Goal: Task Accomplishment & Management: Use online tool/utility

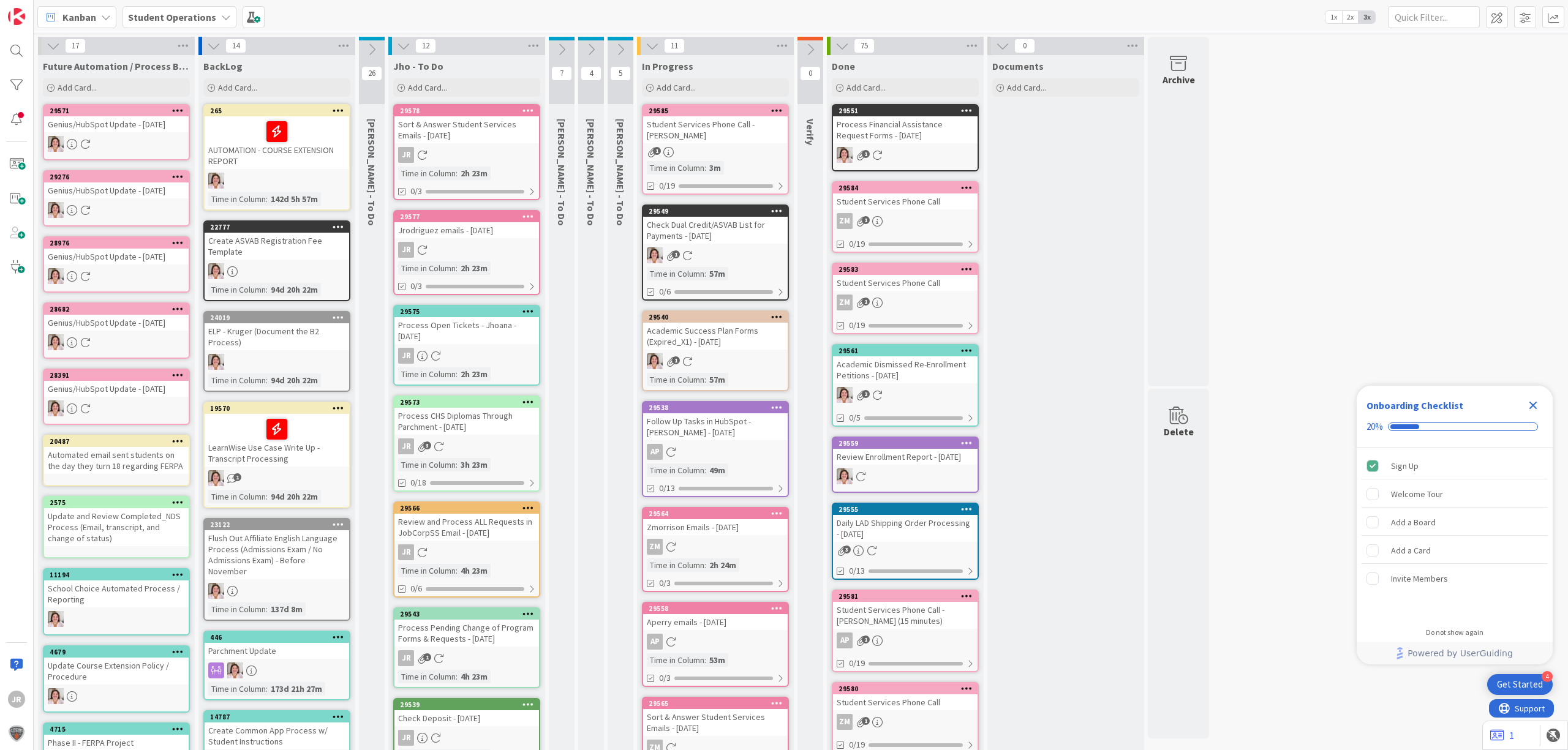
drag, startPoint x: 9, startPoint y: 106, endPoint x: 520, endPoint y: 75, distance: 511.9
click at [520, 72] on div "Jho - To Do Add Card..." at bounding box center [467, 77] width 157 height 44
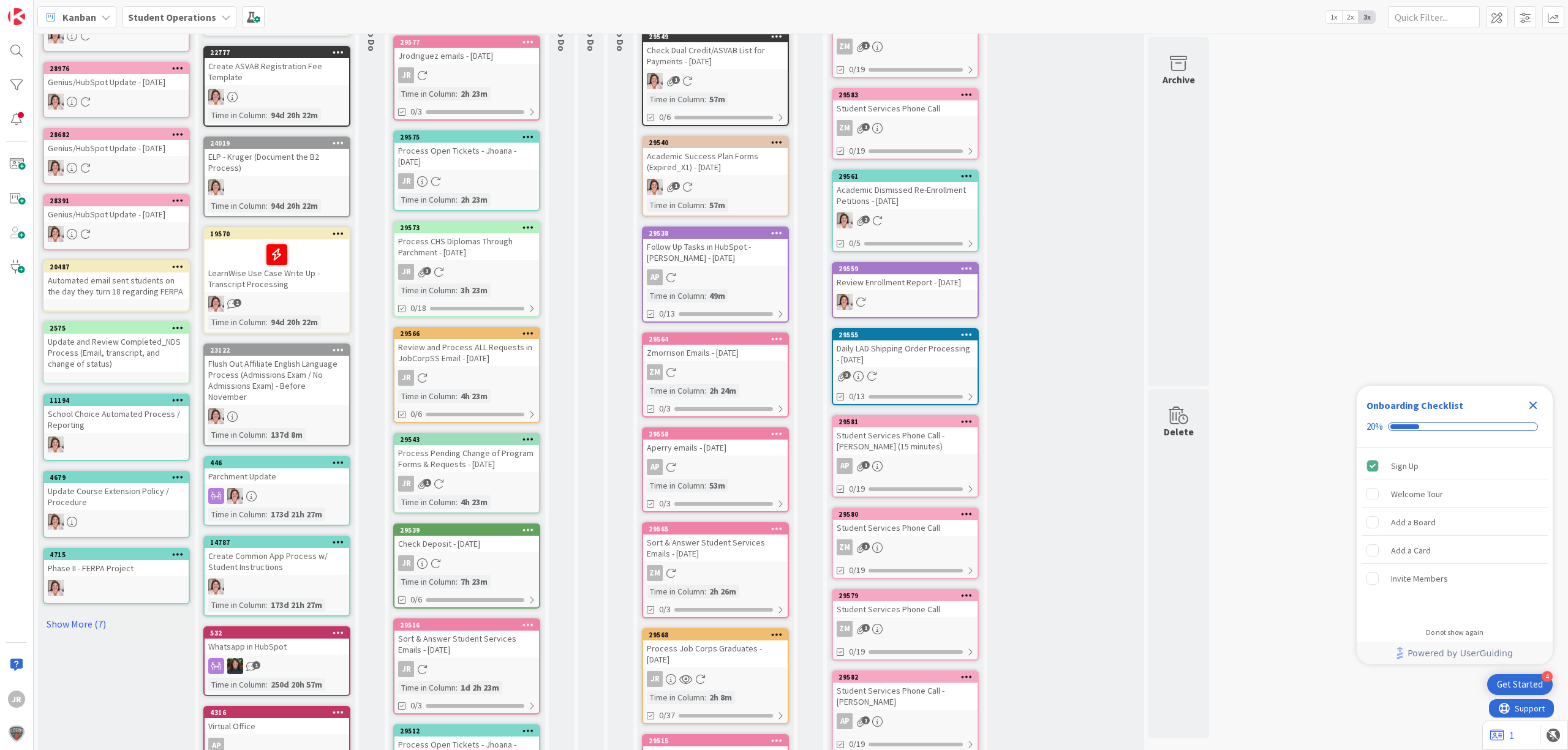
scroll to position [327, 0]
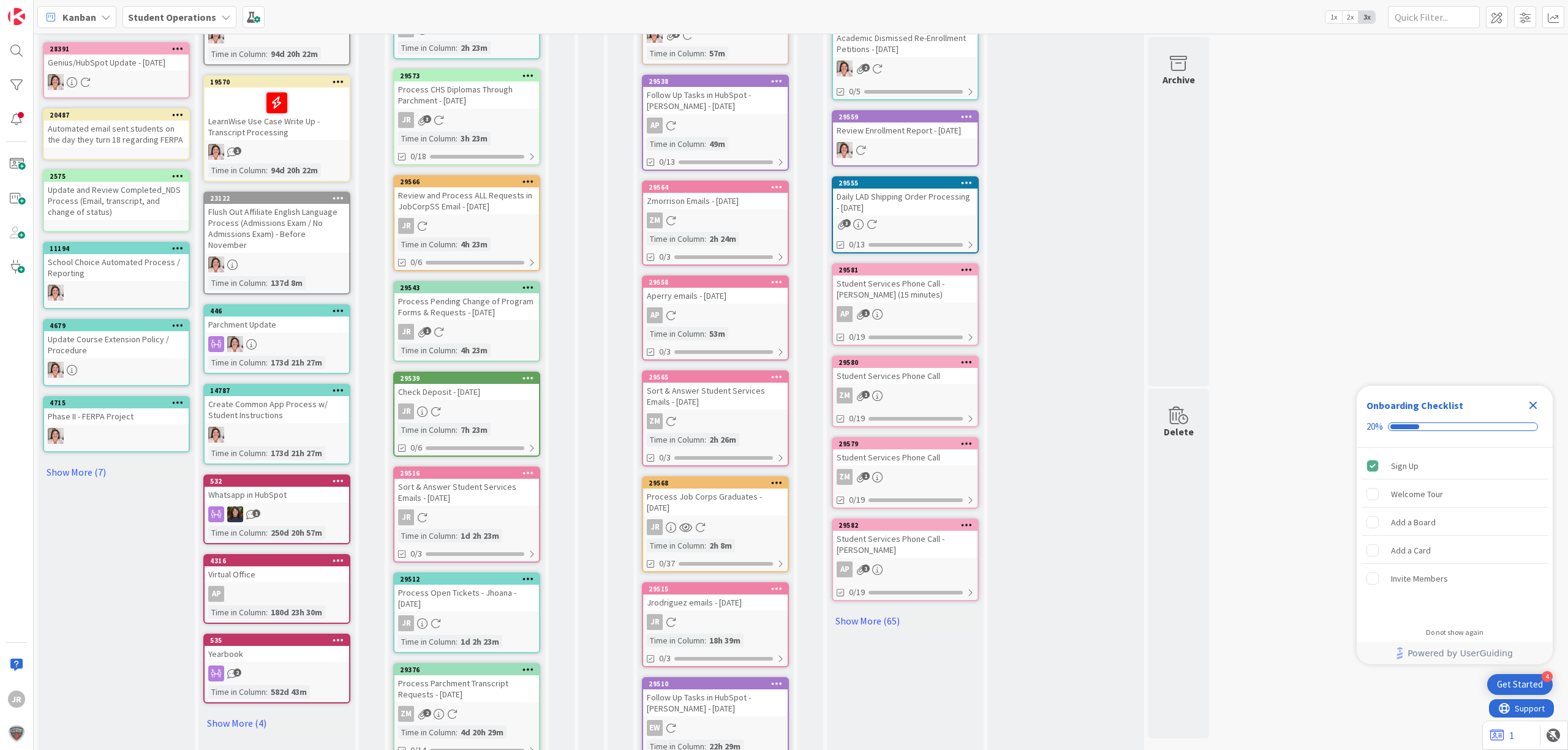
click at [707, 510] on div "29568 Process Job Corps Graduates - [DATE] JR Time in [GEOGRAPHIC_DATA] : 2h 8m…" at bounding box center [716, 524] width 147 height 96
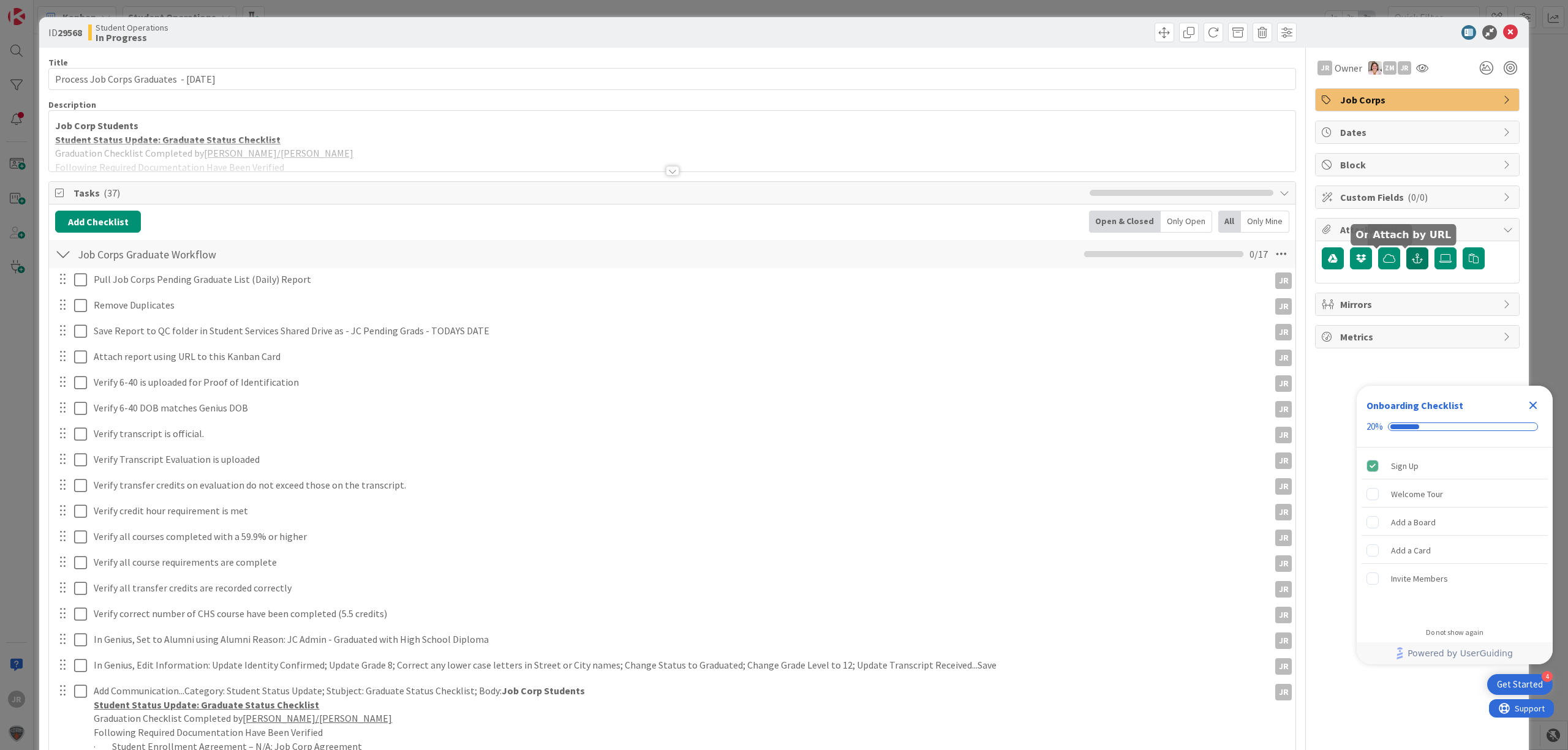
click at [1412, 259] on icon "button" at bounding box center [1417, 258] width 11 height 10
click at [1389, 309] on input "text" at bounding box center [1418, 313] width 191 height 22
paste input "[URL][DOMAIN_NAME]"
type input "[URL][DOMAIN_NAME]"
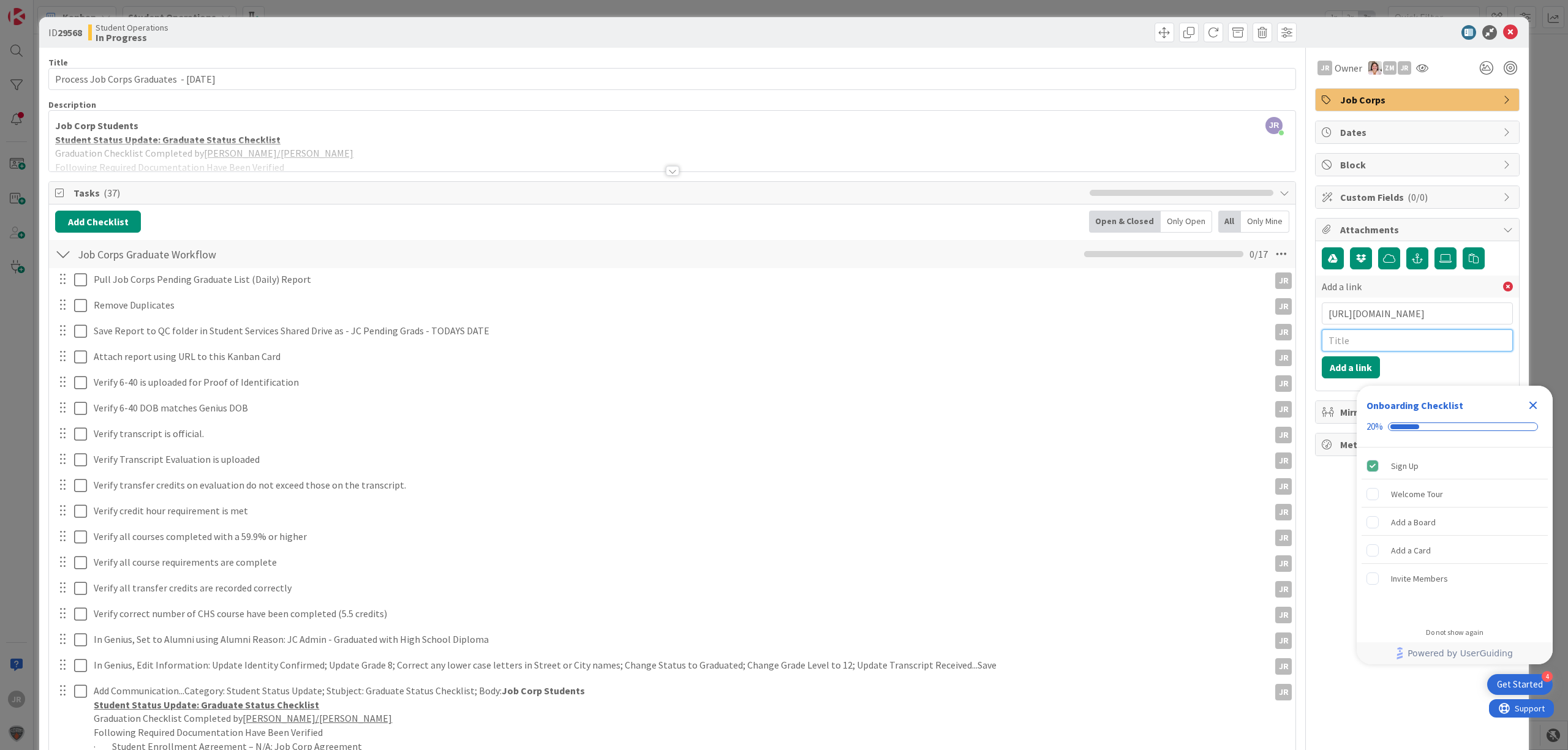
click at [1370, 343] on input "text" at bounding box center [1418, 340] width 191 height 22
type input "JC Pending Grads [DATE]"
click button "Add a link" at bounding box center [1351, 367] width 58 height 22
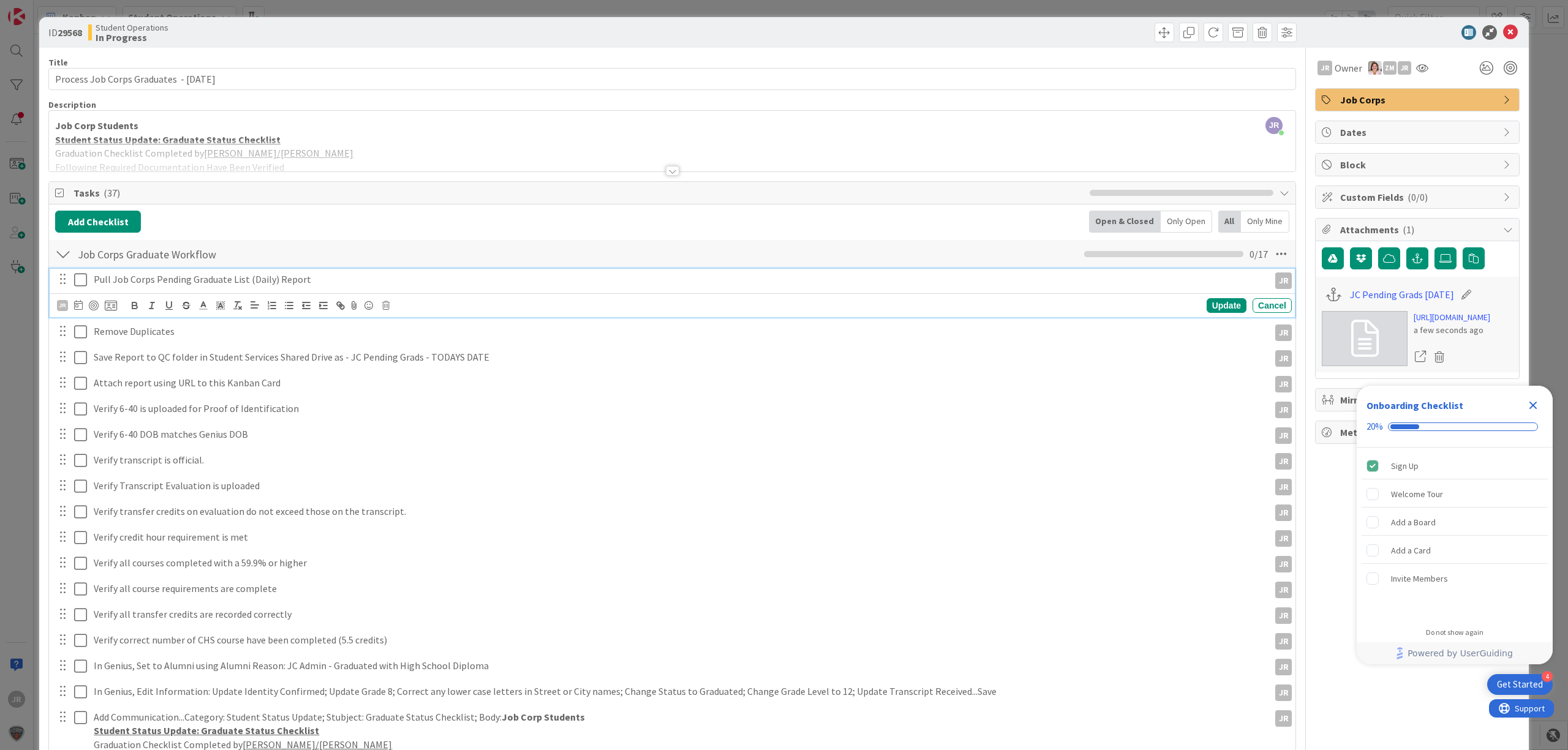
click at [86, 286] on icon at bounding box center [80, 280] width 13 height 14
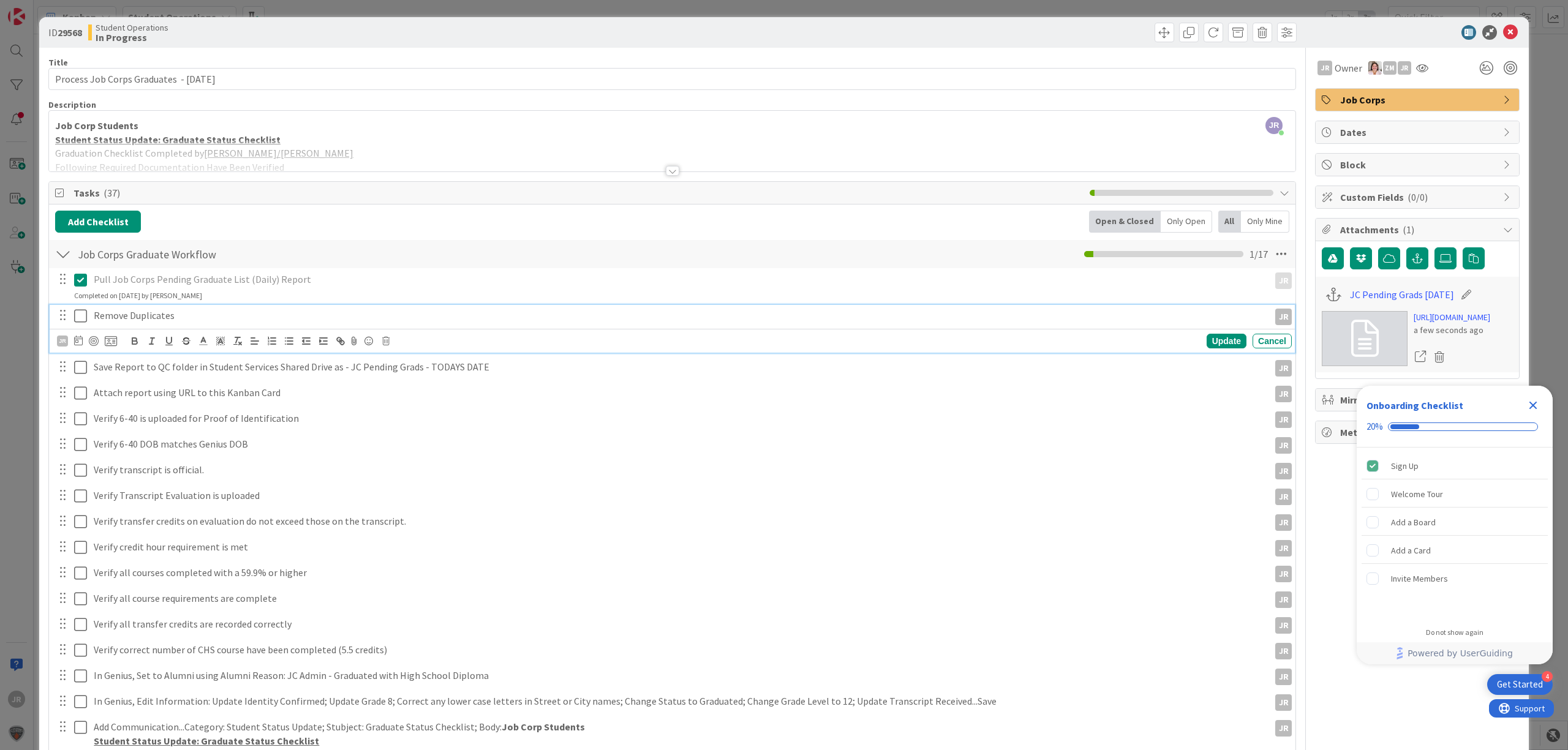
click at [81, 315] on icon at bounding box center [80, 315] width 13 height 14
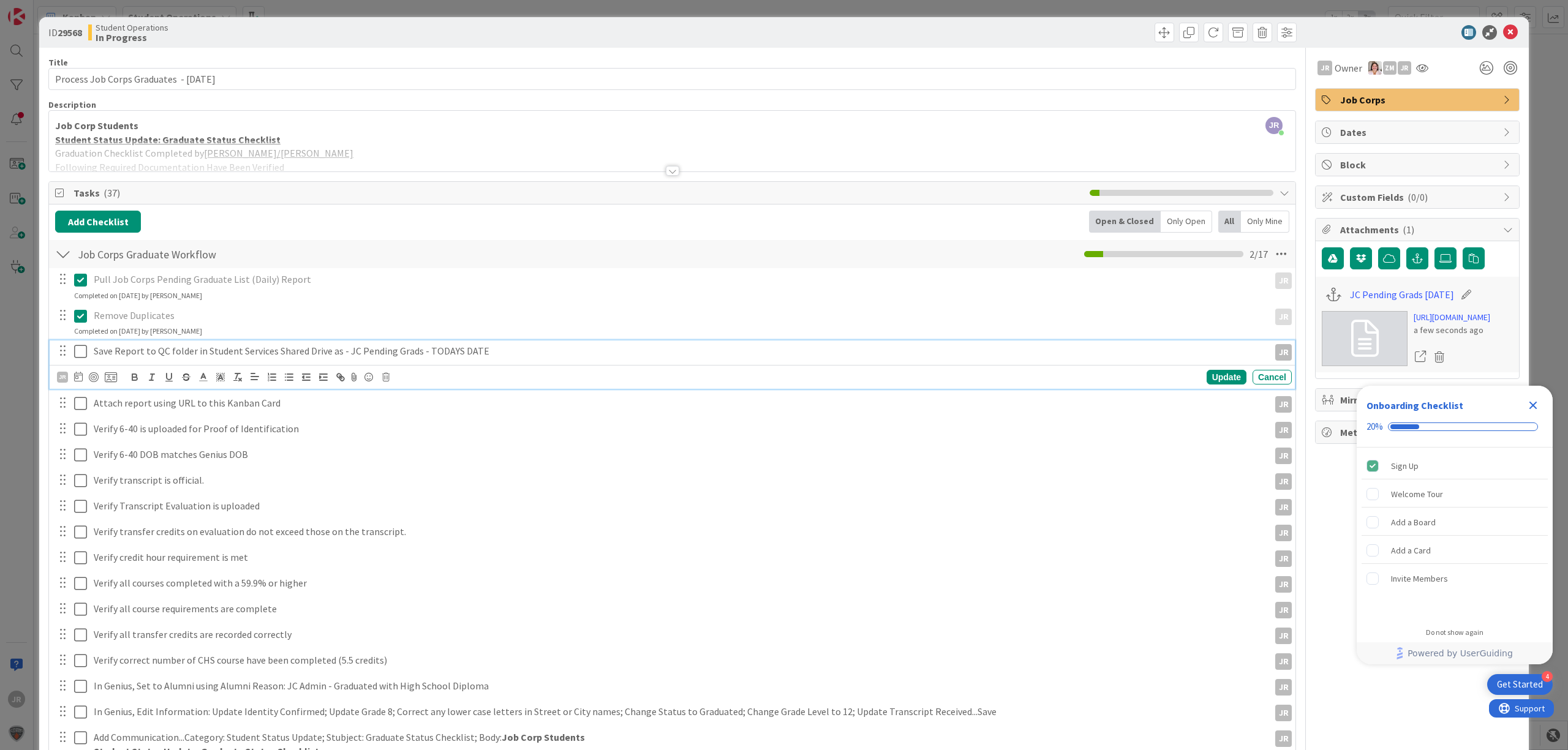
click at [81, 349] on icon at bounding box center [80, 351] width 13 height 14
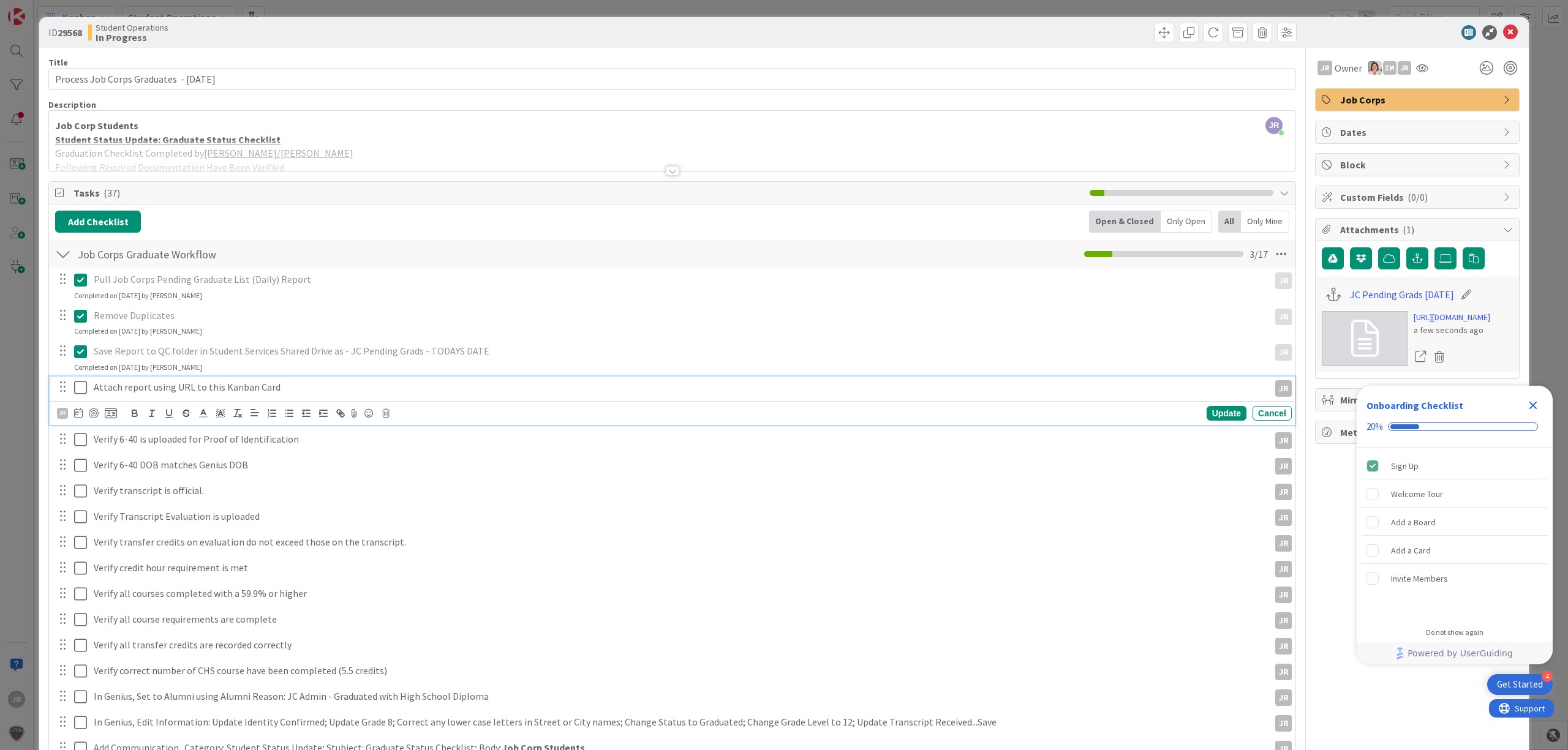
click at [81, 384] on icon at bounding box center [80, 388] width 13 height 14
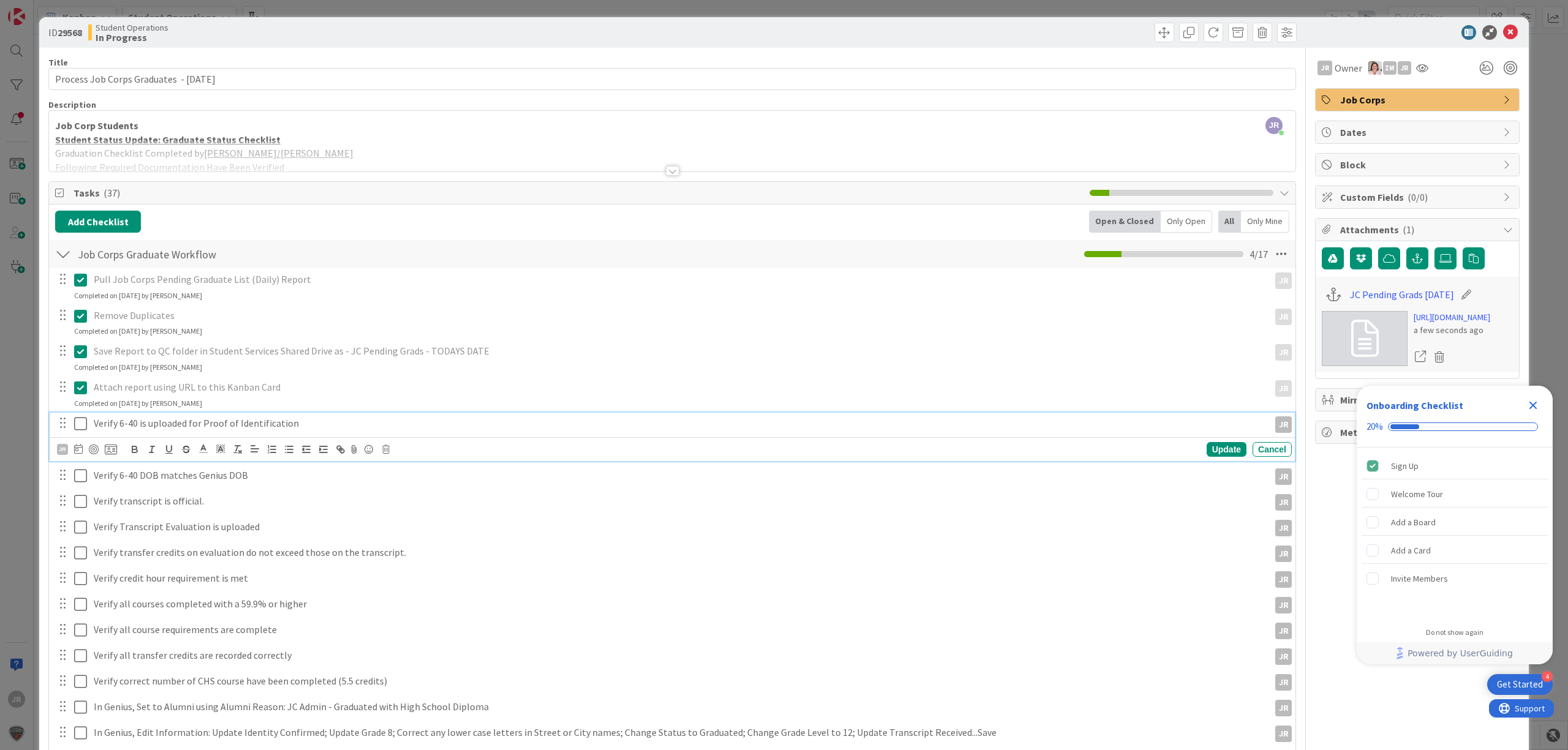
click at [86, 422] on icon at bounding box center [80, 423] width 13 height 14
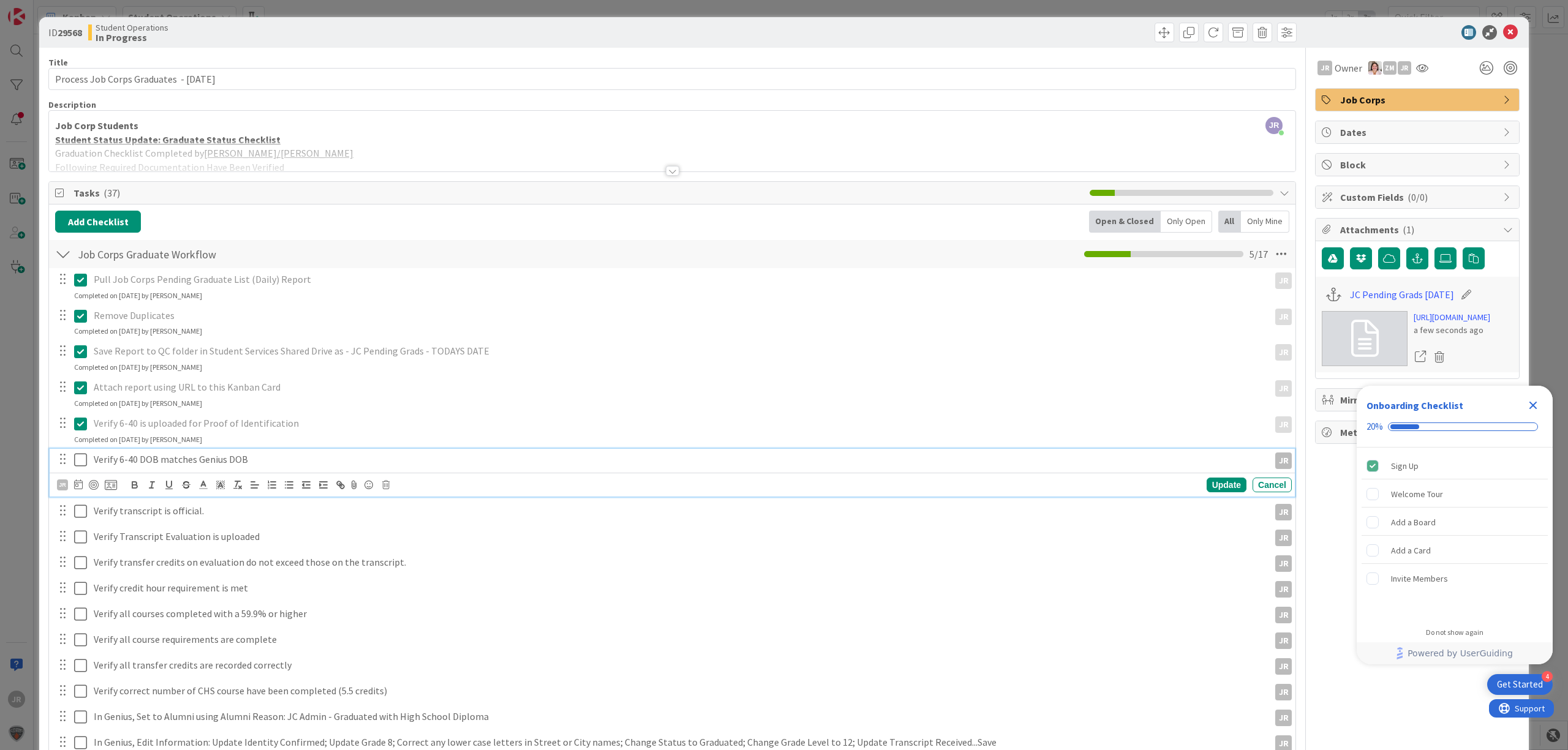
click at [79, 458] on icon at bounding box center [80, 459] width 13 height 14
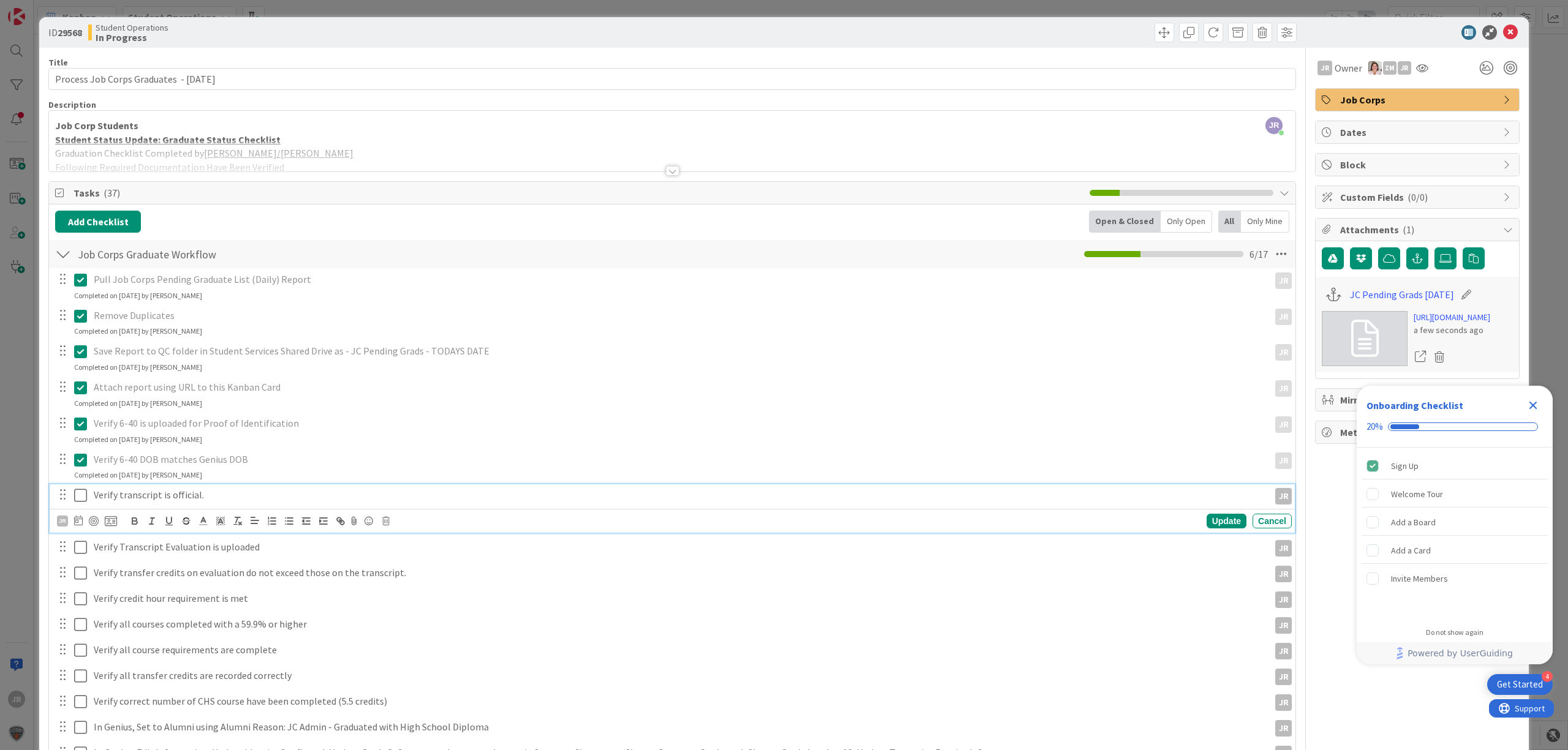
click at [79, 491] on icon at bounding box center [80, 495] width 13 height 14
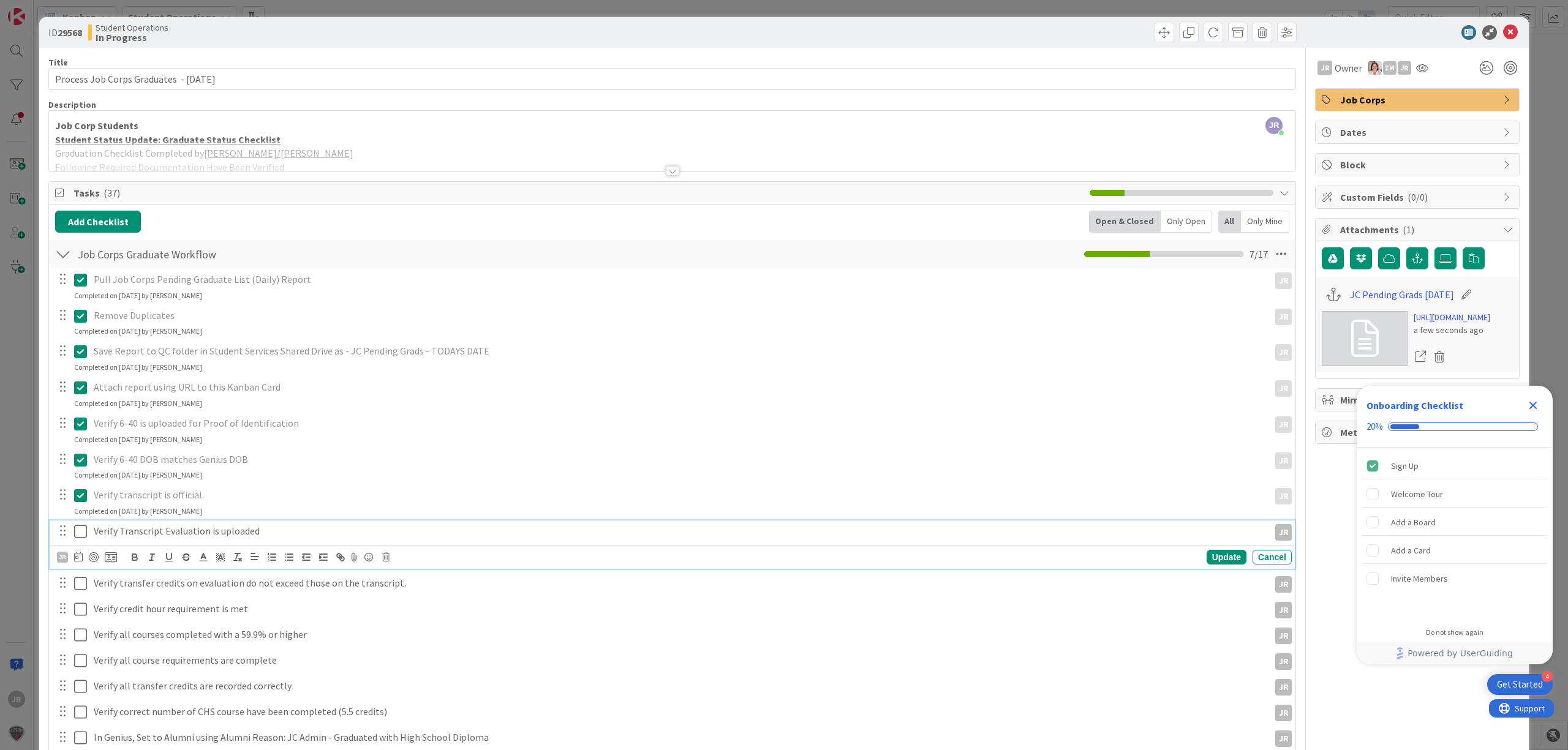
click at [77, 531] on icon at bounding box center [80, 531] width 13 height 14
click at [89, 564] on div "Verify transfer credits on evaluation do not exceed those on the transcript." at bounding box center [679, 567] width 1180 height 21
click at [85, 569] on icon at bounding box center [80, 567] width 13 height 14
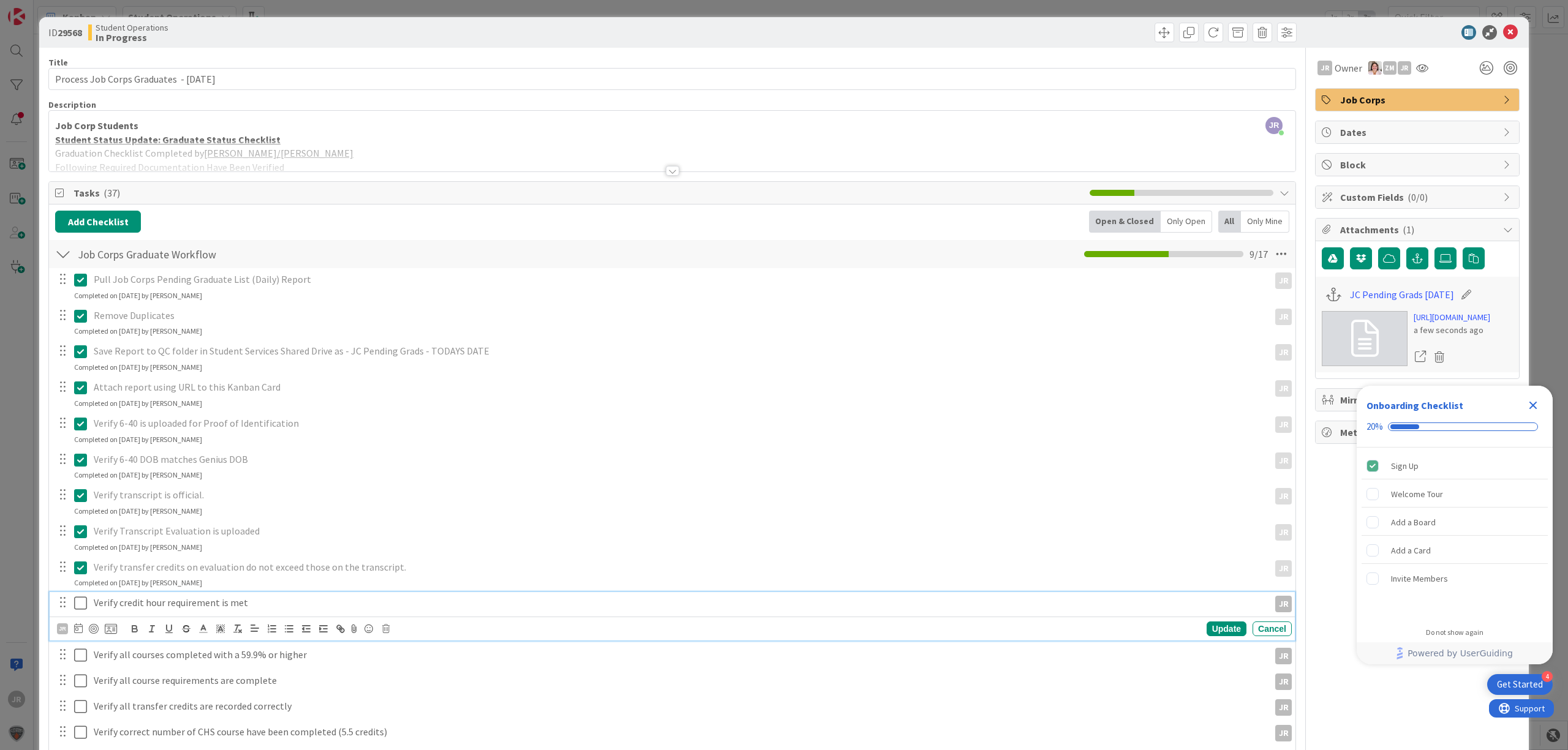
click at [81, 610] on icon at bounding box center [80, 603] width 13 height 14
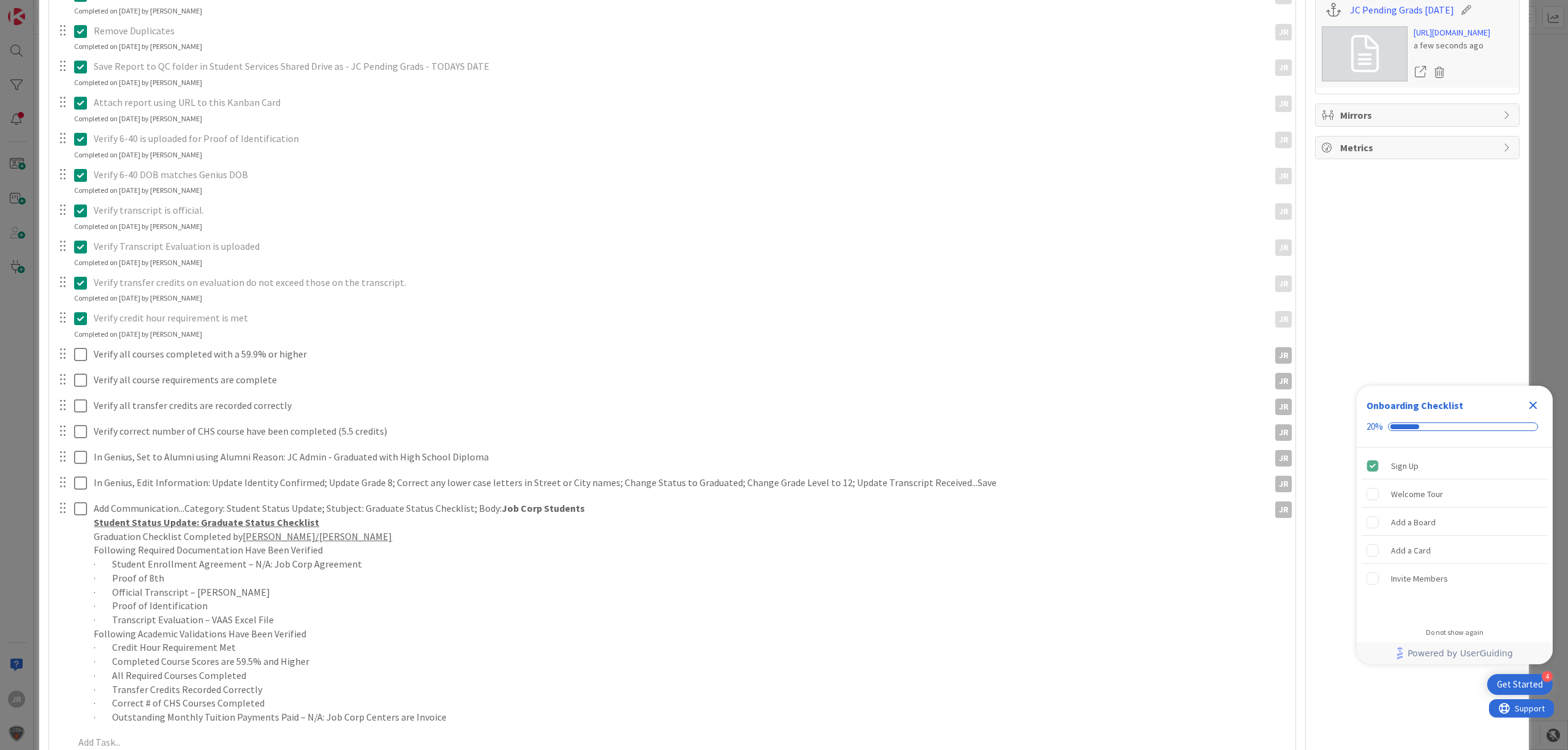
scroll to position [327, 0]
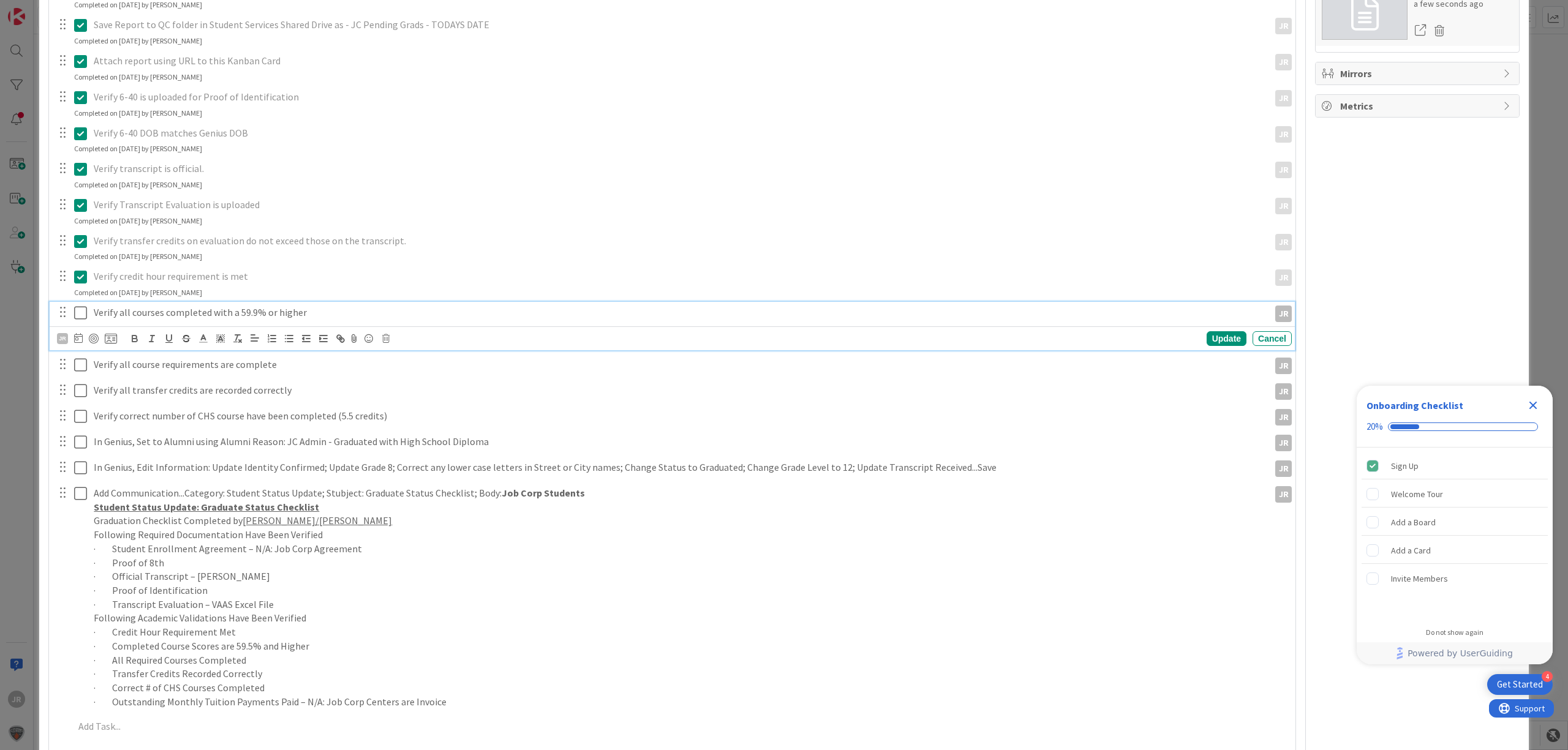
click at [81, 311] on icon at bounding box center [80, 312] width 13 height 14
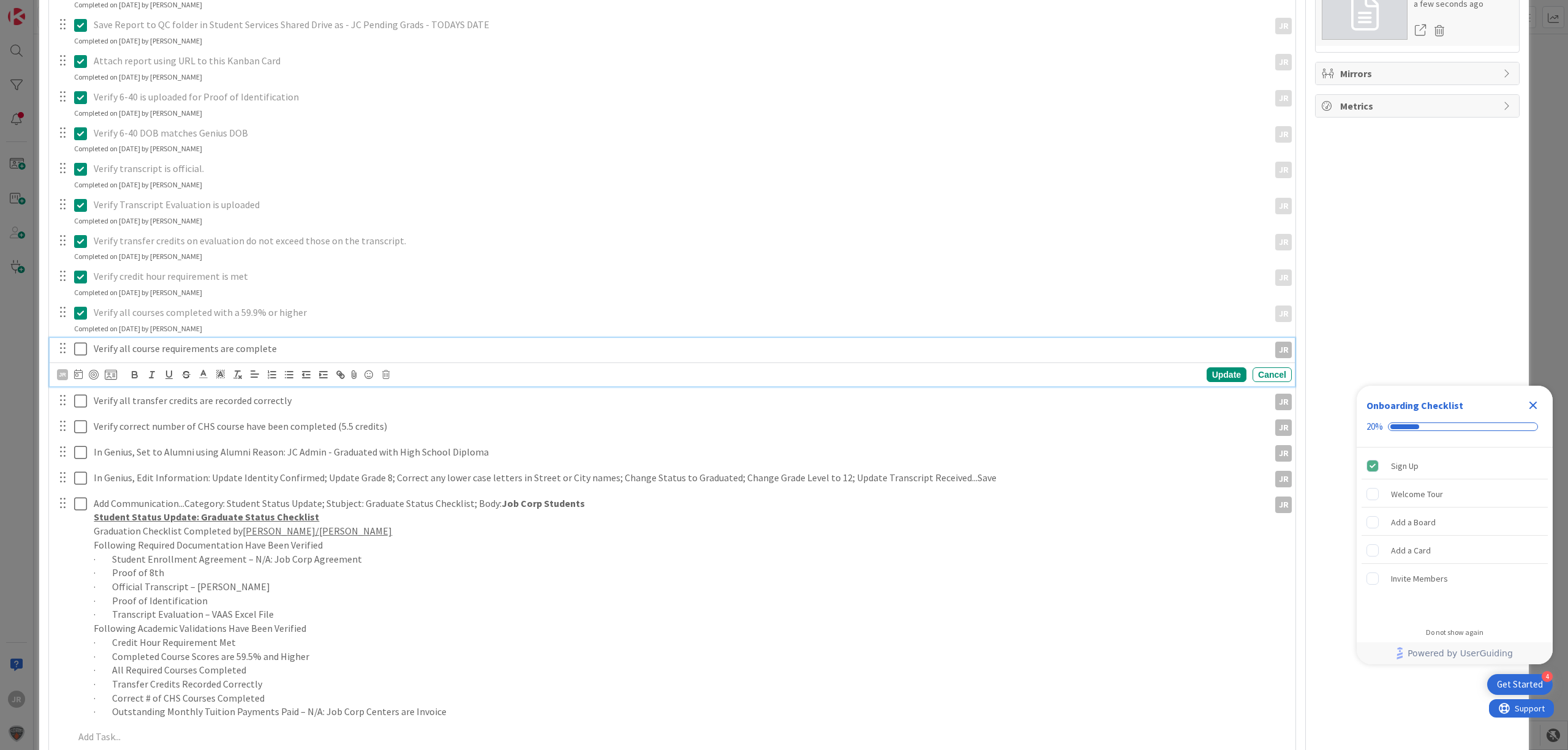
click at [81, 349] on icon at bounding box center [80, 348] width 13 height 14
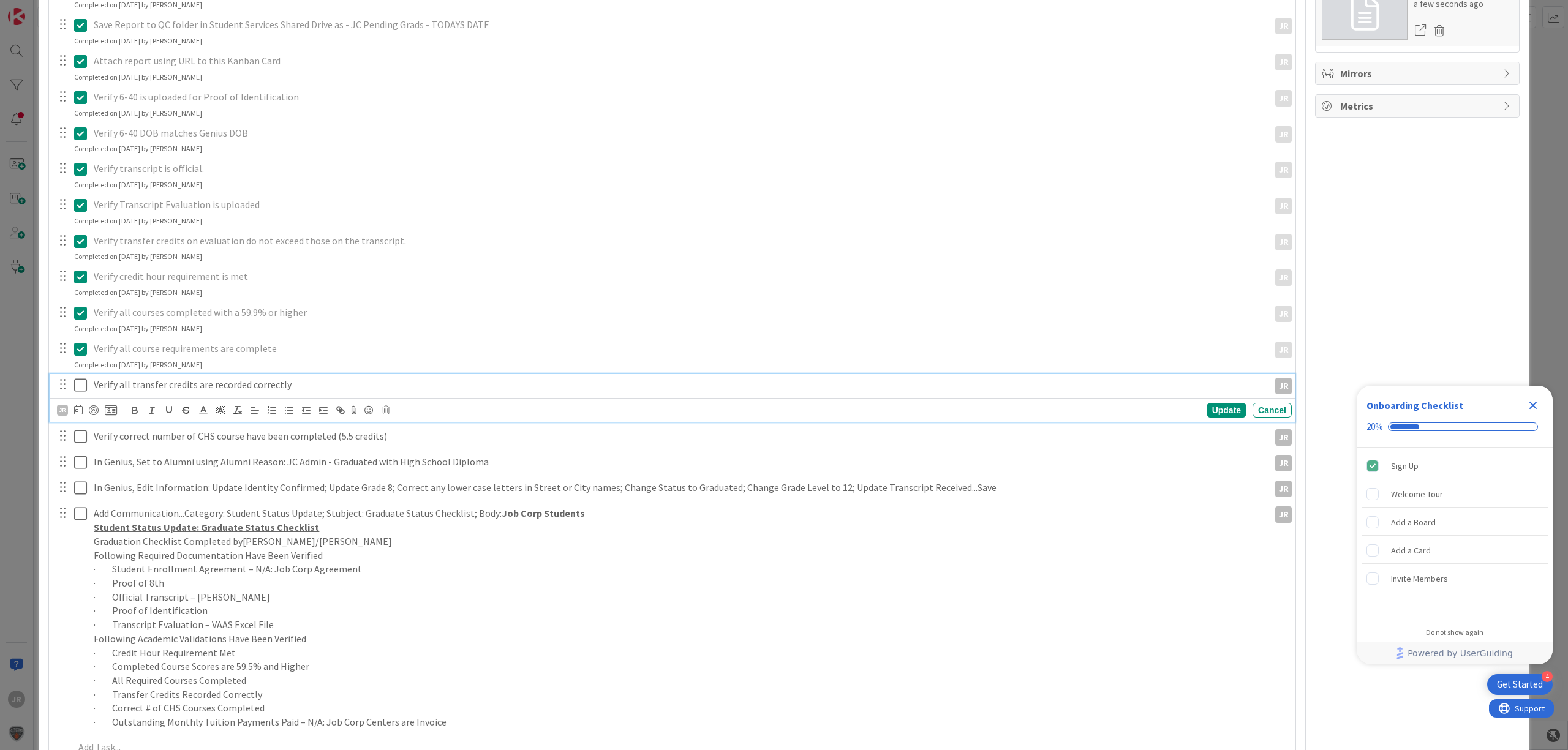
click at [81, 386] on icon at bounding box center [80, 385] width 13 height 14
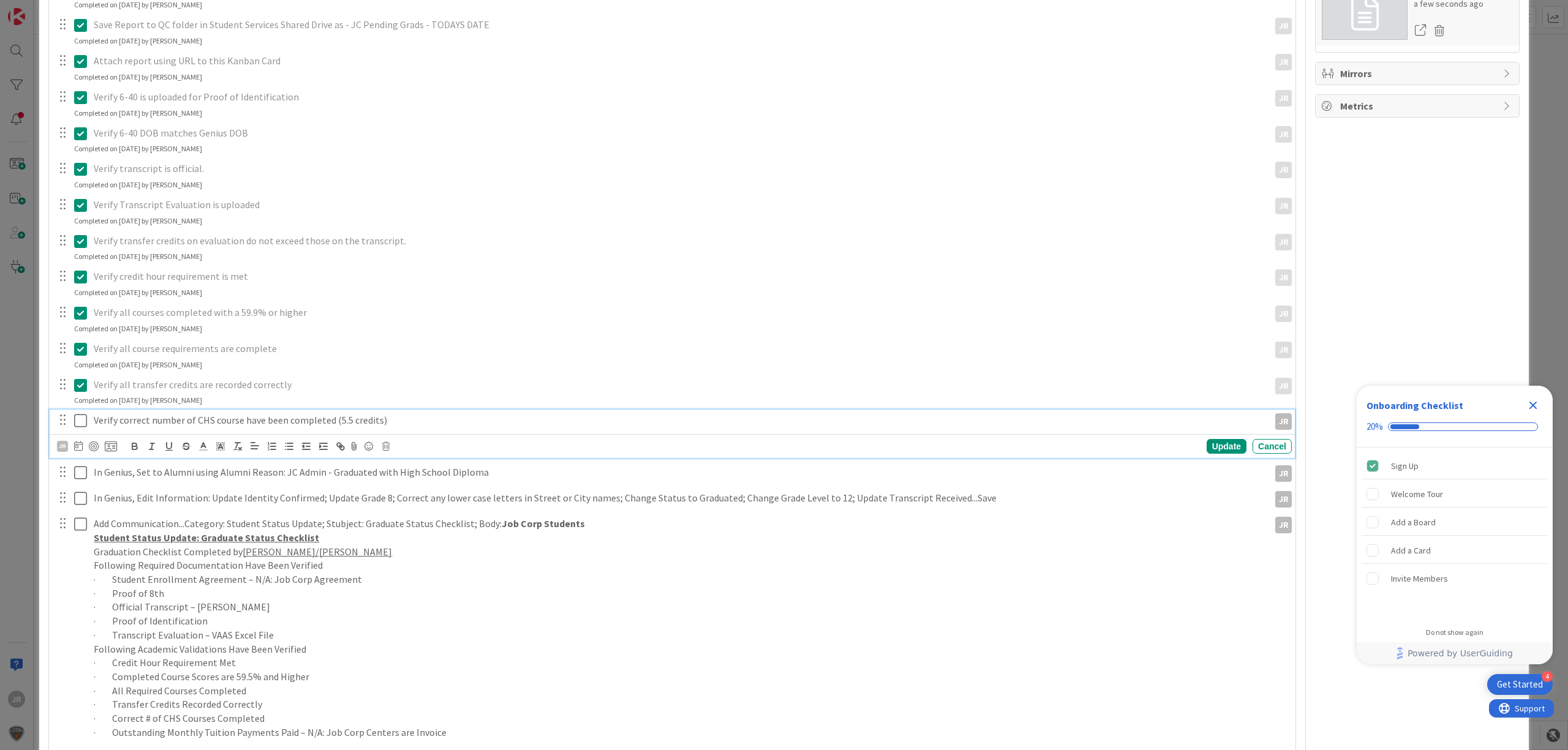
click at [79, 421] on icon at bounding box center [80, 420] width 13 height 14
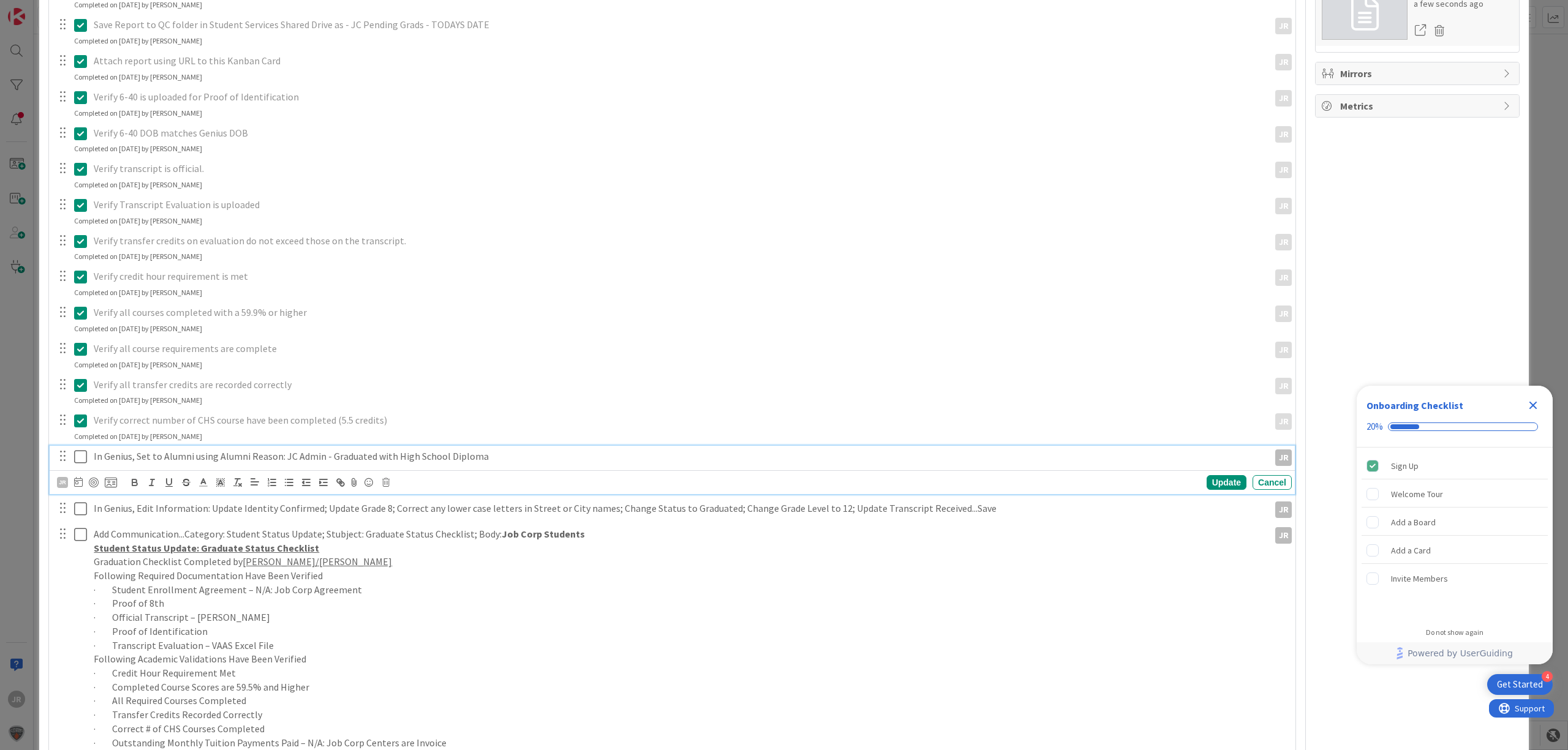
click at [81, 454] on icon at bounding box center [80, 456] width 13 height 14
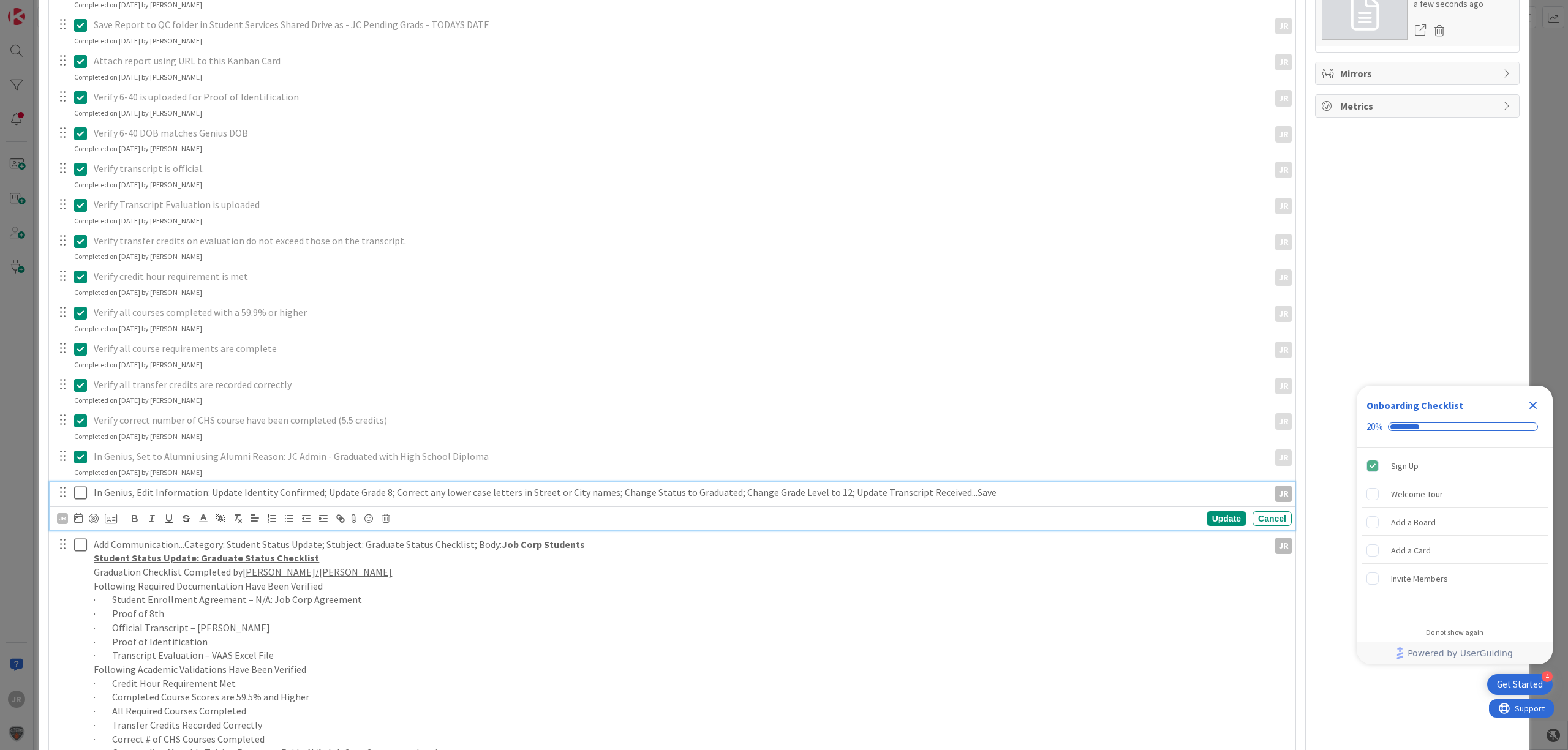
click at [77, 495] on icon at bounding box center [80, 493] width 13 height 14
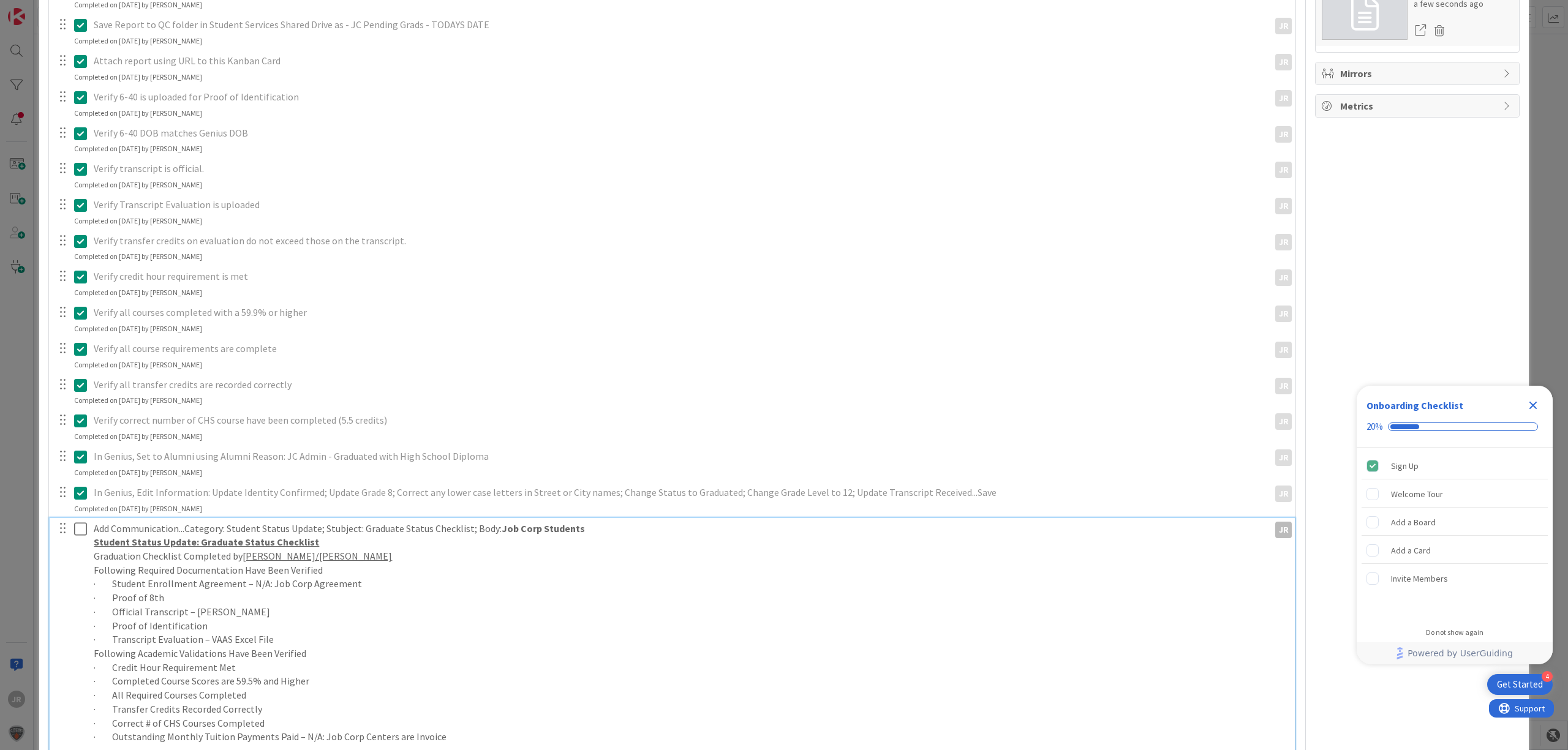
click at [79, 529] on icon at bounding box center [80, 528] width 13 height 14
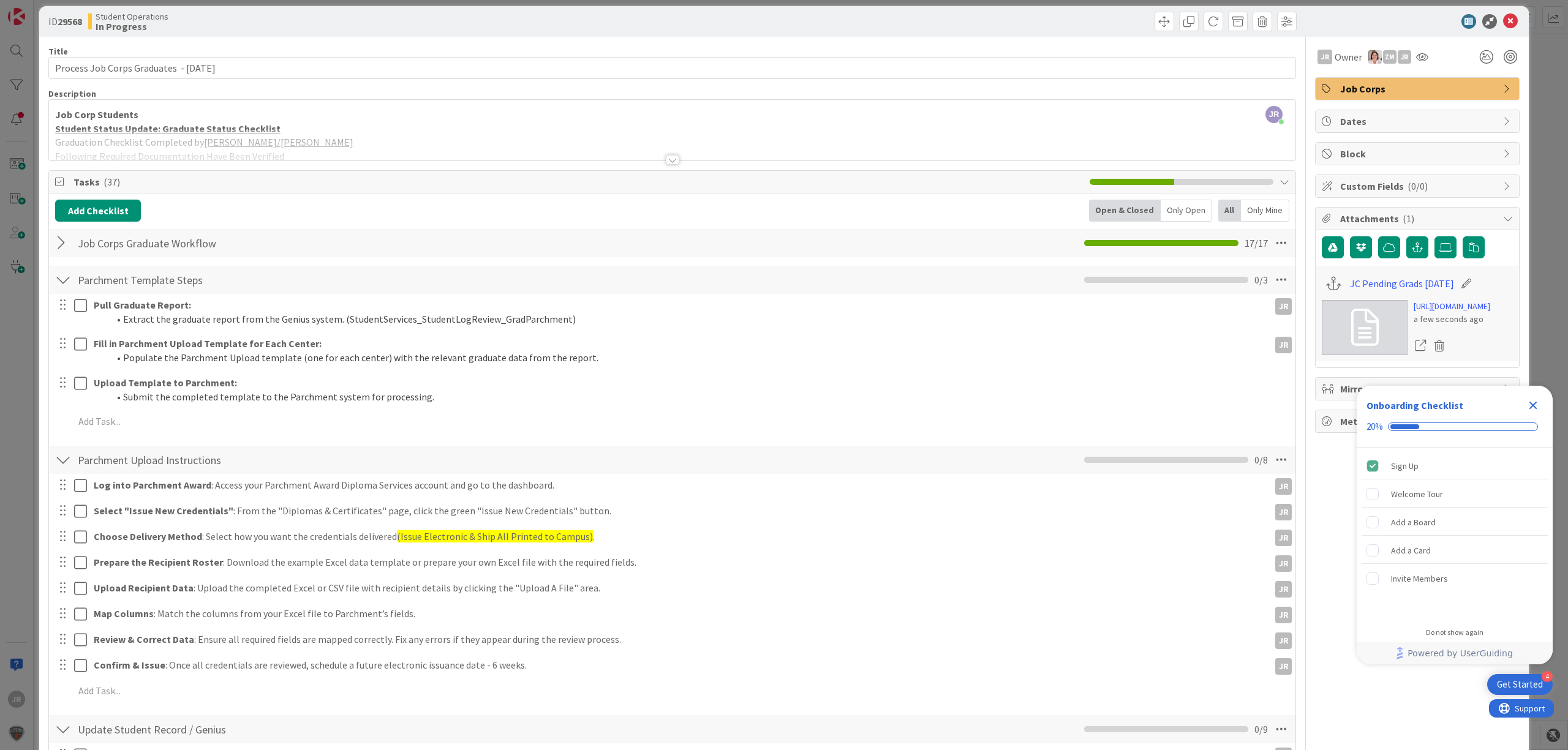
scroll to position [0, 0]
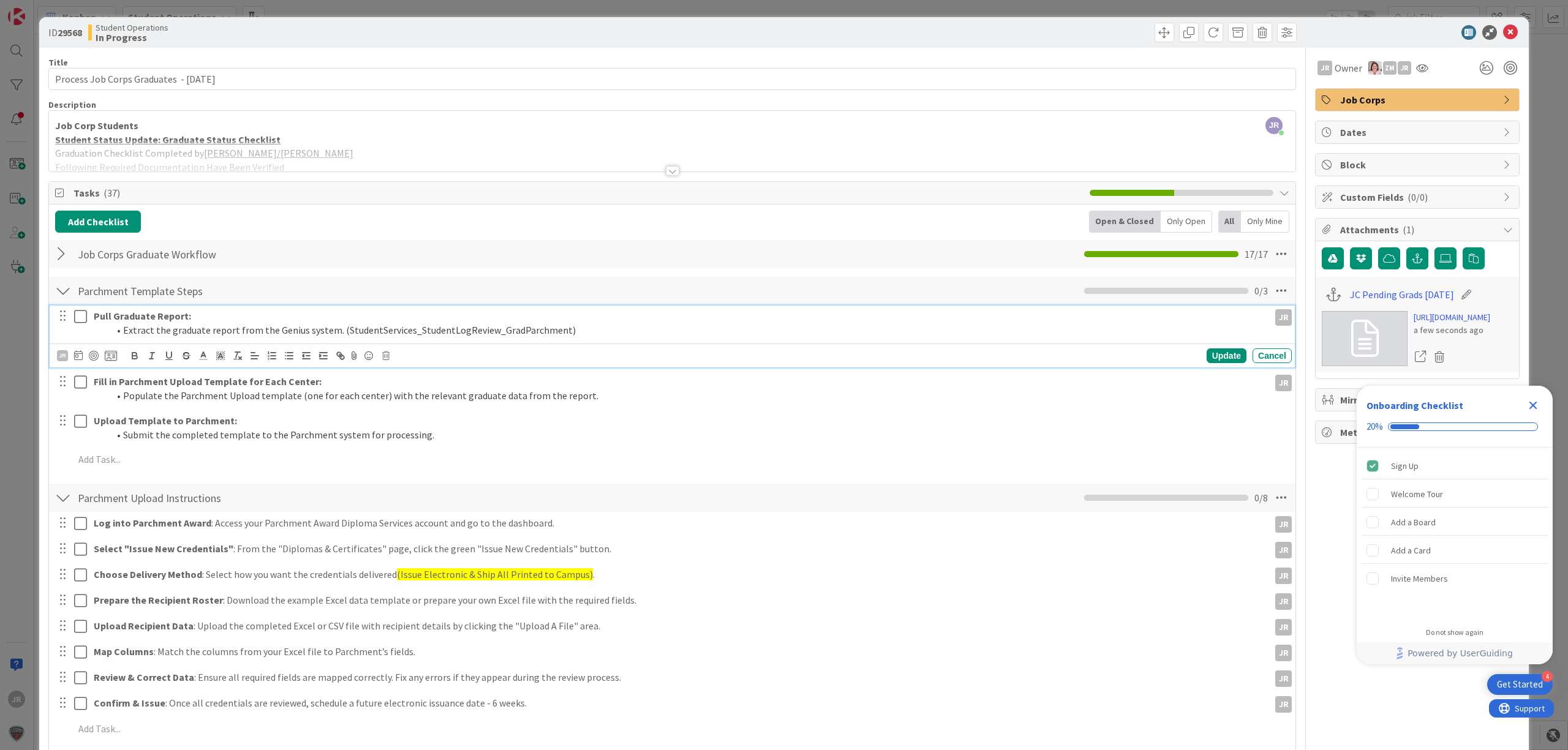
click at [80, 323] on icon at bounding box center [80, 316] width 13 height 14
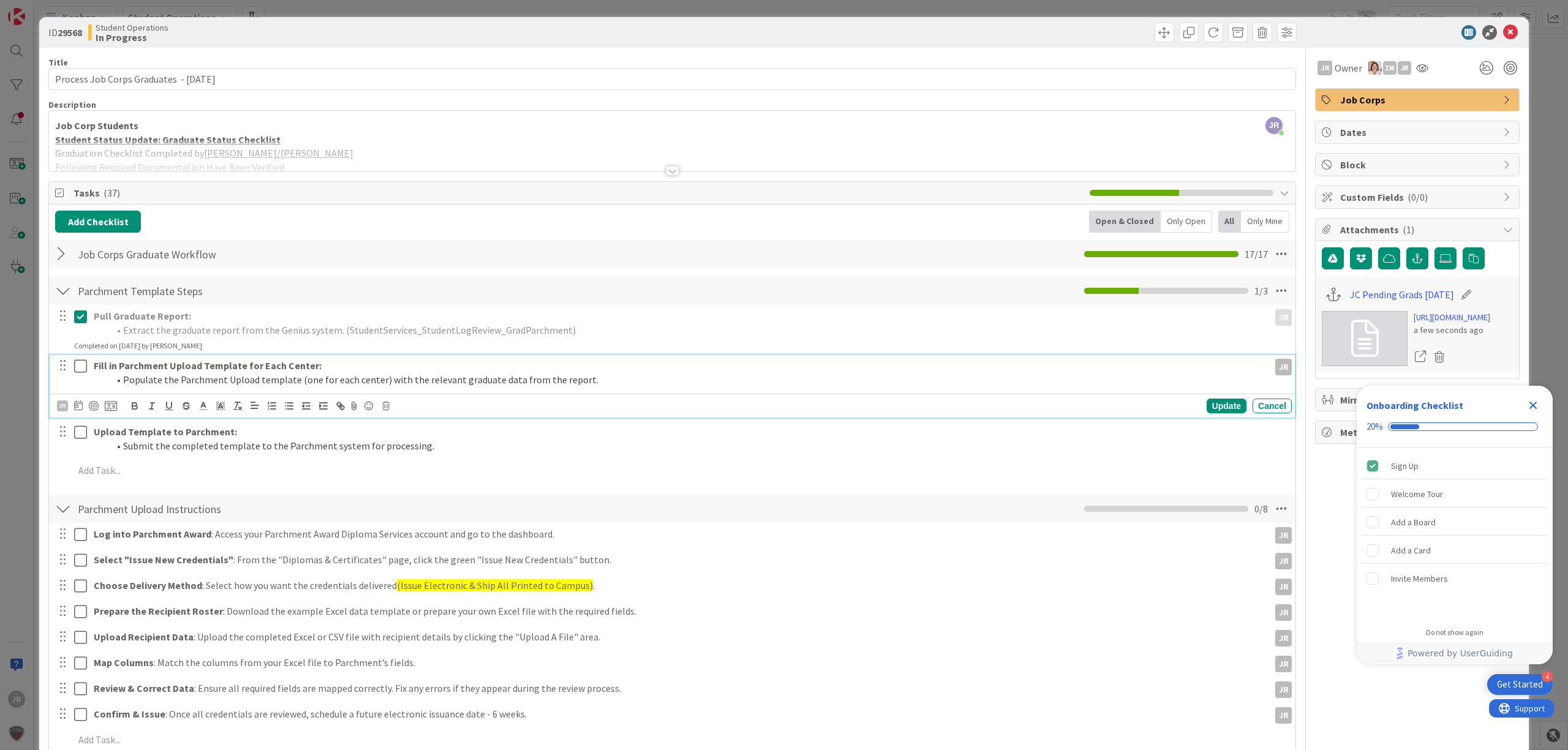
click at [81, 363] on icon at bounding box center [80, 365] width 13 height 14
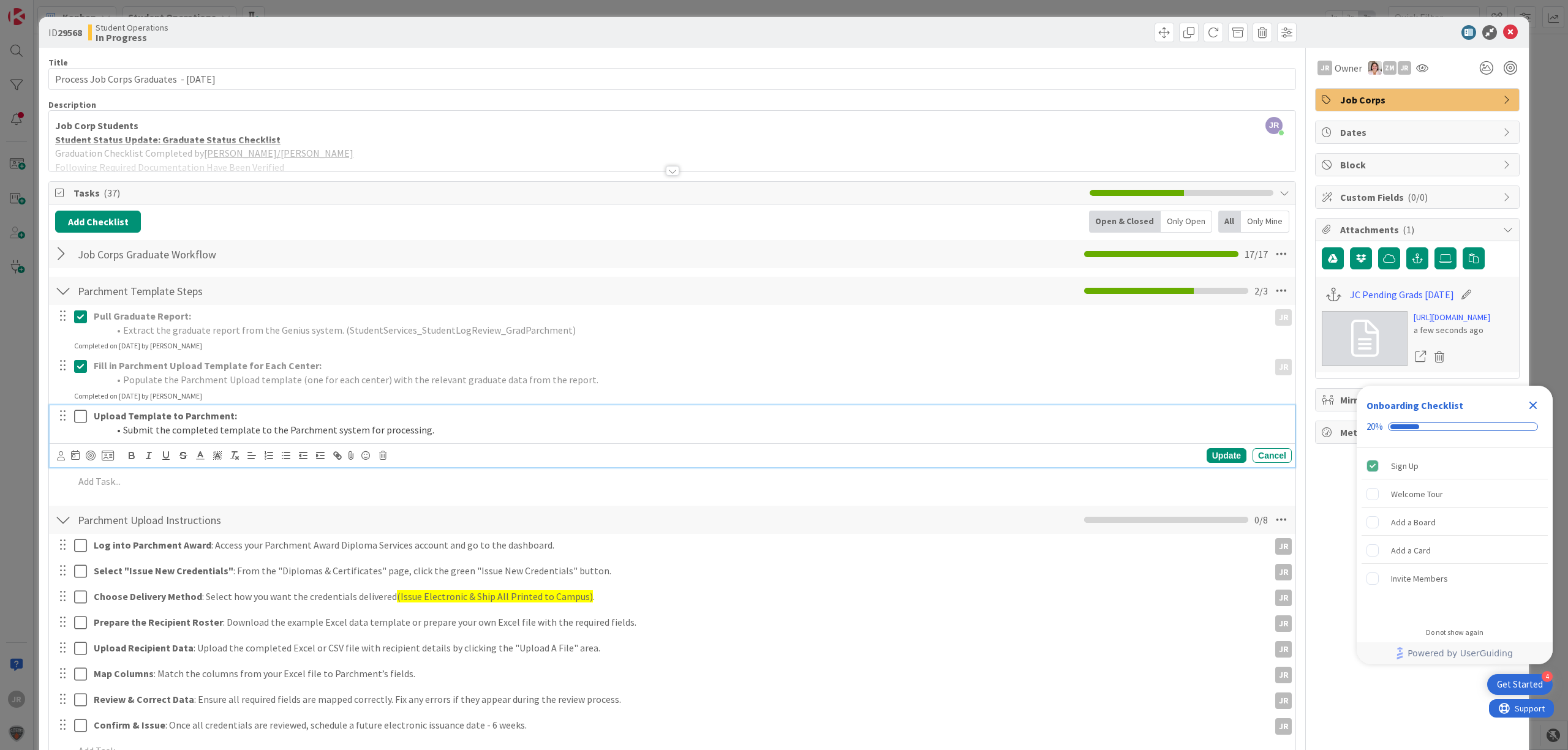
click at [77, 421] on icon at bounding box center [80, 415] width 13 height 14
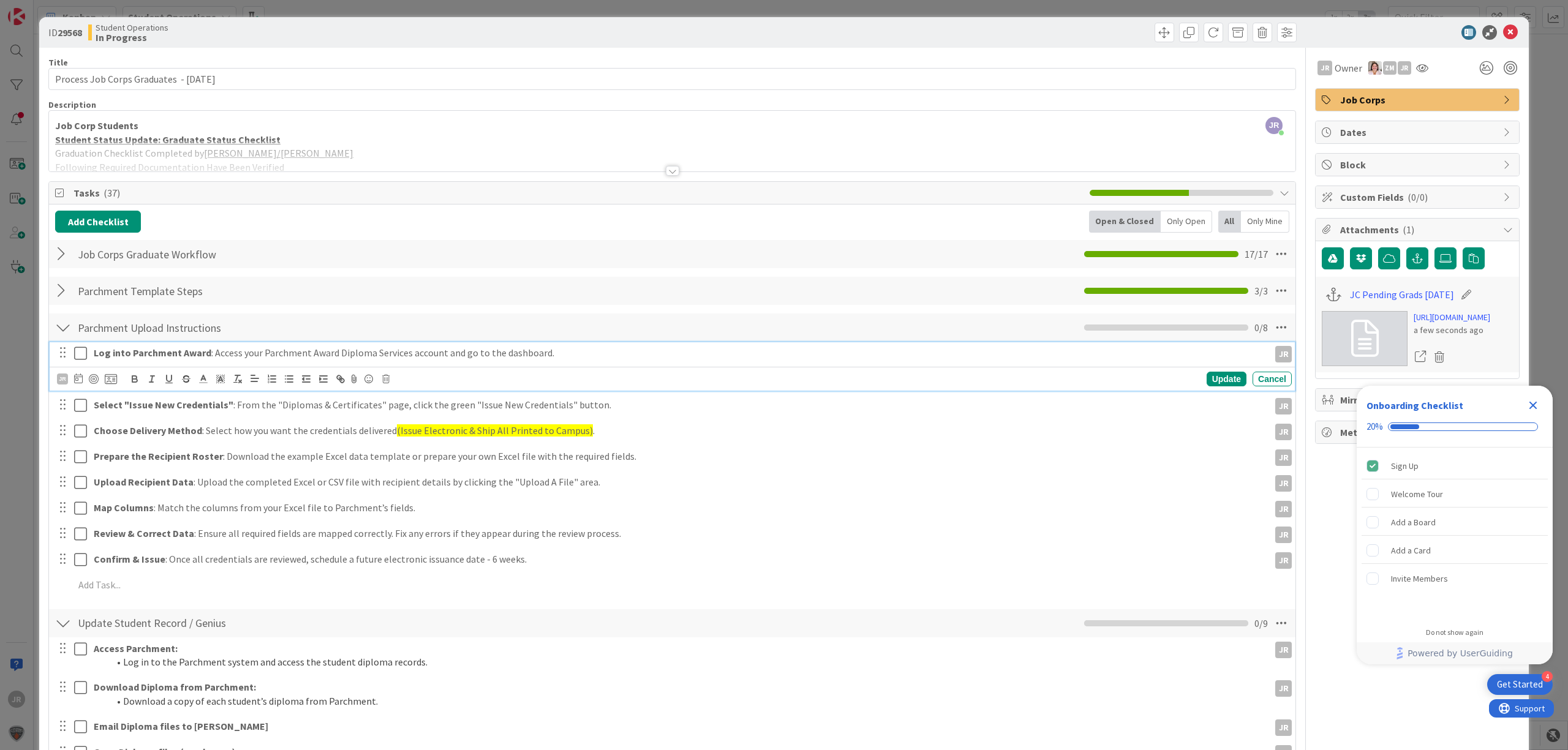
click at [80, 355] on icon at bounding box center [80, 353] width 13 height 14
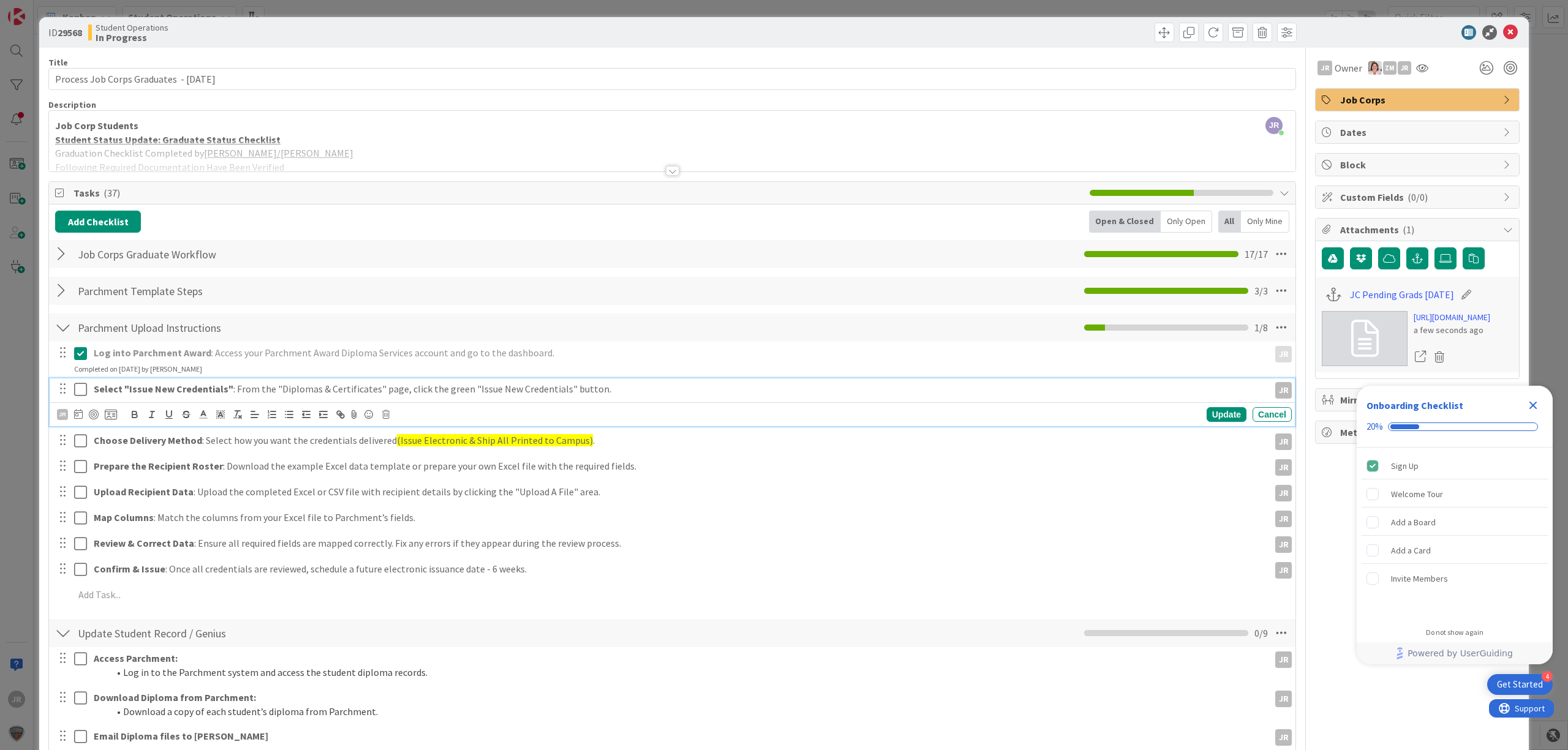
click at [80, 397] on icon at bounding box center [80, 388] width 13 height 14
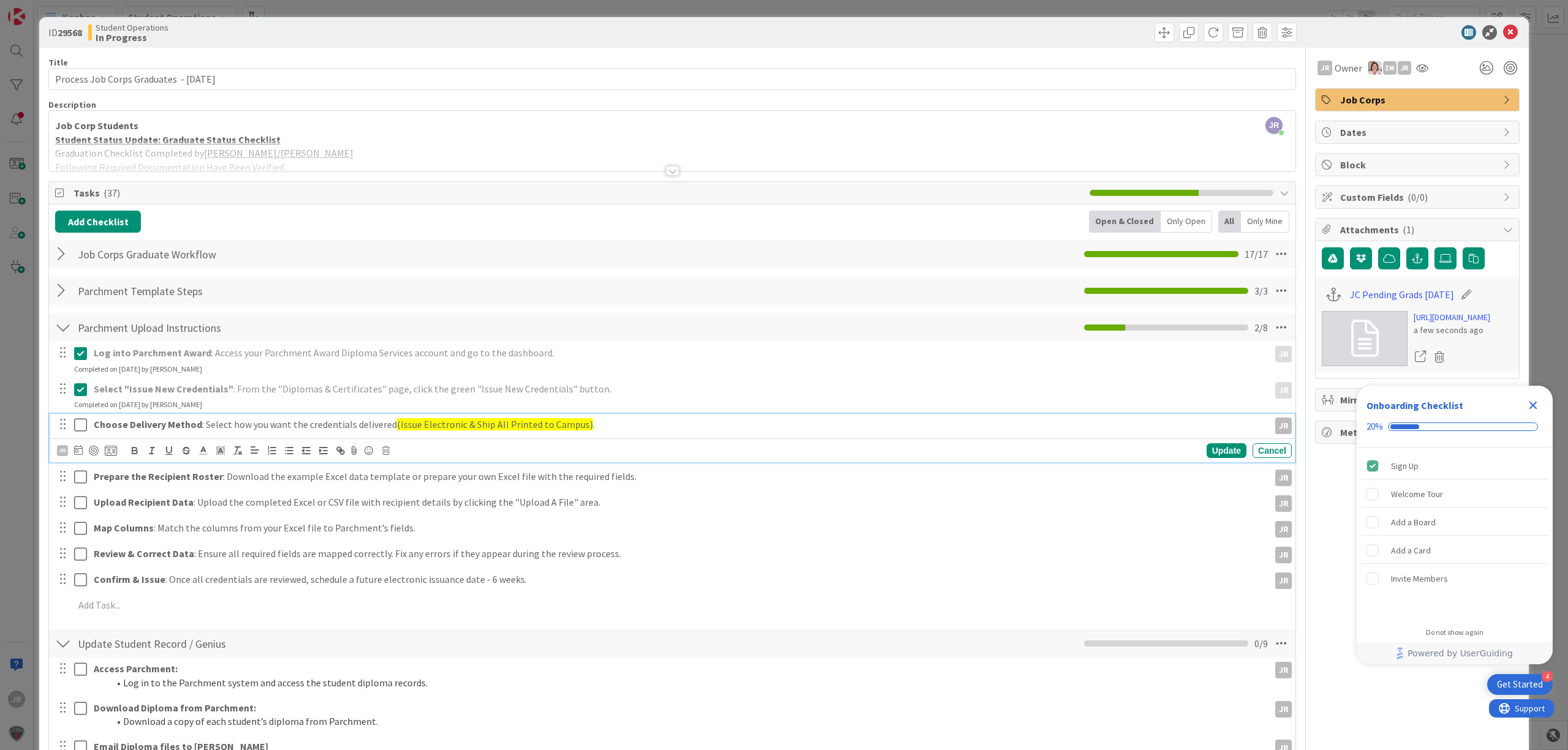
click at [79, 435] on button at bounding box center [81, 425] width 14 height 19
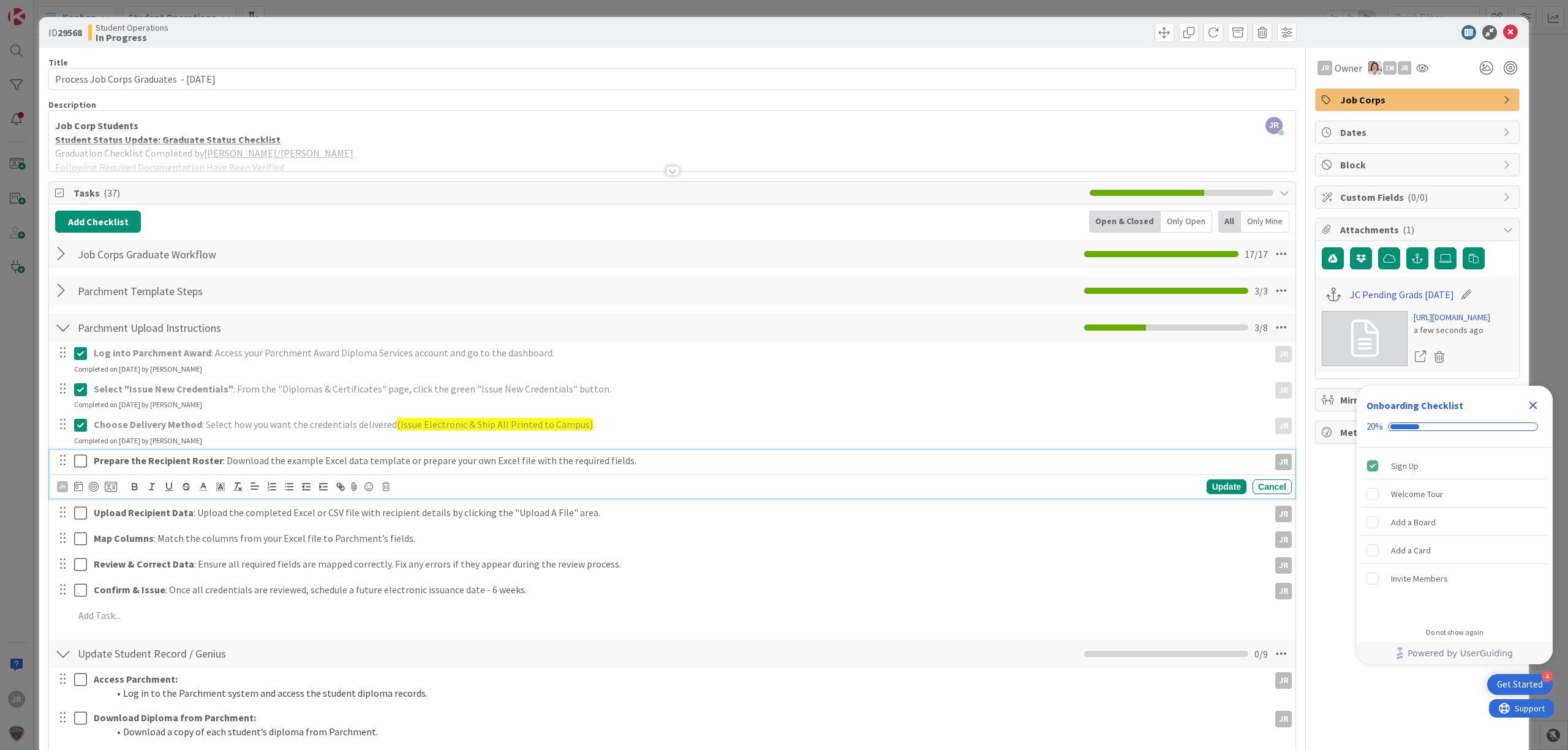
drag, startPoint x: 82, startPoint y: 466, endPoint x: 82, endPoint y: 486, distance: 20.0
click at [82, 467] on icon at bounding box center [80, 461] width 13 height 14
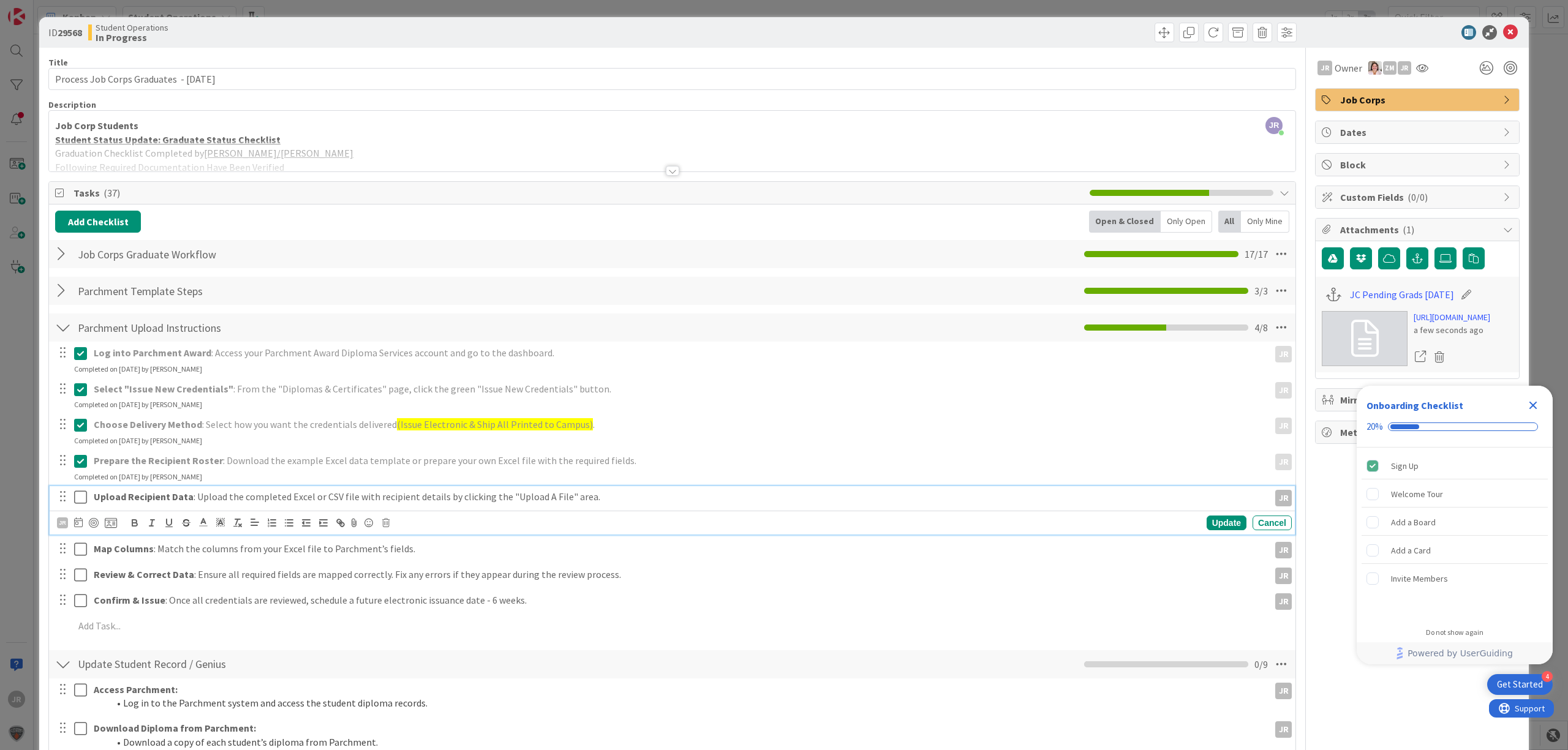
click at [82, 493] on icon at bounding box center [80, 496] width 13 height 14
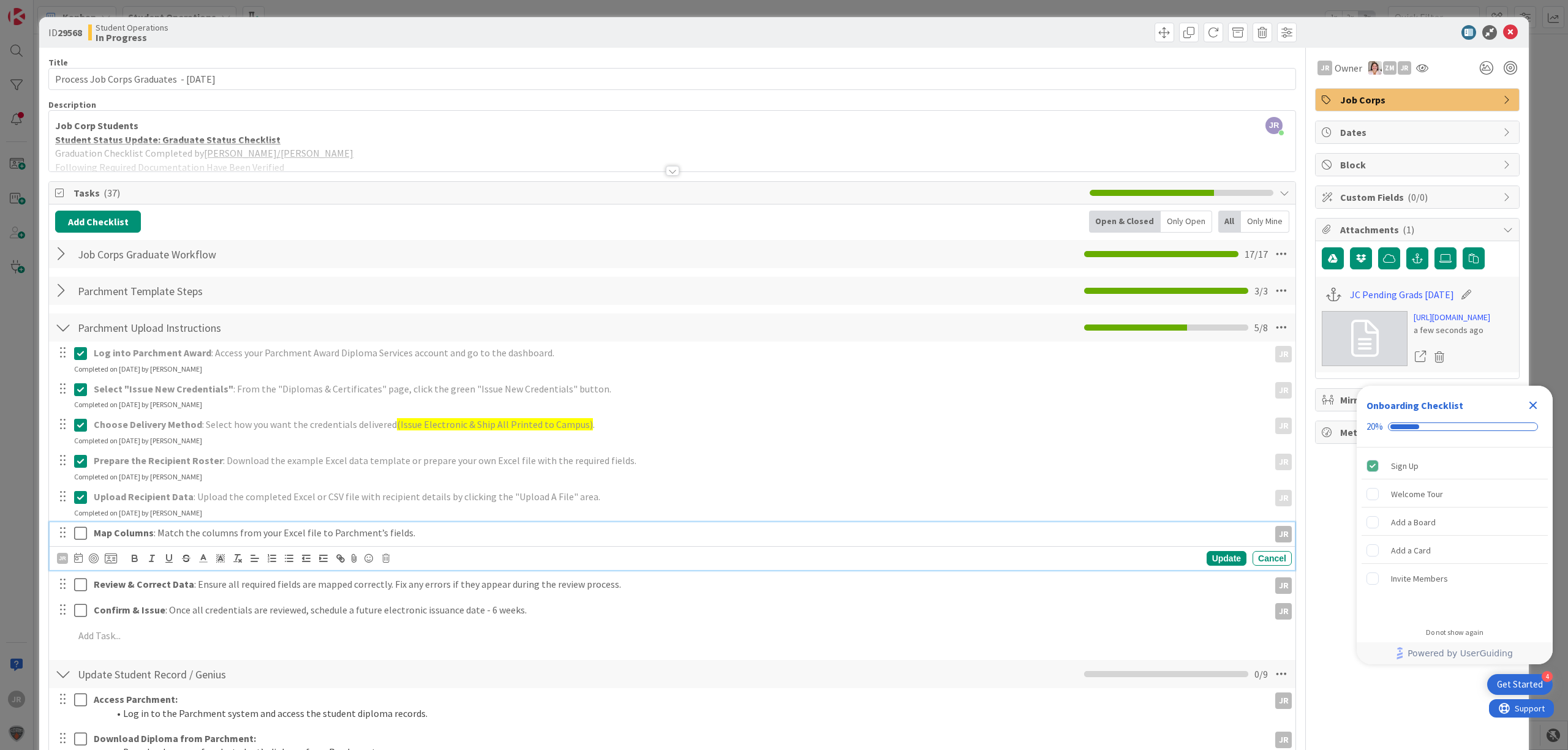
click at [80, 531] on icon at bounding box center [80, 533] width 13 height 14
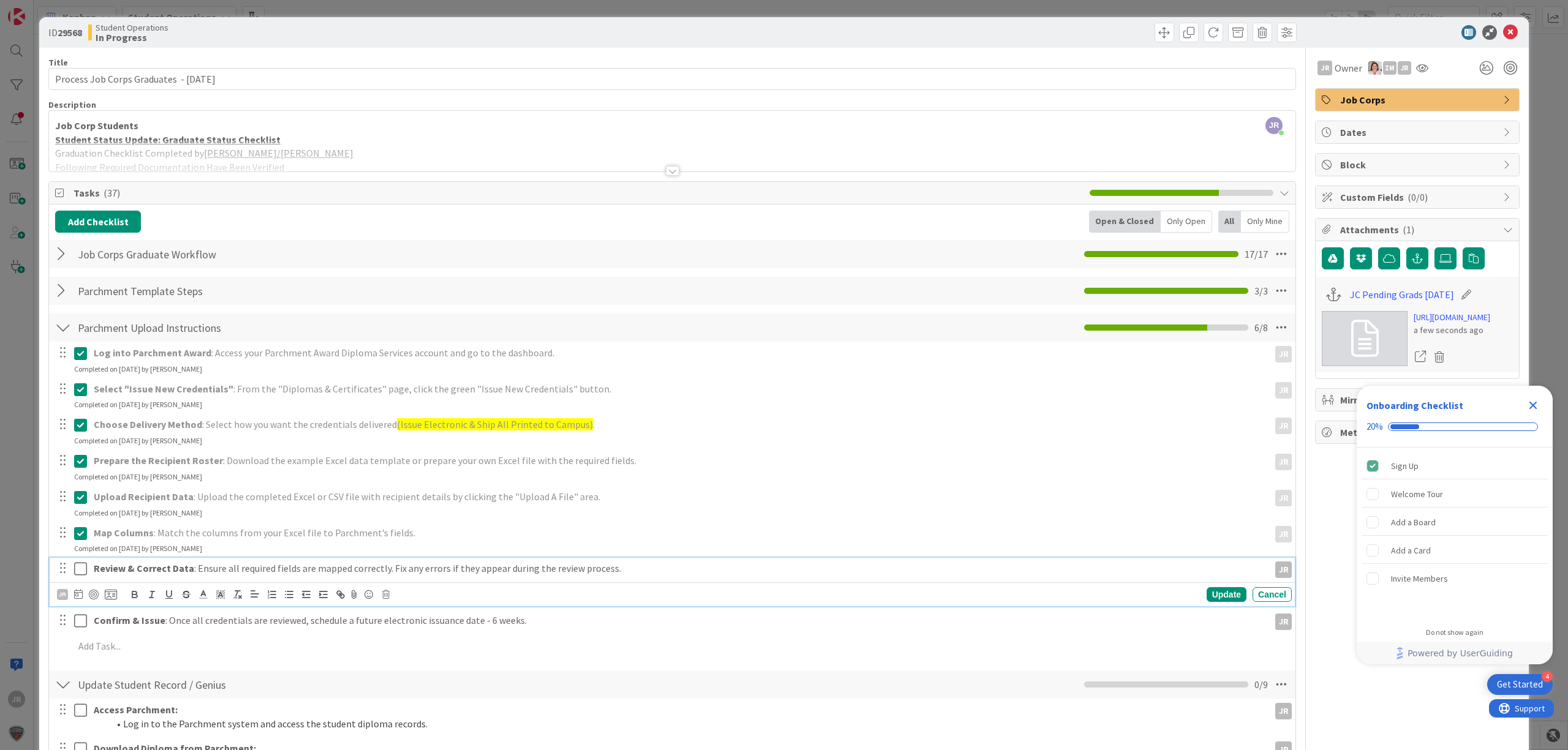
click at [80, 570] on icon at bounding box center [80, 569] width 13 height 14
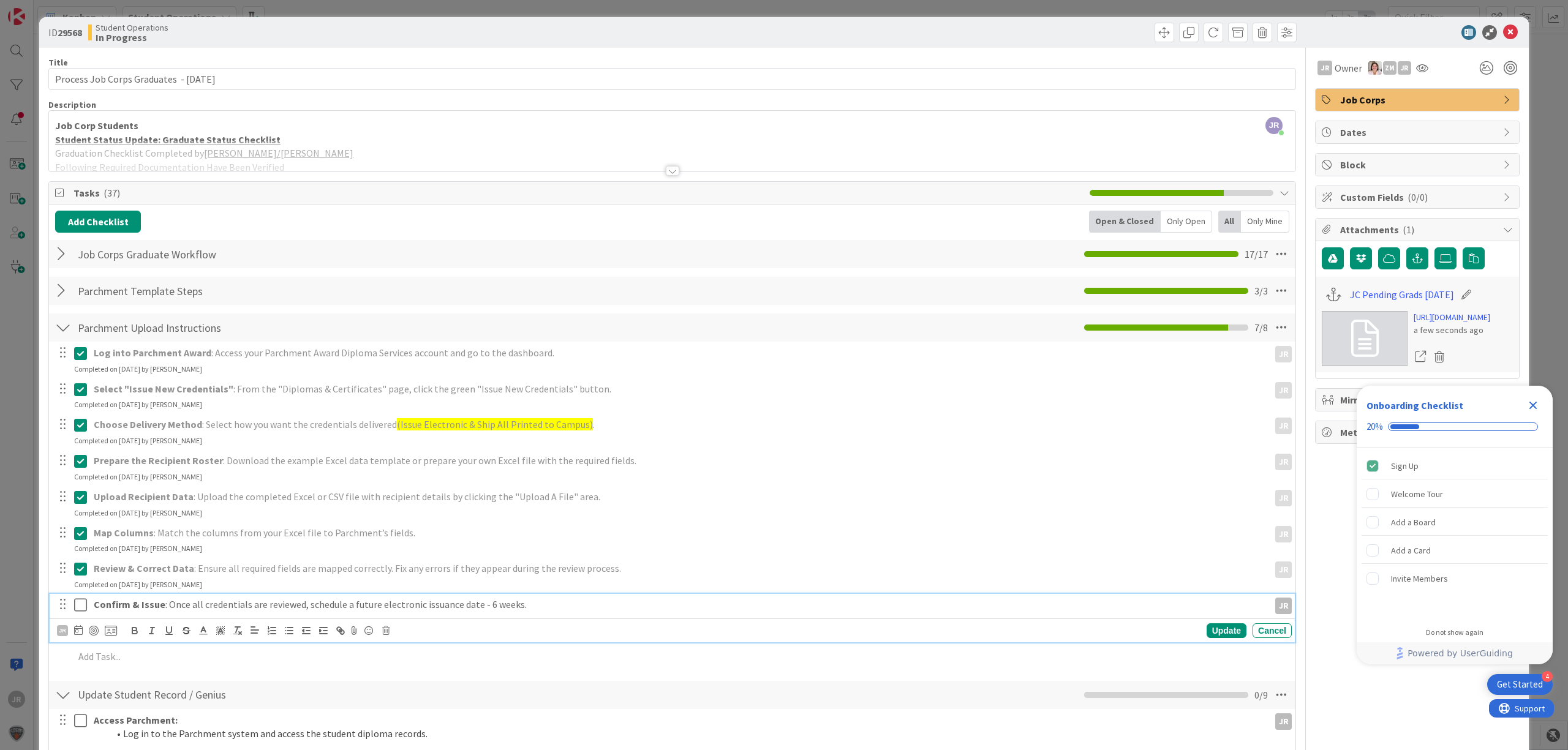
click at [76, 599] on icon at bounding box center [80, 604] width 13 height 14
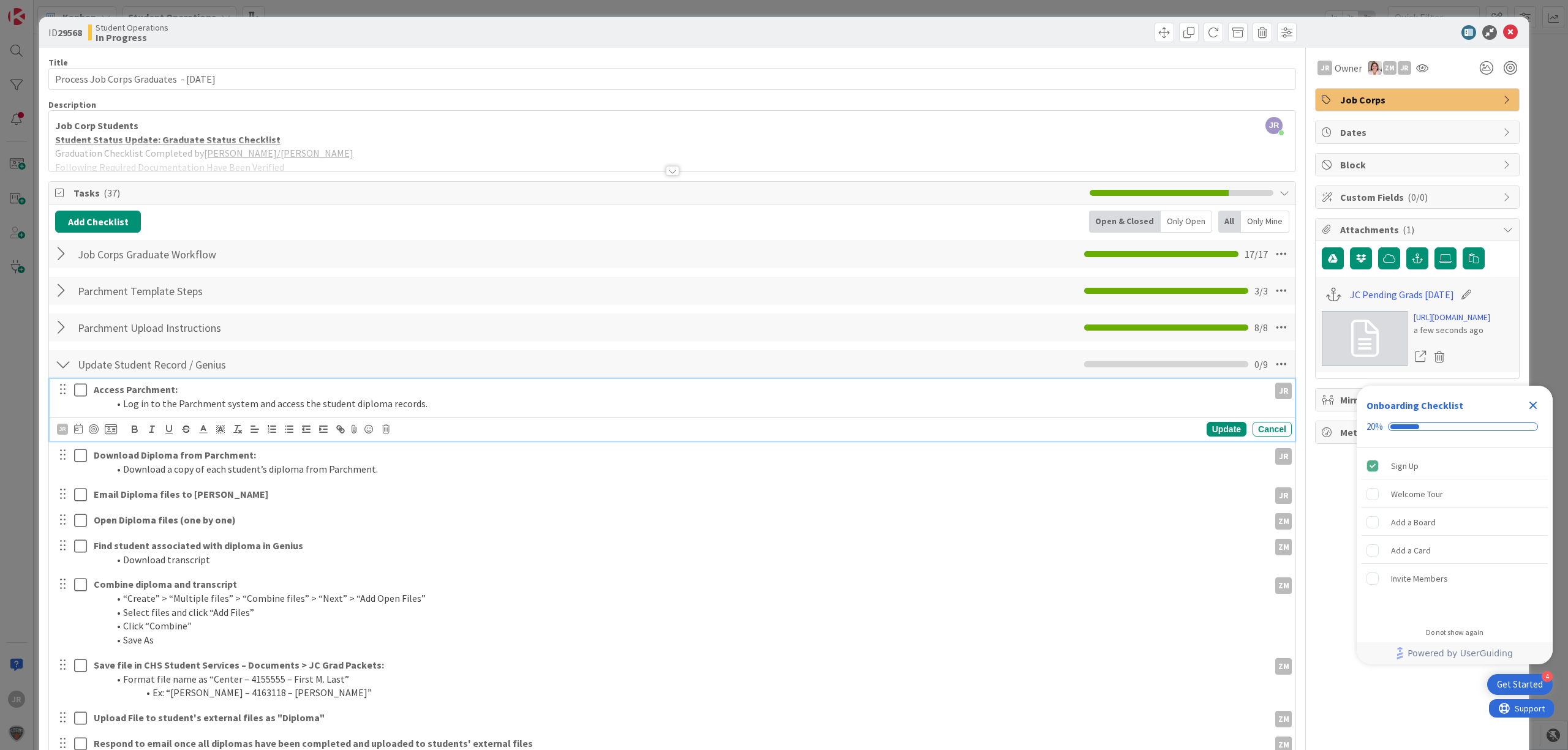
click at [74, 395] on icon at bounding box center [80, 389] width 13 height 14
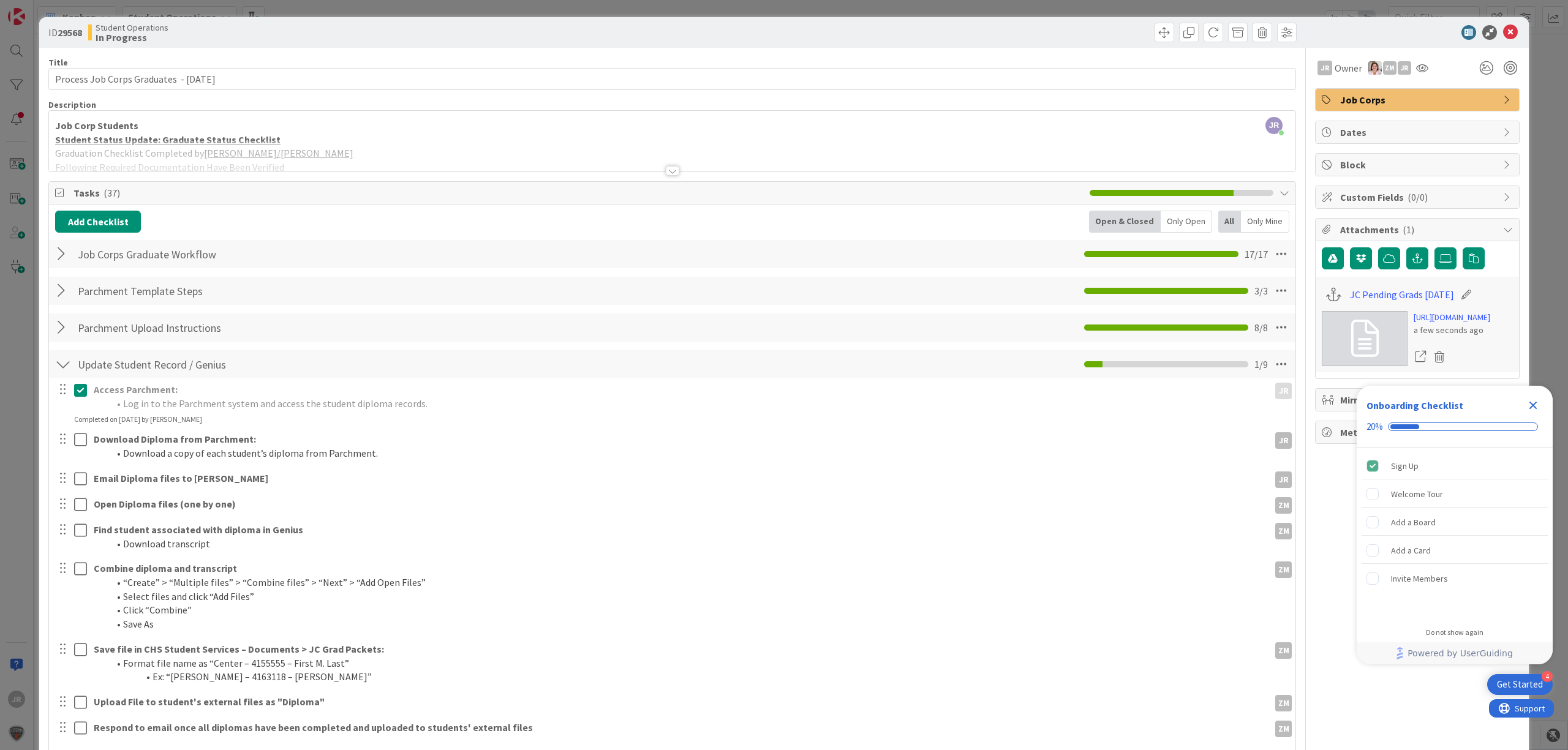
click at [78, 430] on div at bounding box center [72, 446] width 35 height 35
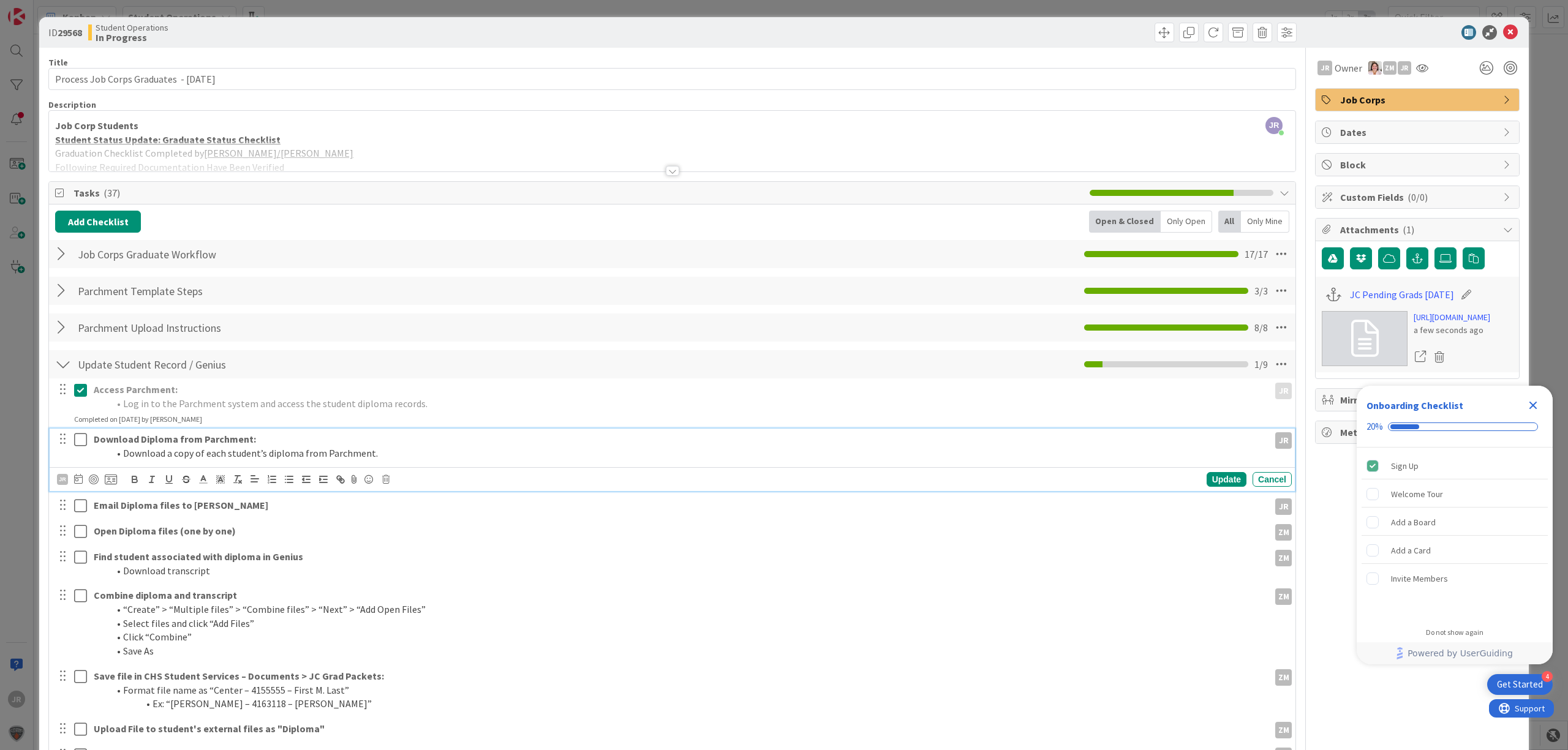
click at [77, 437] on icon at bounding box center [80, 440] width 13 height 14
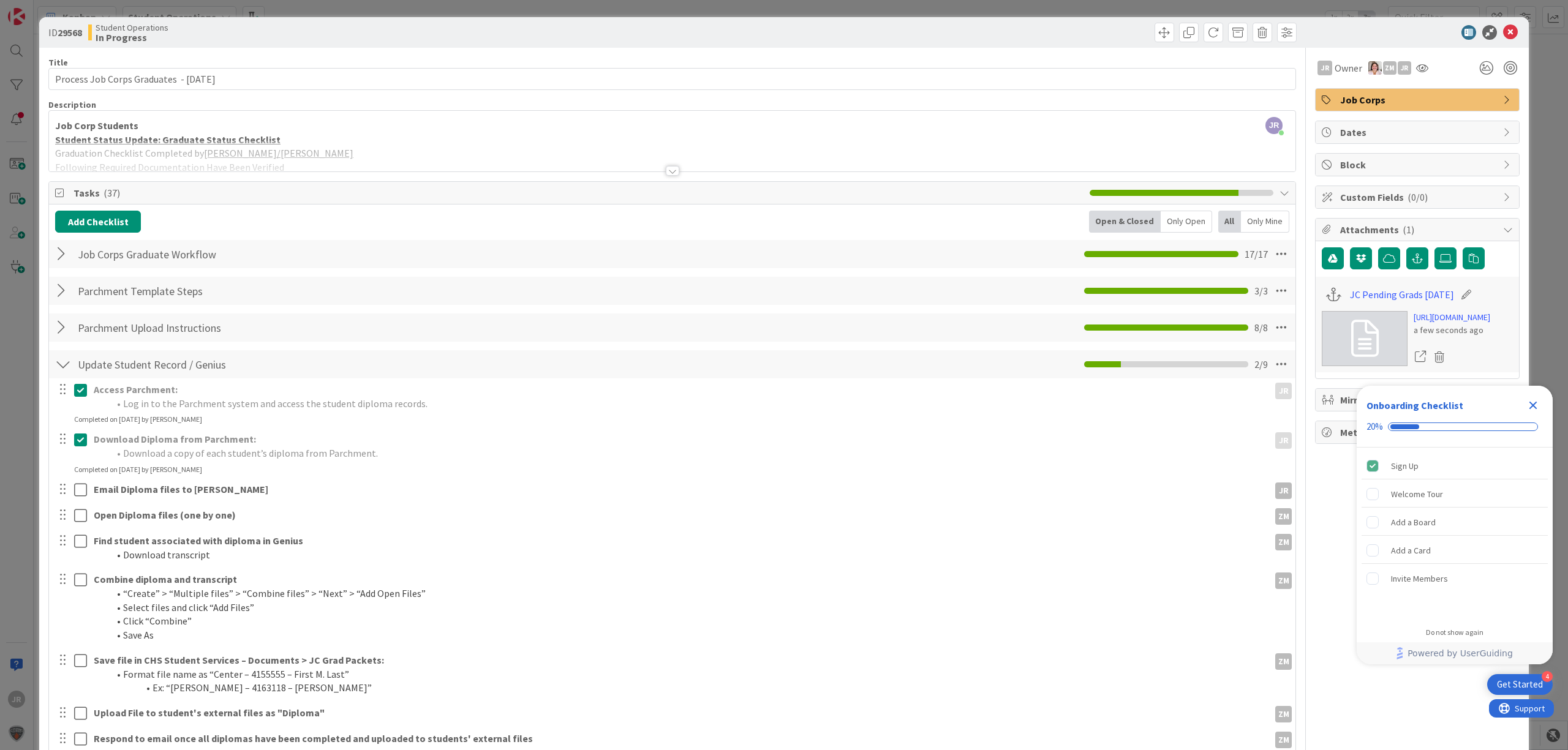
click at [62, 488] on div at bounding box center [63, 489] width 16 height 18
click at [65, 492] on div at bounding box center [63, 489] width 16 height 18
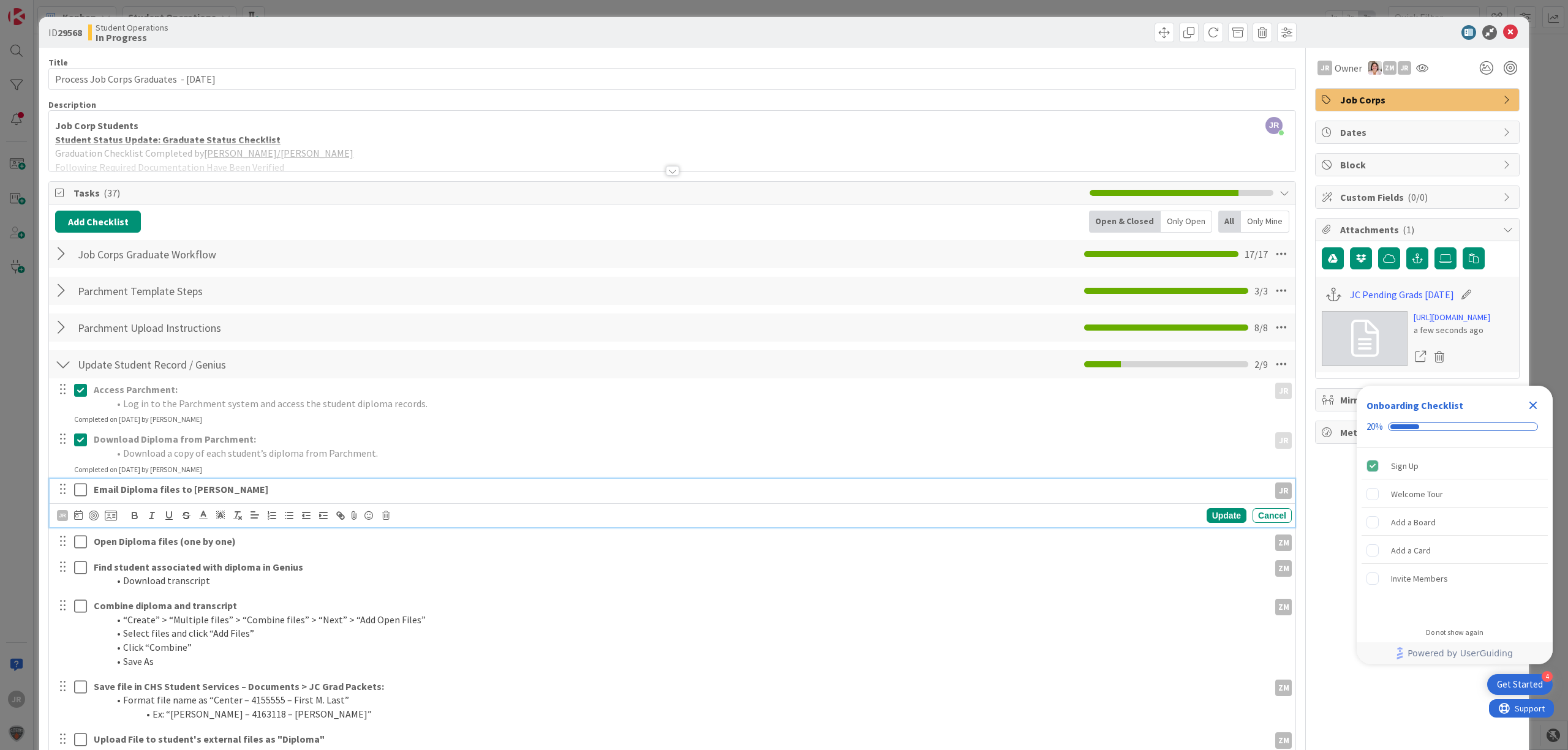
click at [203, 496] on strong "Email Diploma files to [PERSON_NAME]" at bounding box center [180, 489] width 175 height 13
click at [382, 517] on icon at bounding box center [386, 515] width 8 height 9
click at [422, 572] on div "Delete" at bounding box center [417, 567] width 45 height 22
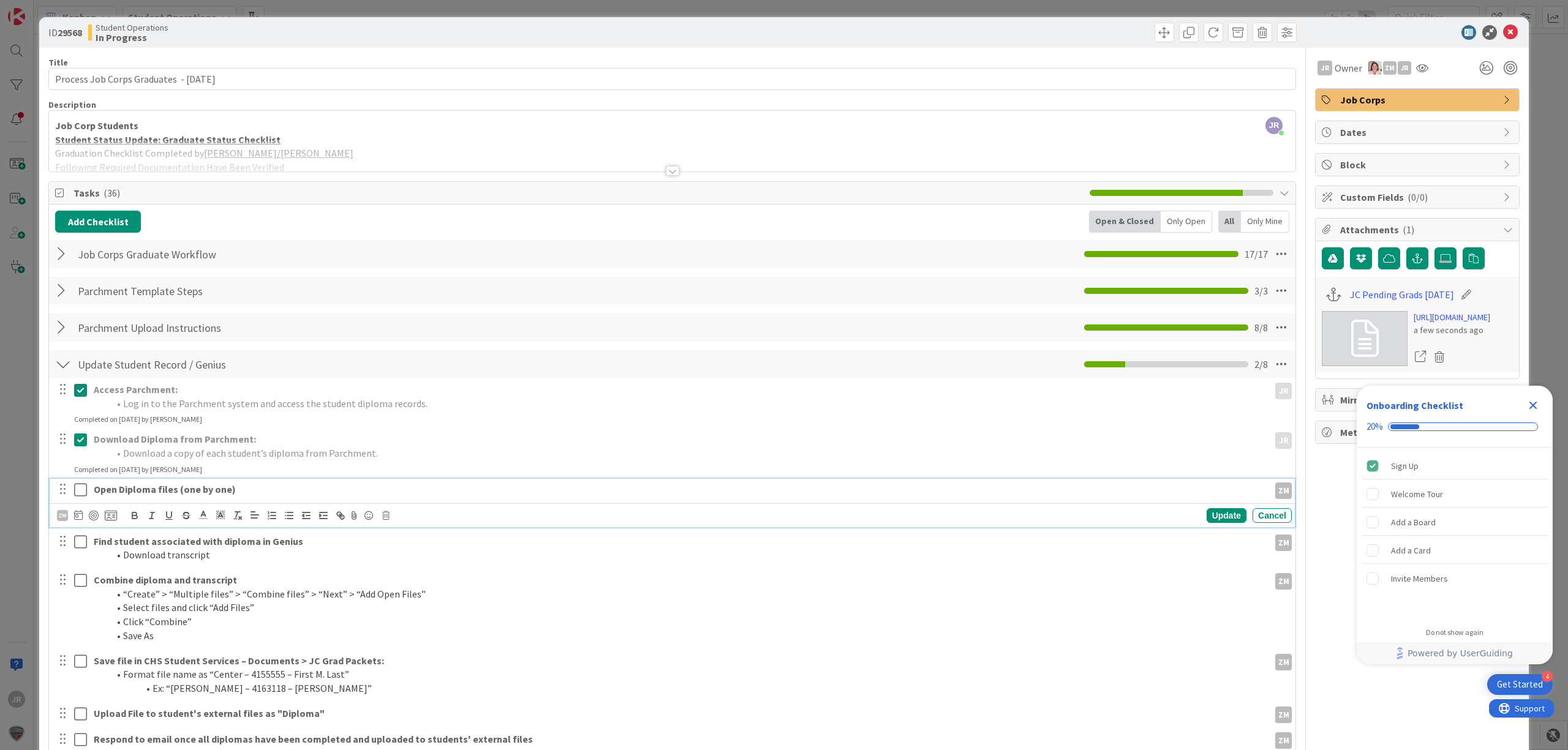
click at [76, 492] on icon at bounding box center [80, 490] width 13 height 14
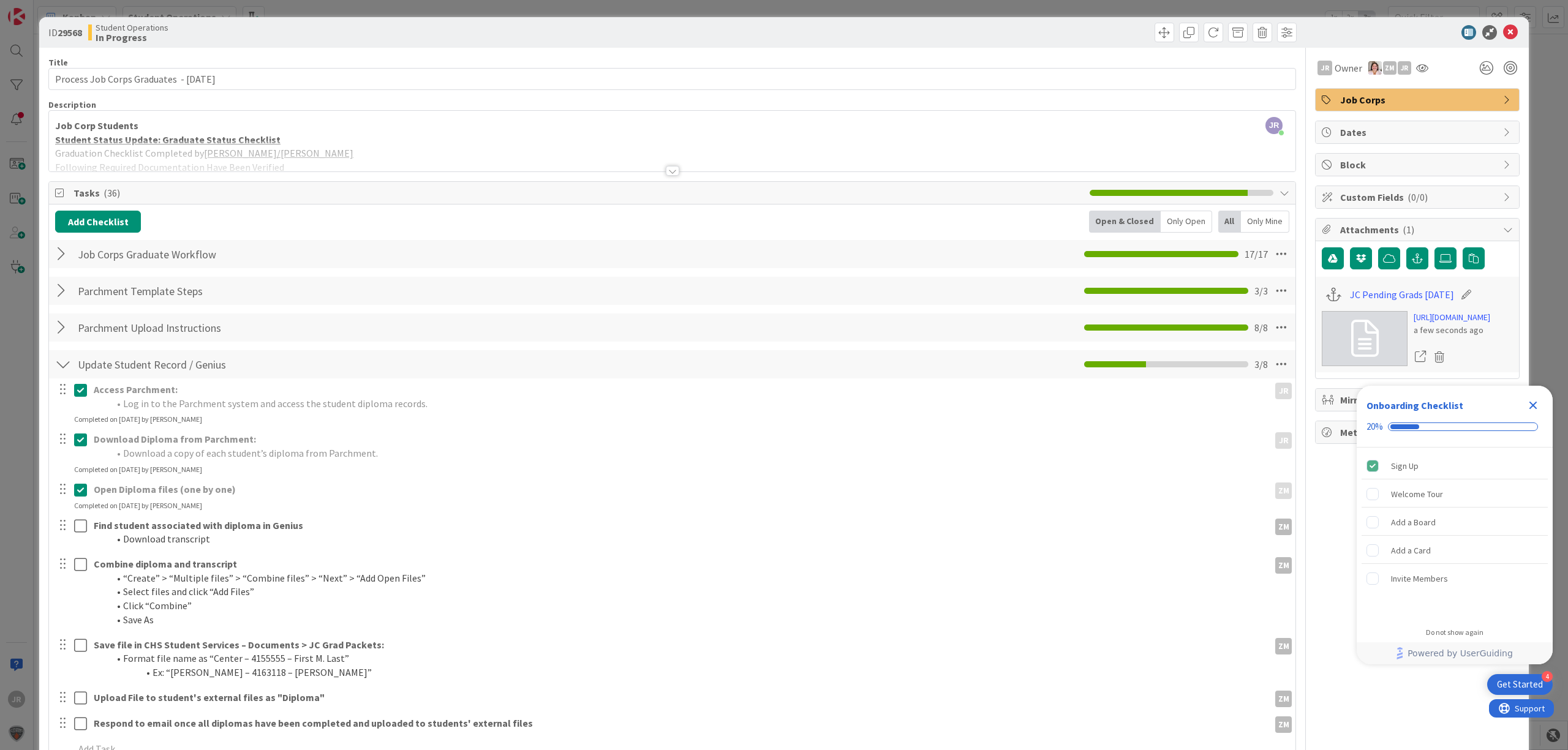
click at [78, 511] on div "Completed on [DATE] by [PERSON_NAME]" at bounding box center [138, 505] width 128 height 11
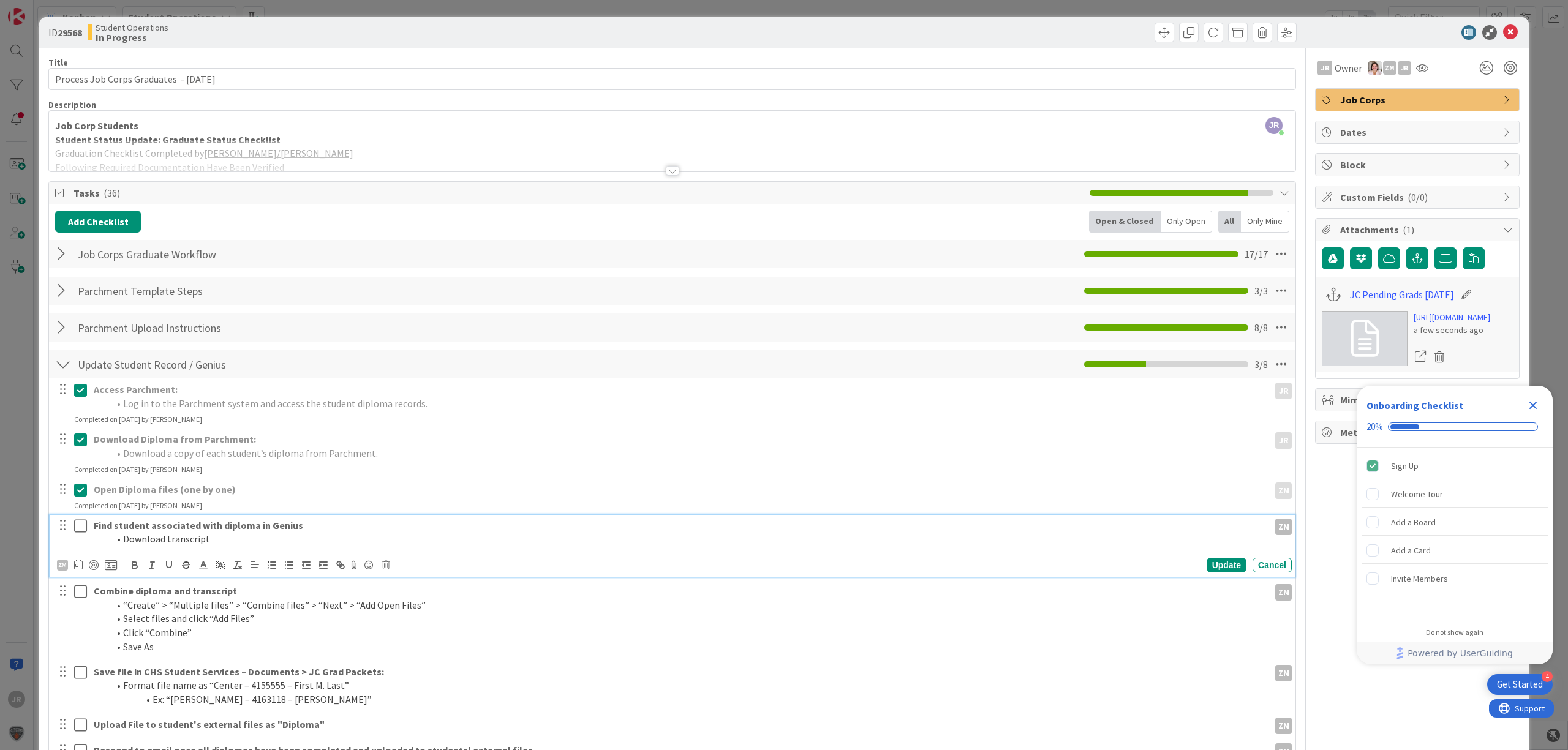
click at [76, 522] on icon at bounding box center [80, 525] width 13 height 14
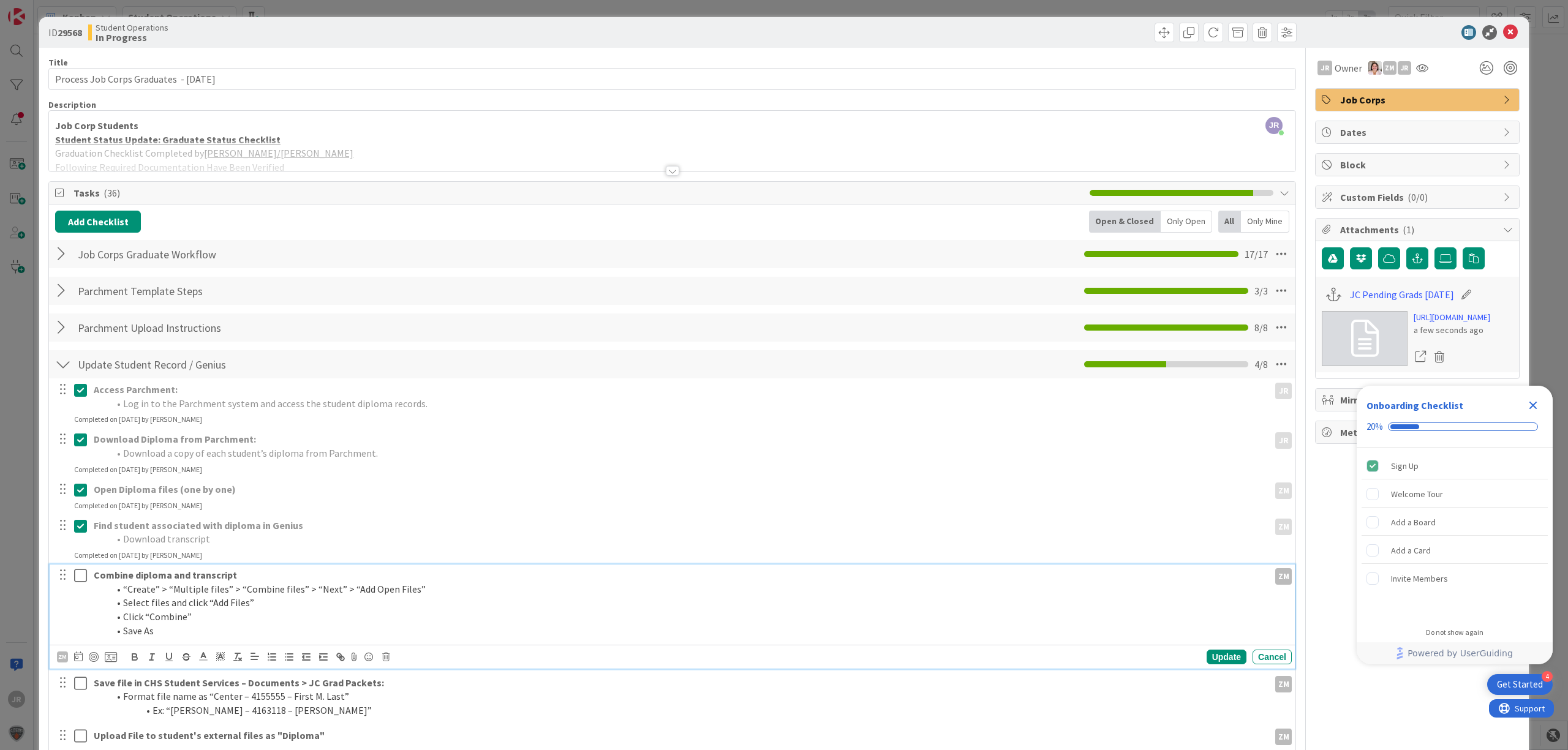
drag, startPoint x: 80, startPoint y: 576, endPoint x: 81, endPoint y: 603, distance: 27.0
click at [81, 576] on icon at bounding box center [80, 576] width 13 height 14
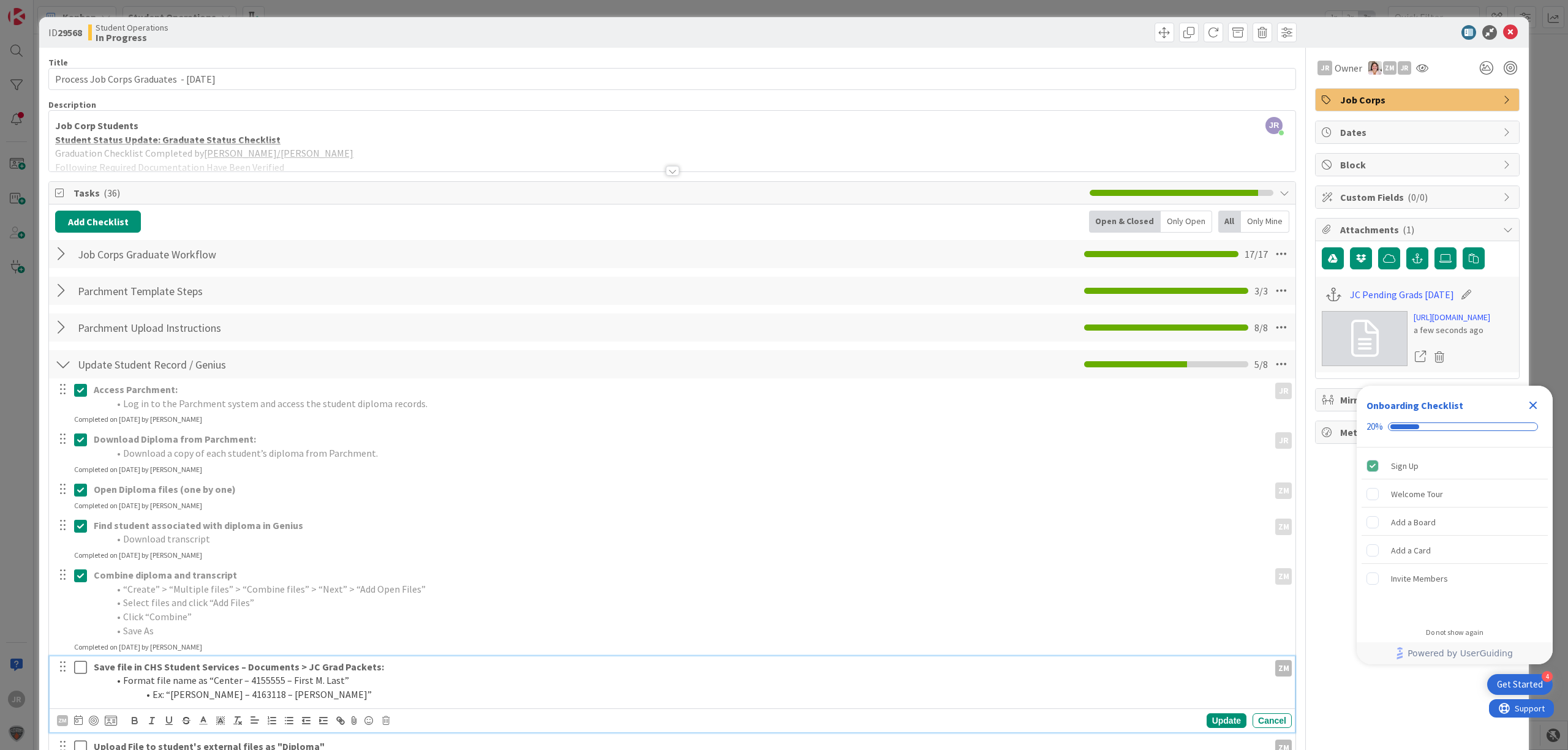
click at [82, 664] on icon at bounding box center [80, 667] width 13 height 14
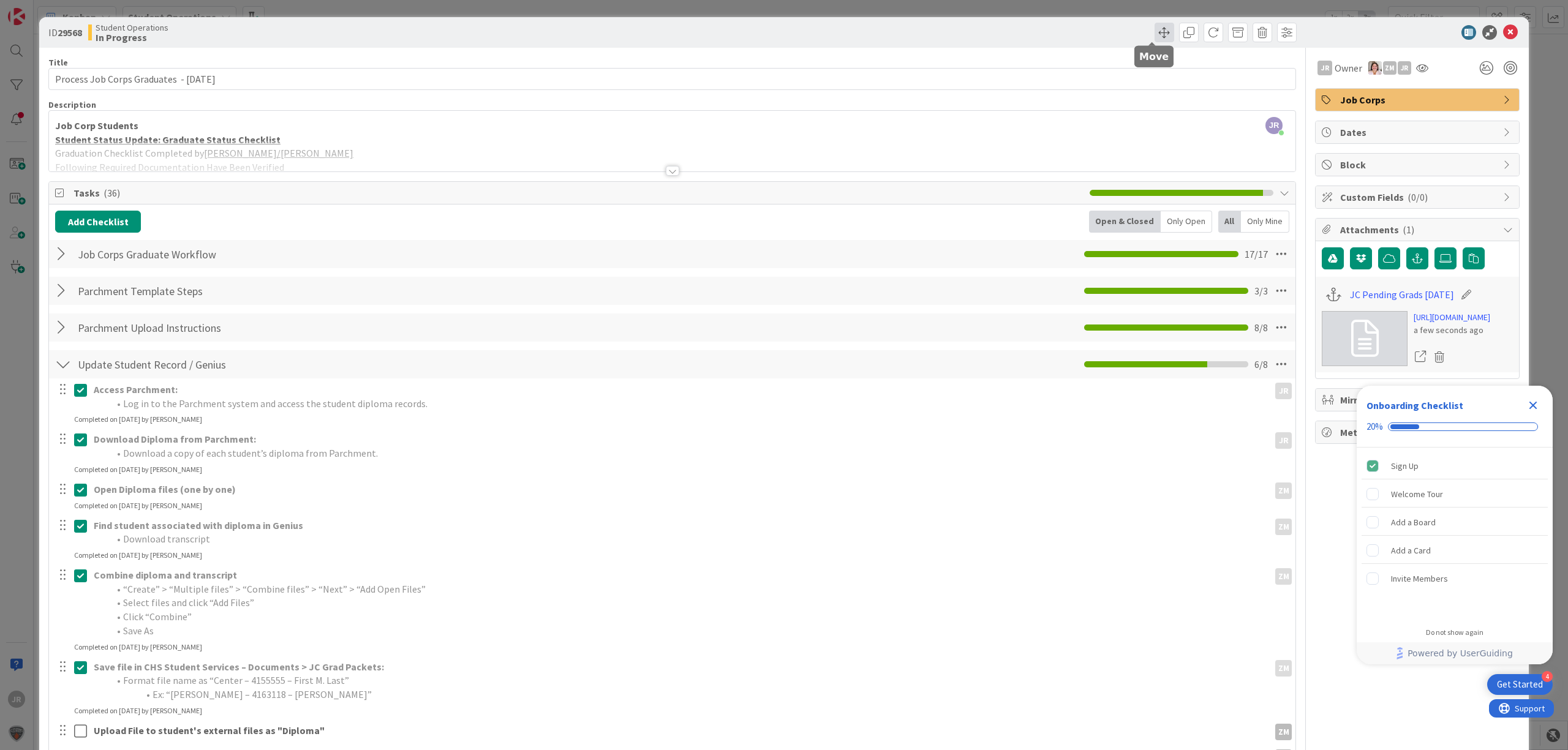
click at [1155, 35] on span at bounding box center [1165, 33] width 19 height 19
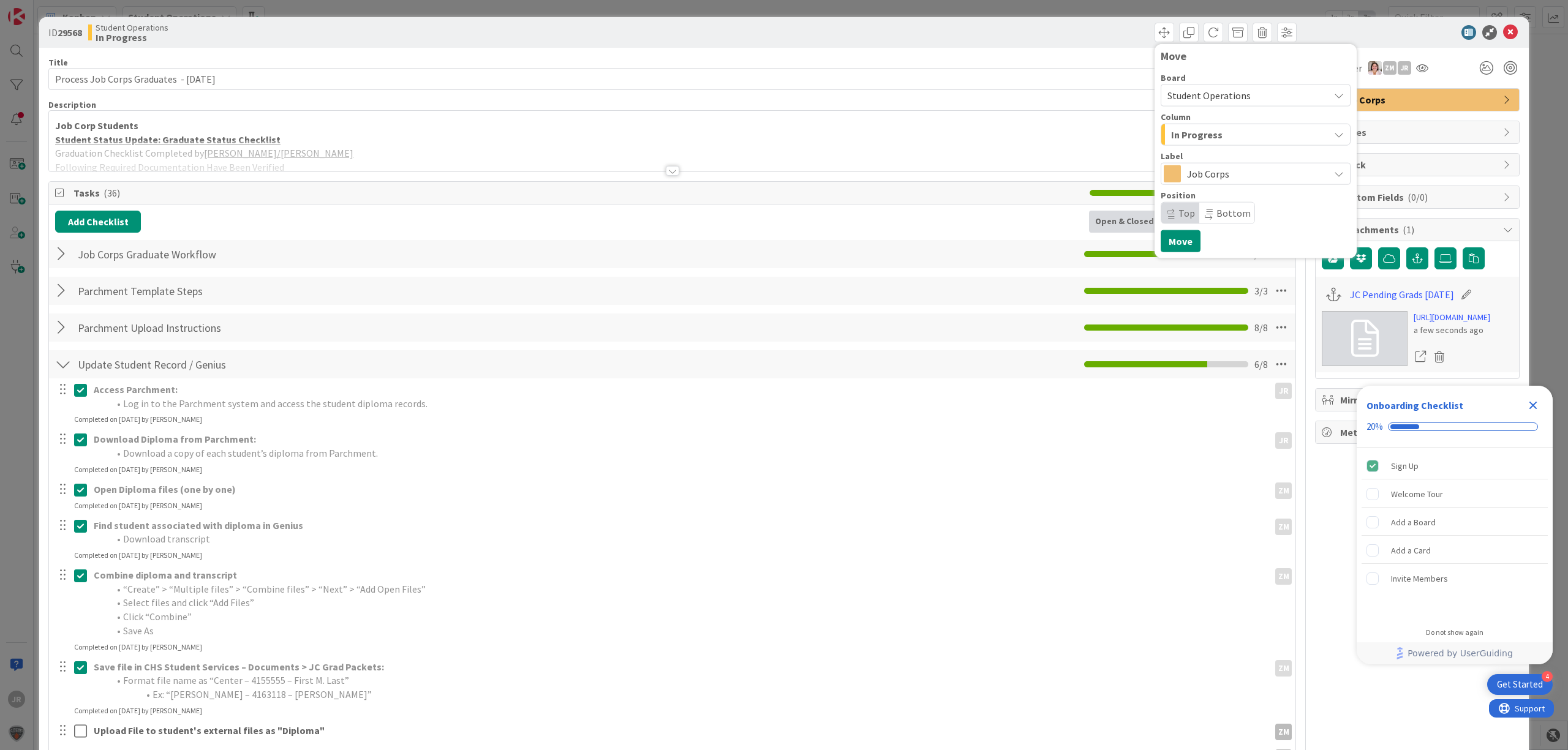
scroll to position [163, 0]
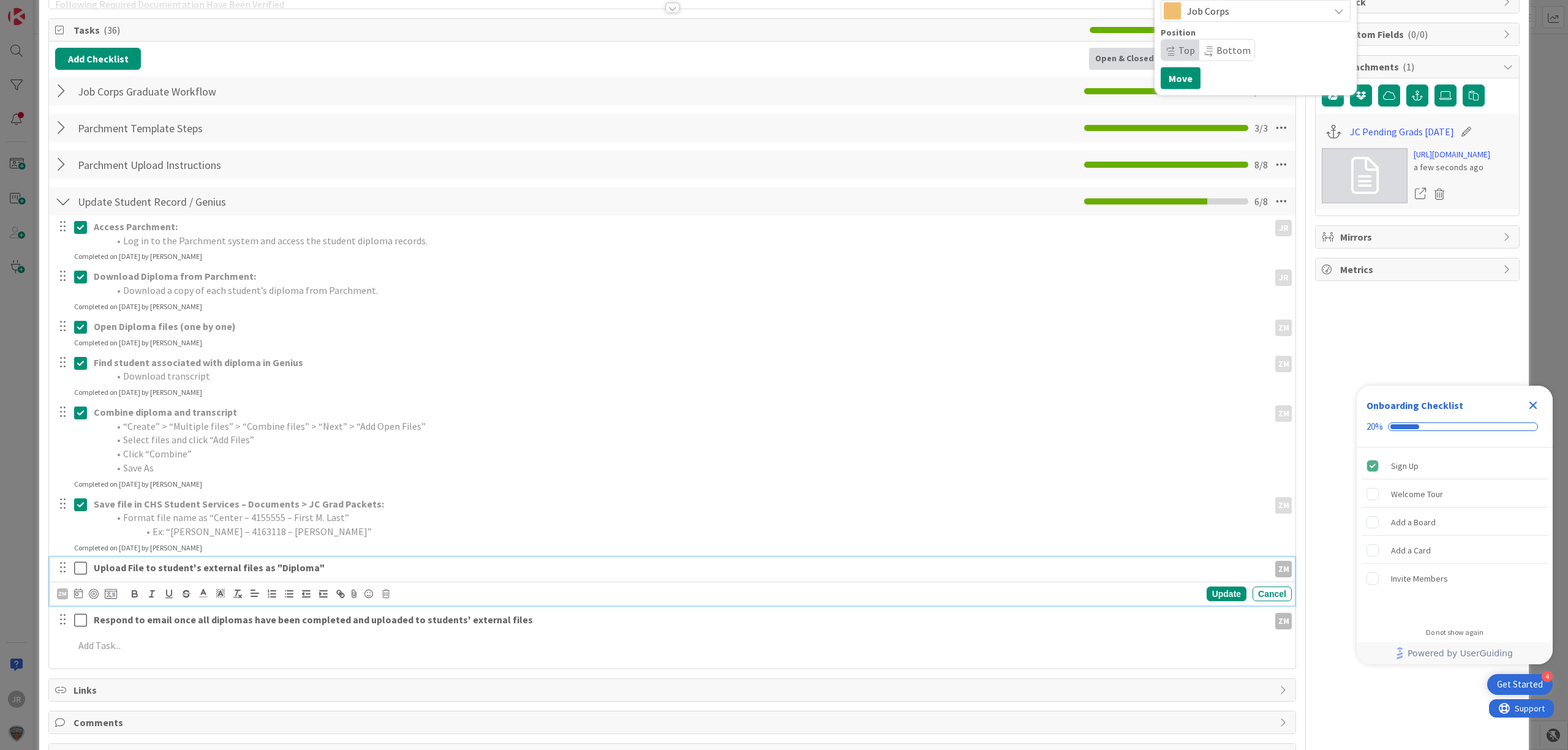
click at [83, 570] on icon at bounding box center [80, 568] width 13 height 14
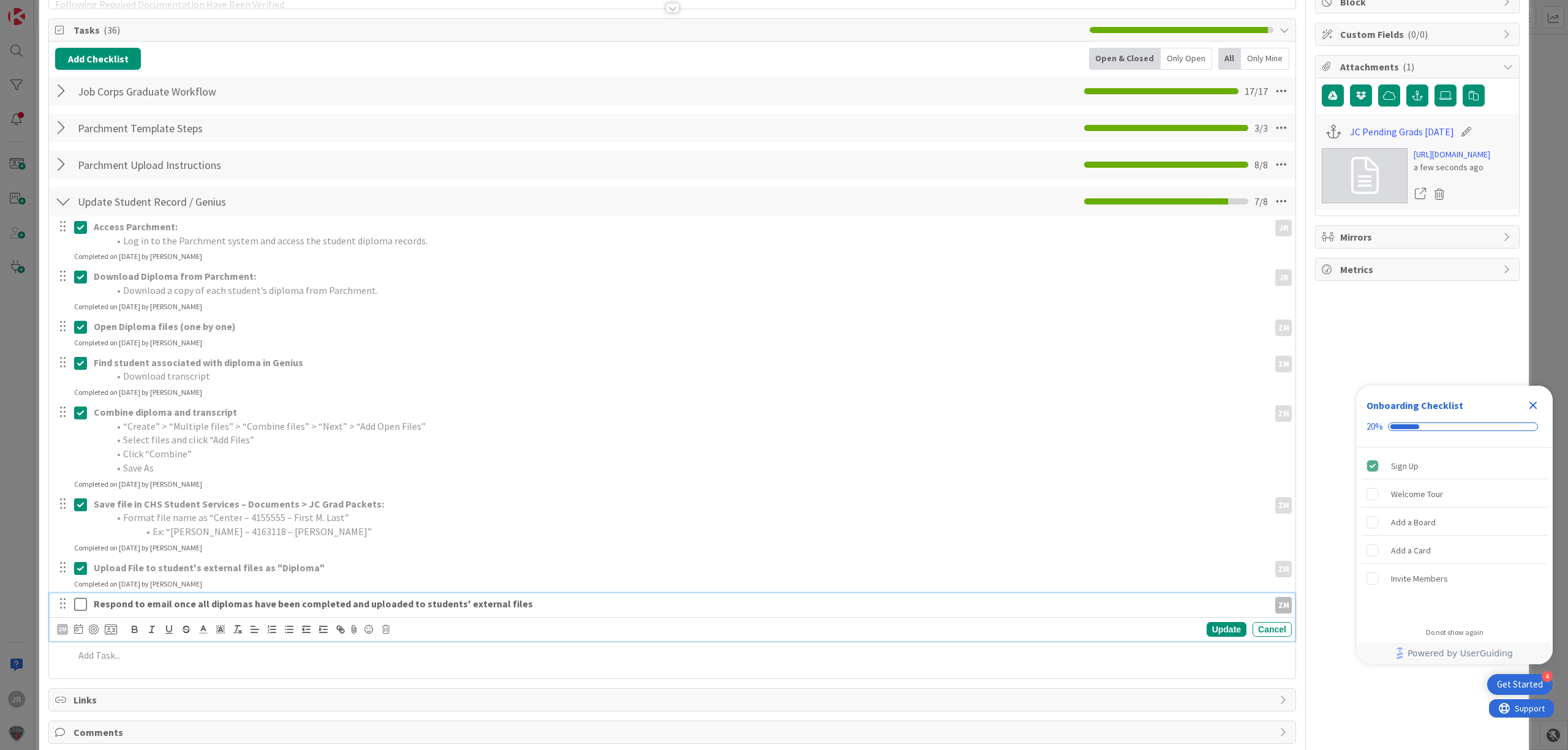
click at [79, 603] on icon at bounding box center [80, 603] width 13 height 14
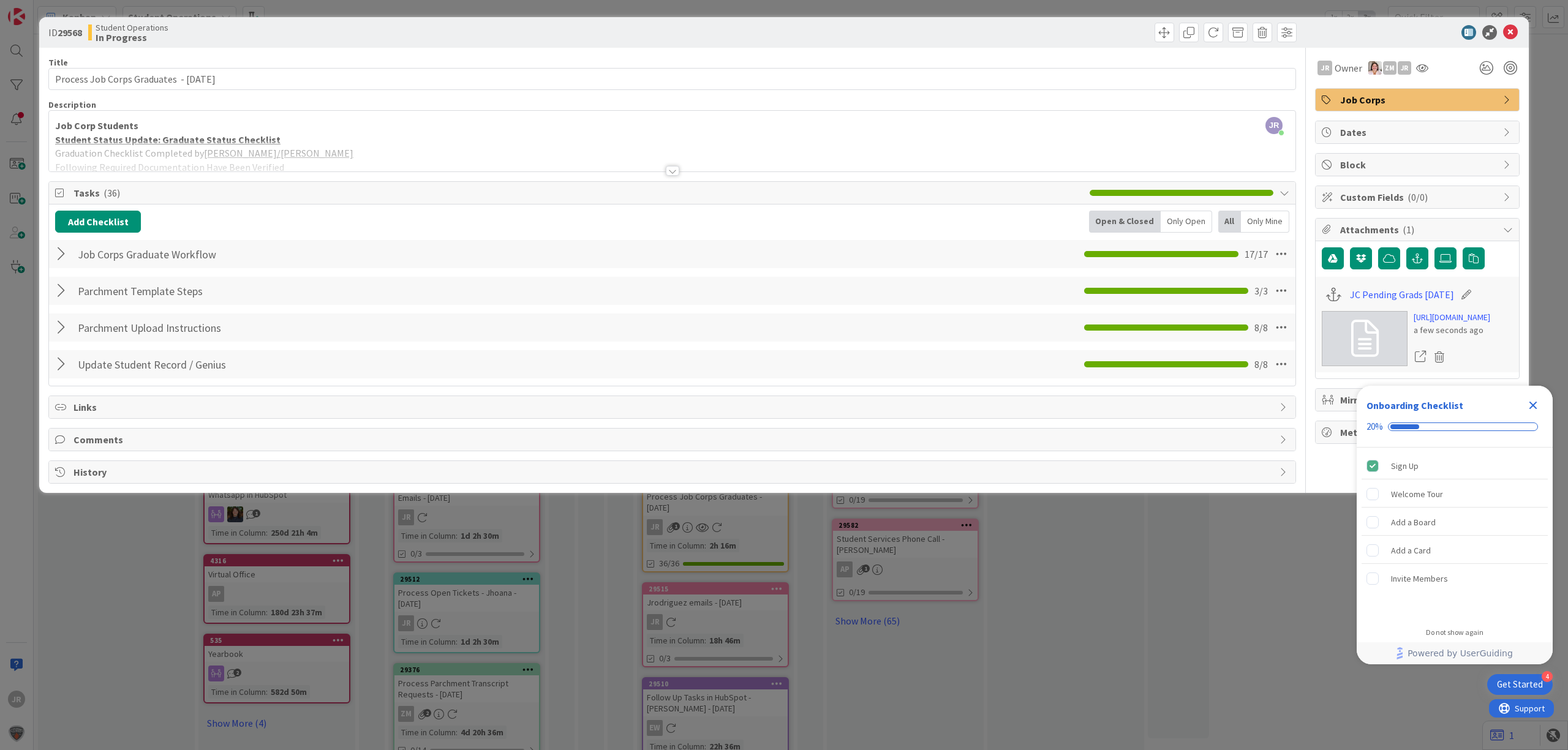
scroll to position [0, 0]
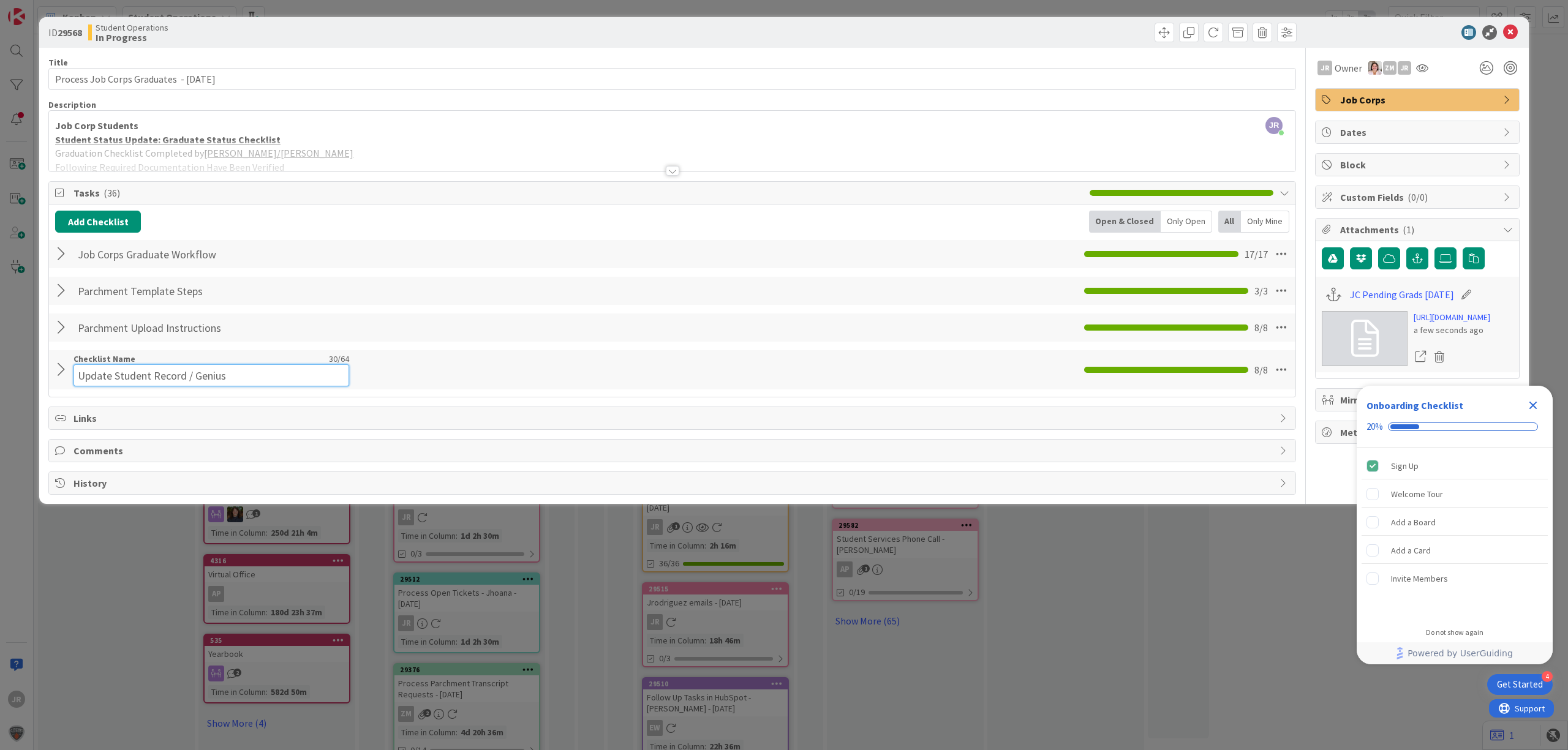
click at [130, 365] on div "Checklist Name 30 / 64 Update Student Record / Genius" at bounding box center [211, 370] width 276 height 33
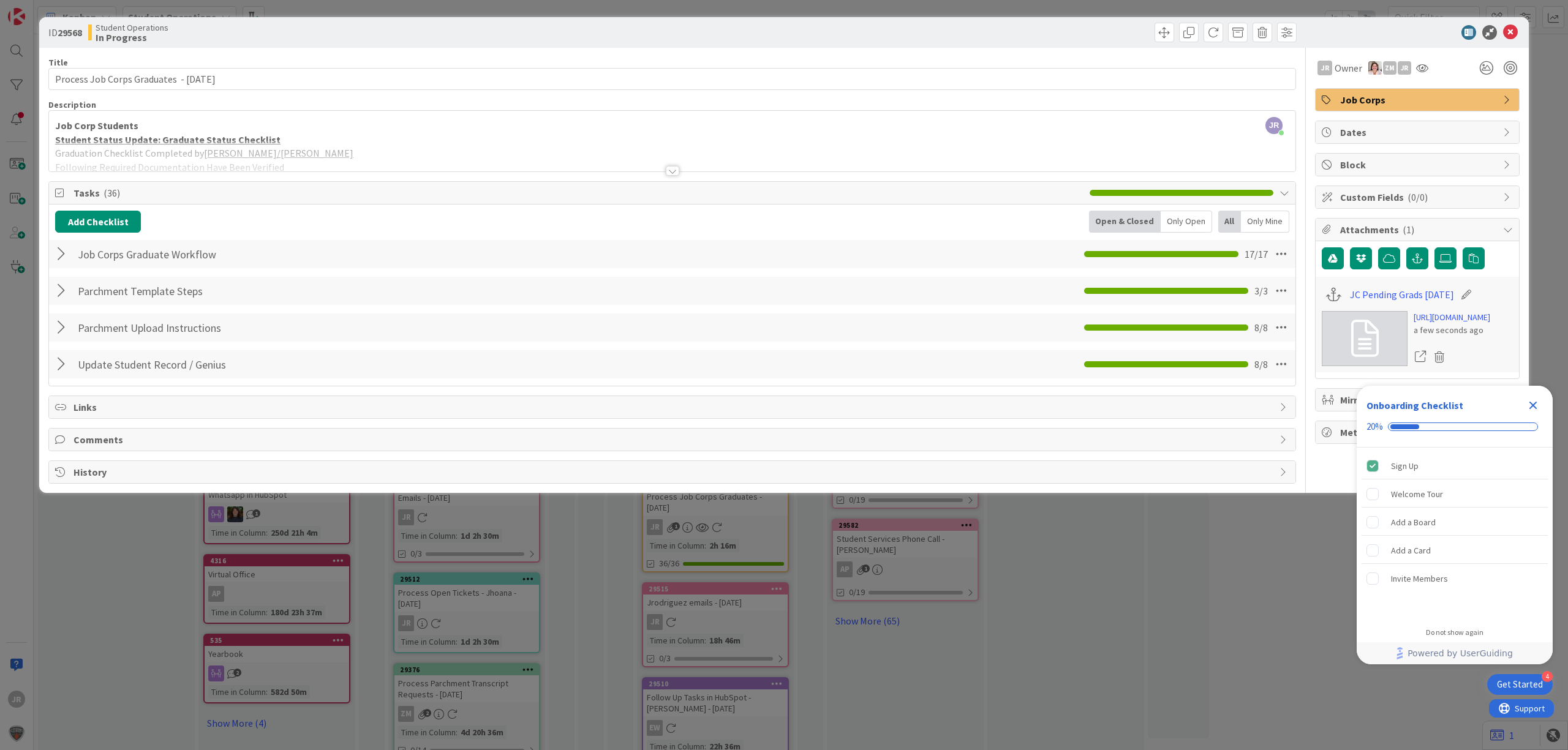
click at [60, 377] on div "Update Student Record / Genius Checklist Name 30 / 64 Update Student Record / G…" at bounding box center [672, 363] width 1247 height 28
click at [62, 365] on div at bounding box center [63, 364] width 16 height 22
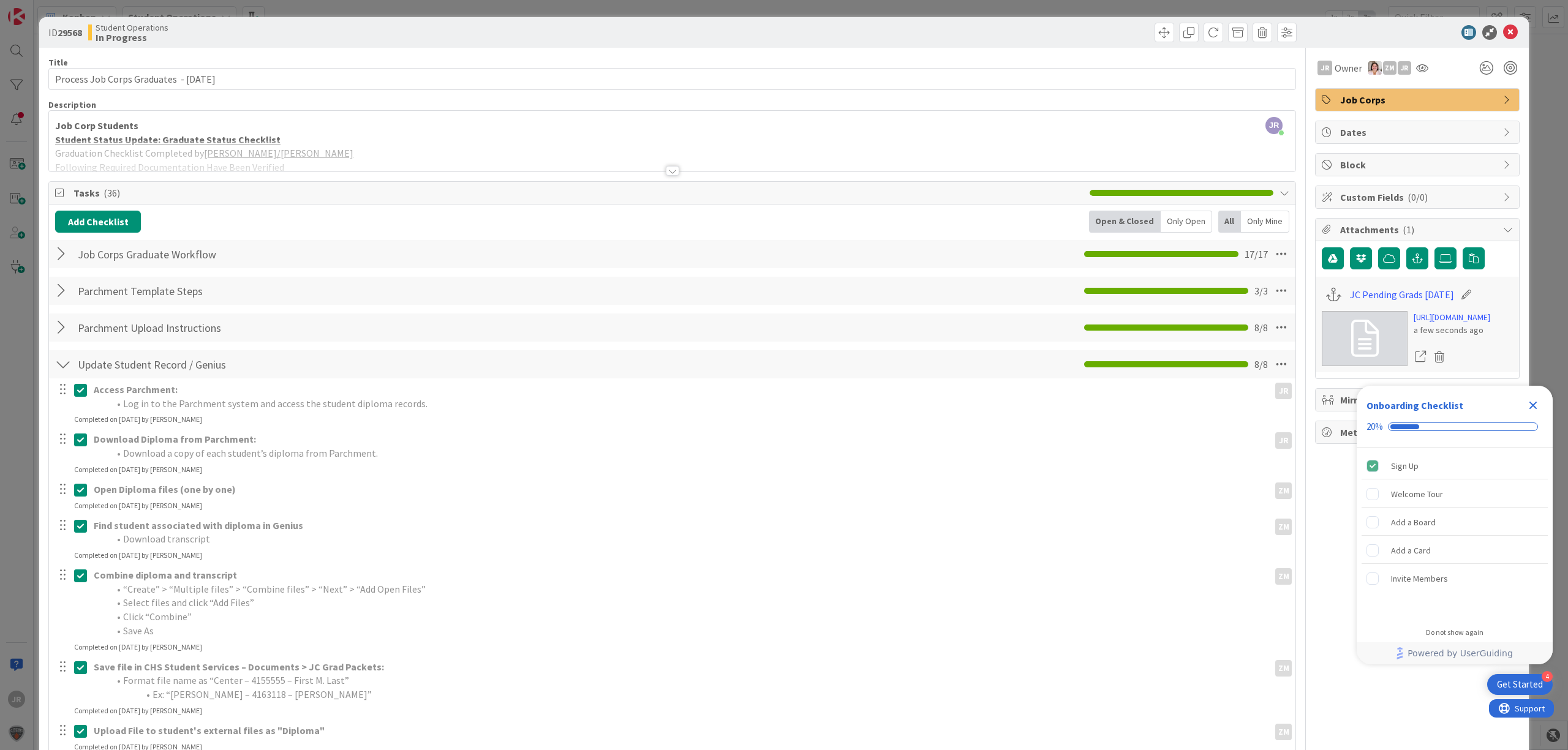
scroll to position [202, 0]
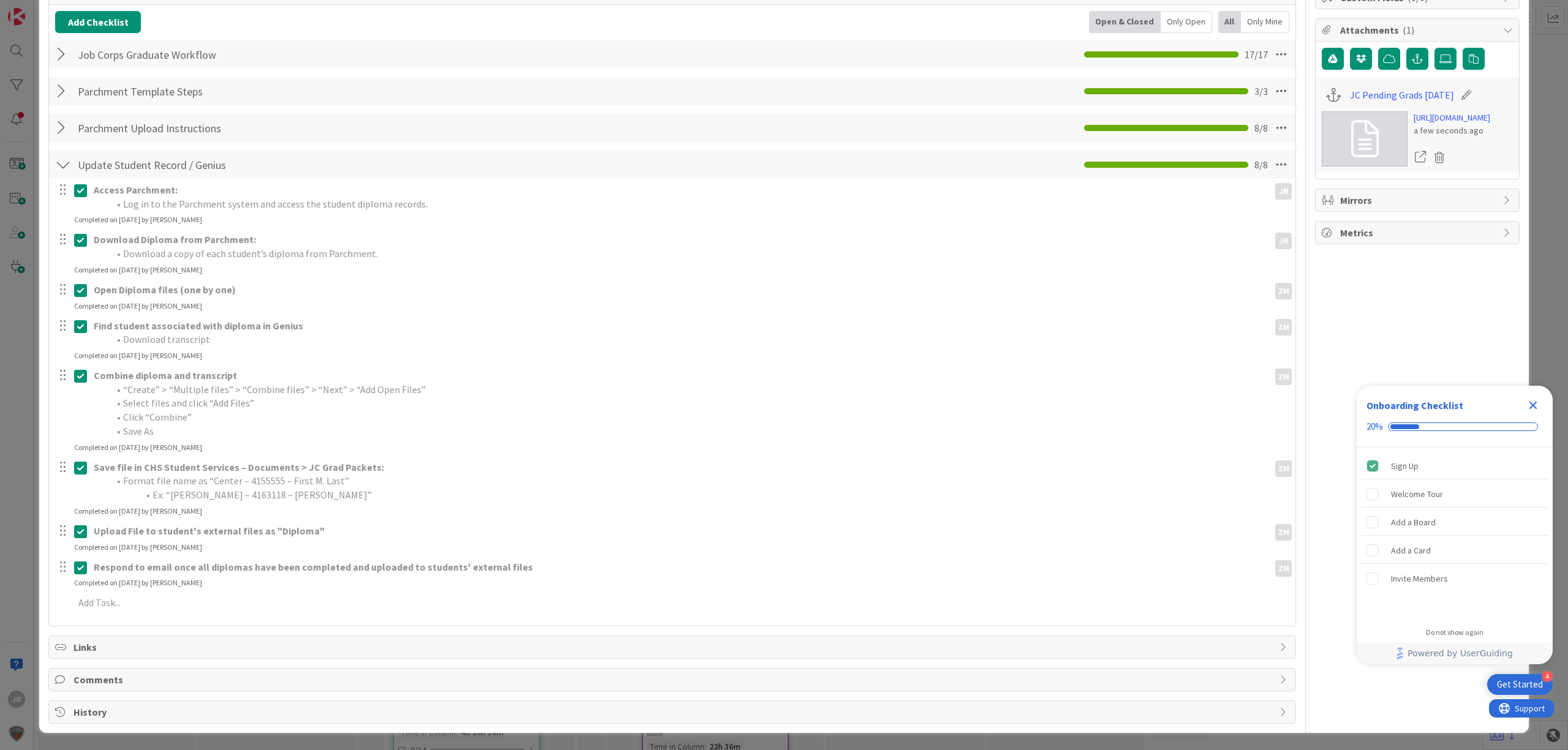
click at [82, 571] on icon at bounding box center [80, 567] width 13 height 14
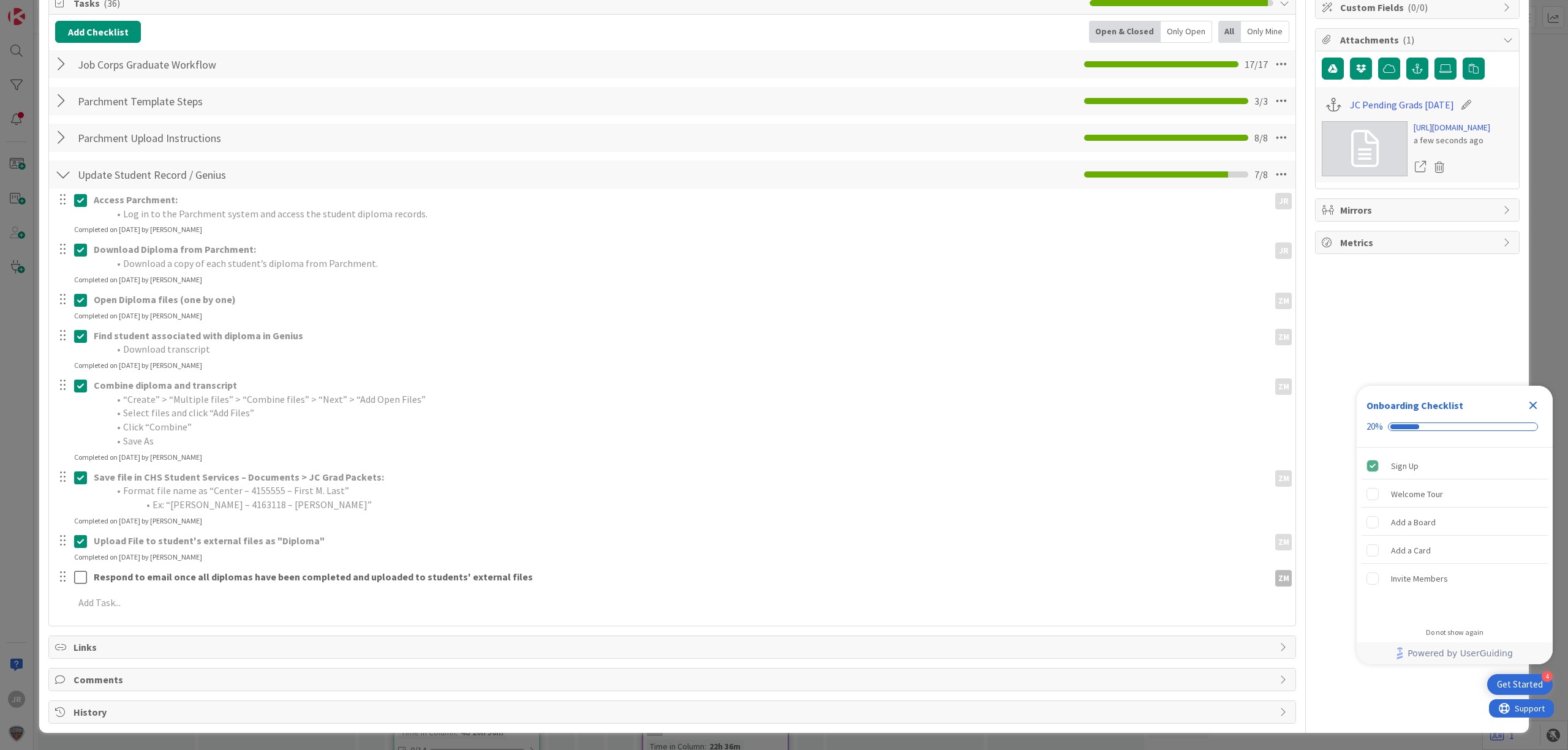
click at [81, 522] on div "Access Parchment: Log in to the Parchment system and access the student diploma…" at bounding box center [672, 404] width 1234 height 430
click at [83, 540] on icon at bounding box center [80, 541] width 13 height 14
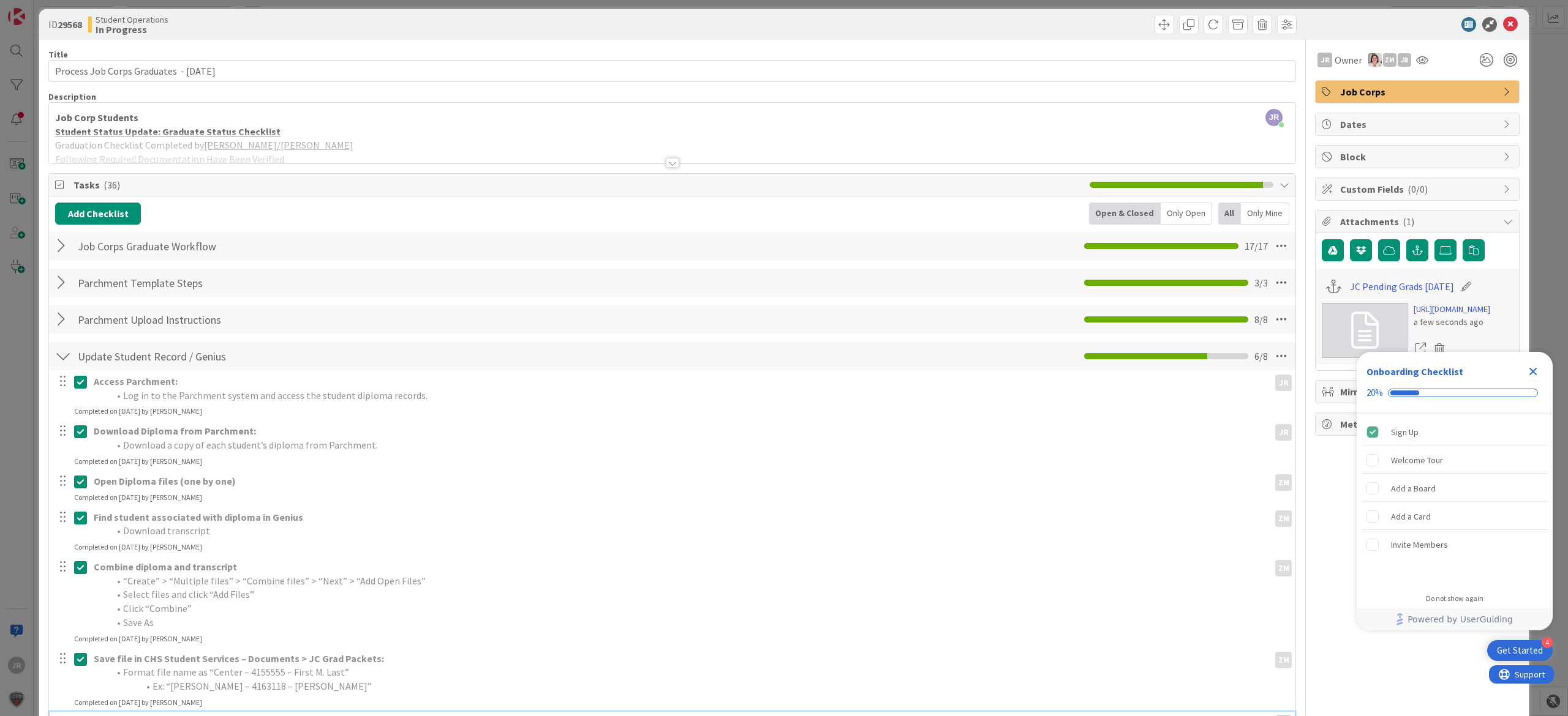
scroll to position [0, 0]
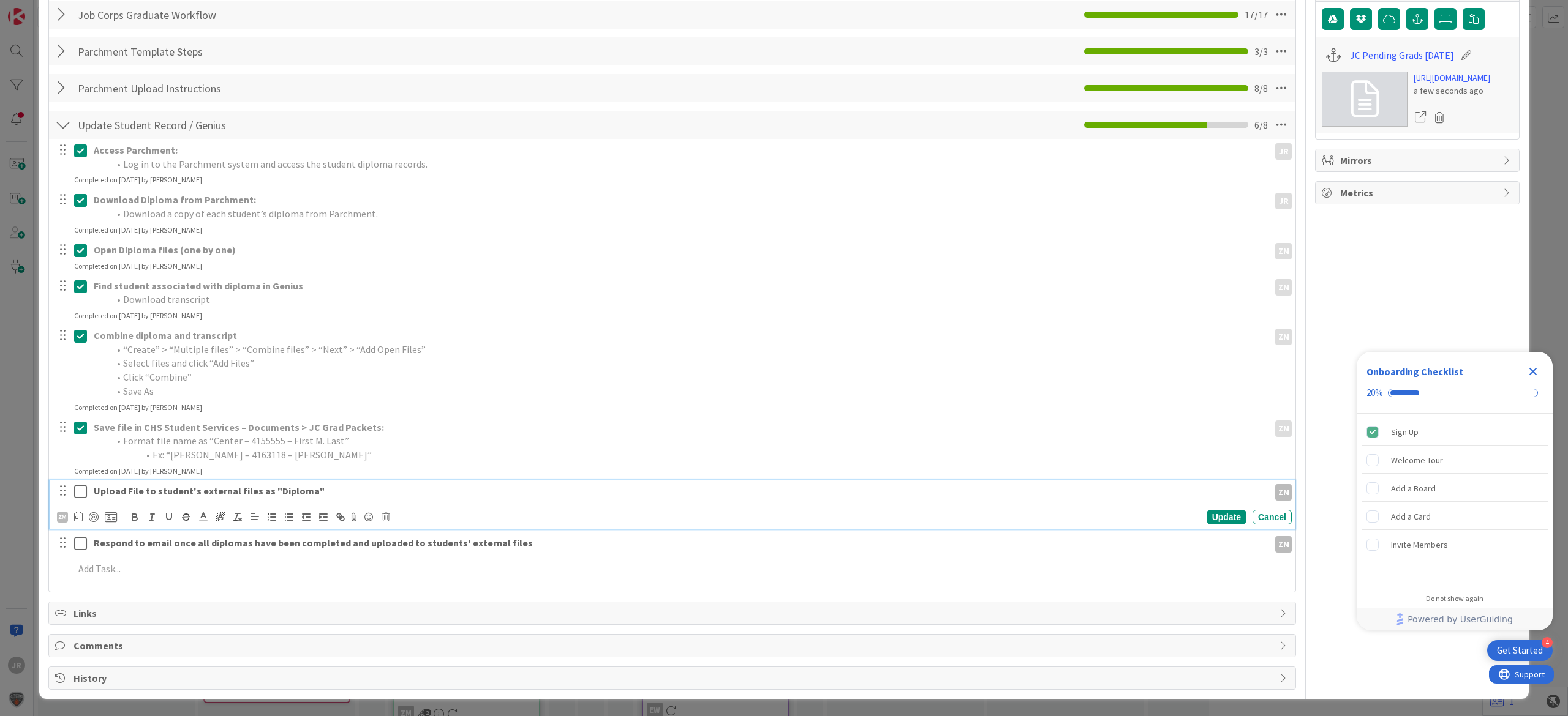
click at [81, 493] on icon at bounding box center [80, 491] width 13 height 14
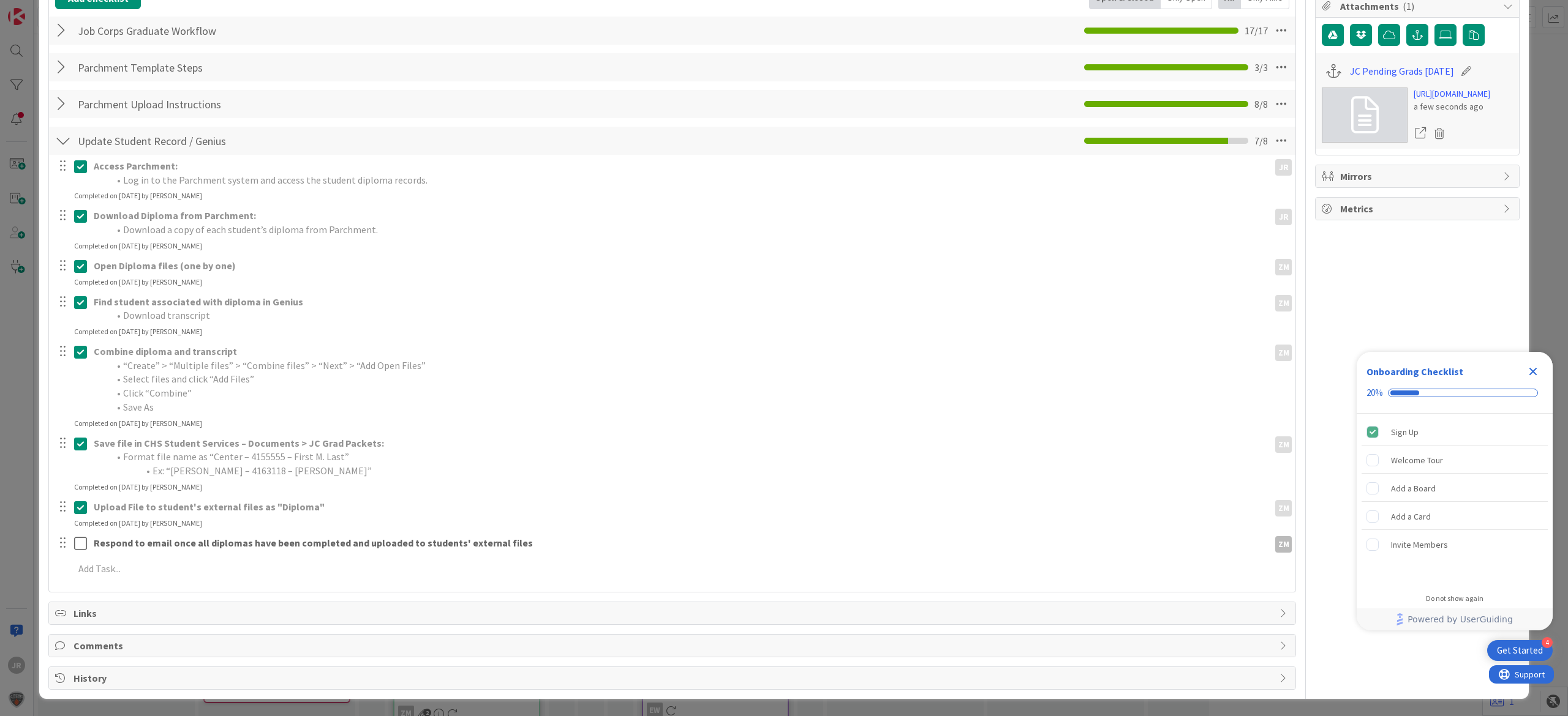
scroll to position [225, 0]
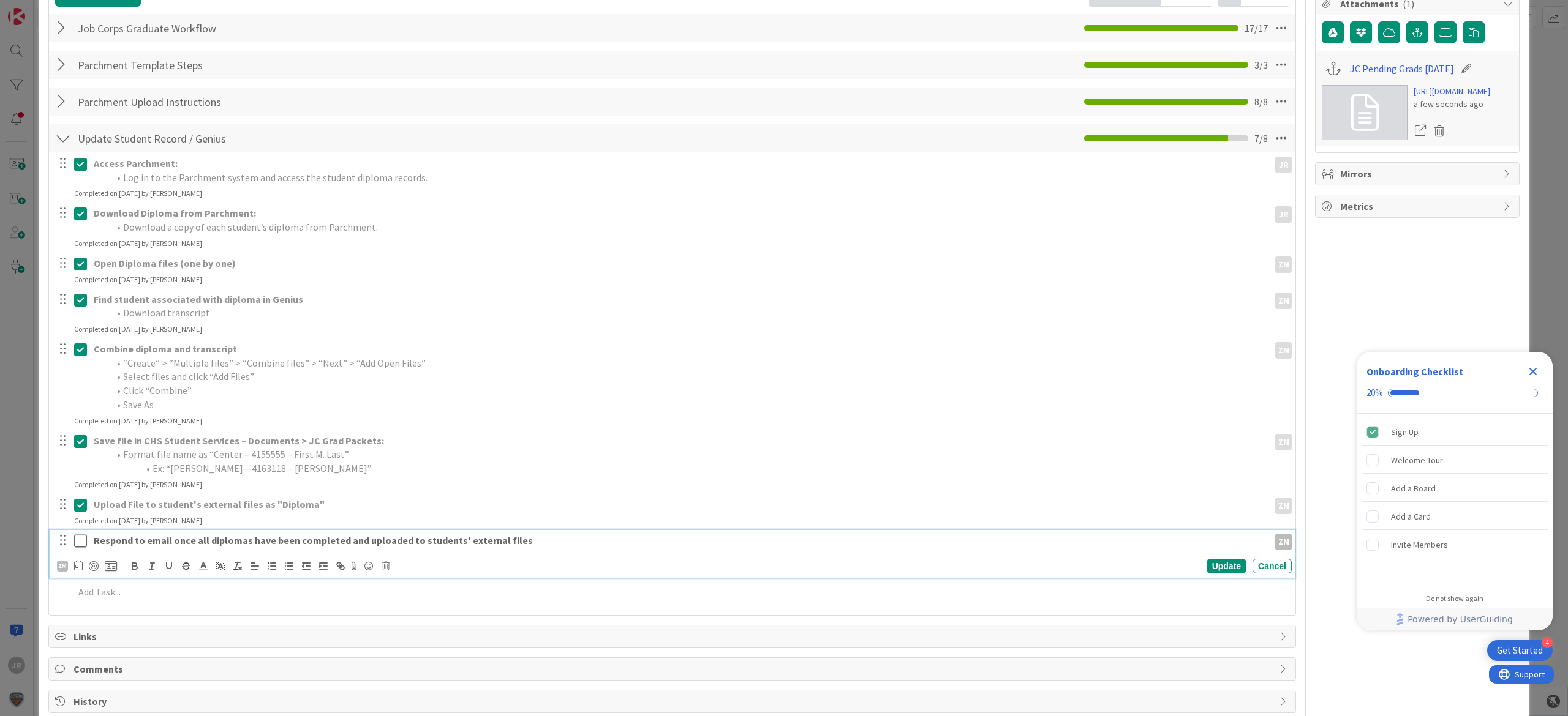
click at [135, 533] on div "Respond to email once all diplomas have been completed and uploaded to students…" at bounding box center [679, 541] width 1180 height 21
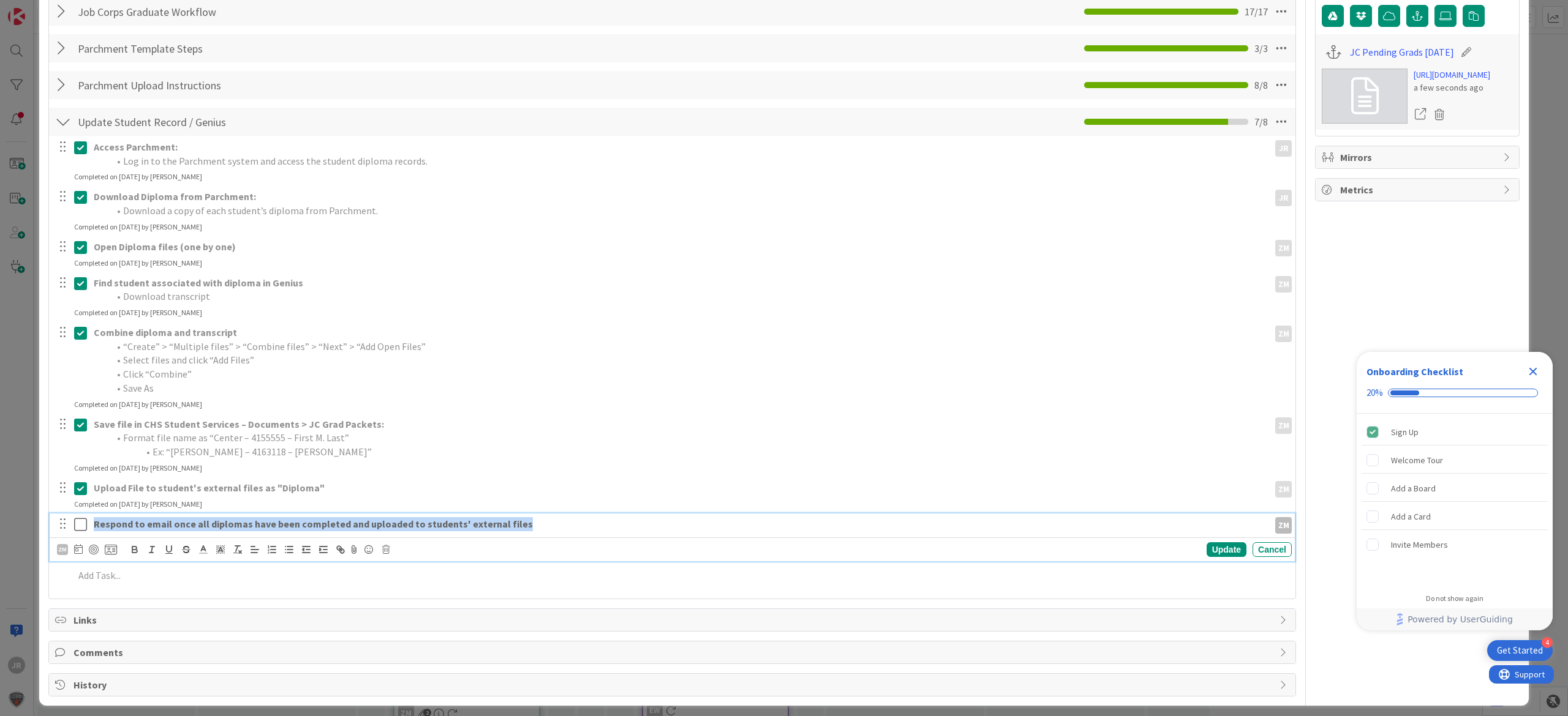
drag, startPoint x: 555, startPoint y: 530, endPoint x: 44, endPoint y: 540, distance: 511.1
click at [44, 540] on div "ID 29568 Student Operations In Progress Move Move Title 41 / 128 Process Job Co…" at bounding box center [784, 240] width 1490 height 931
click at [83, 524] on icon at bounding box center [80, 524] width 13 height 14
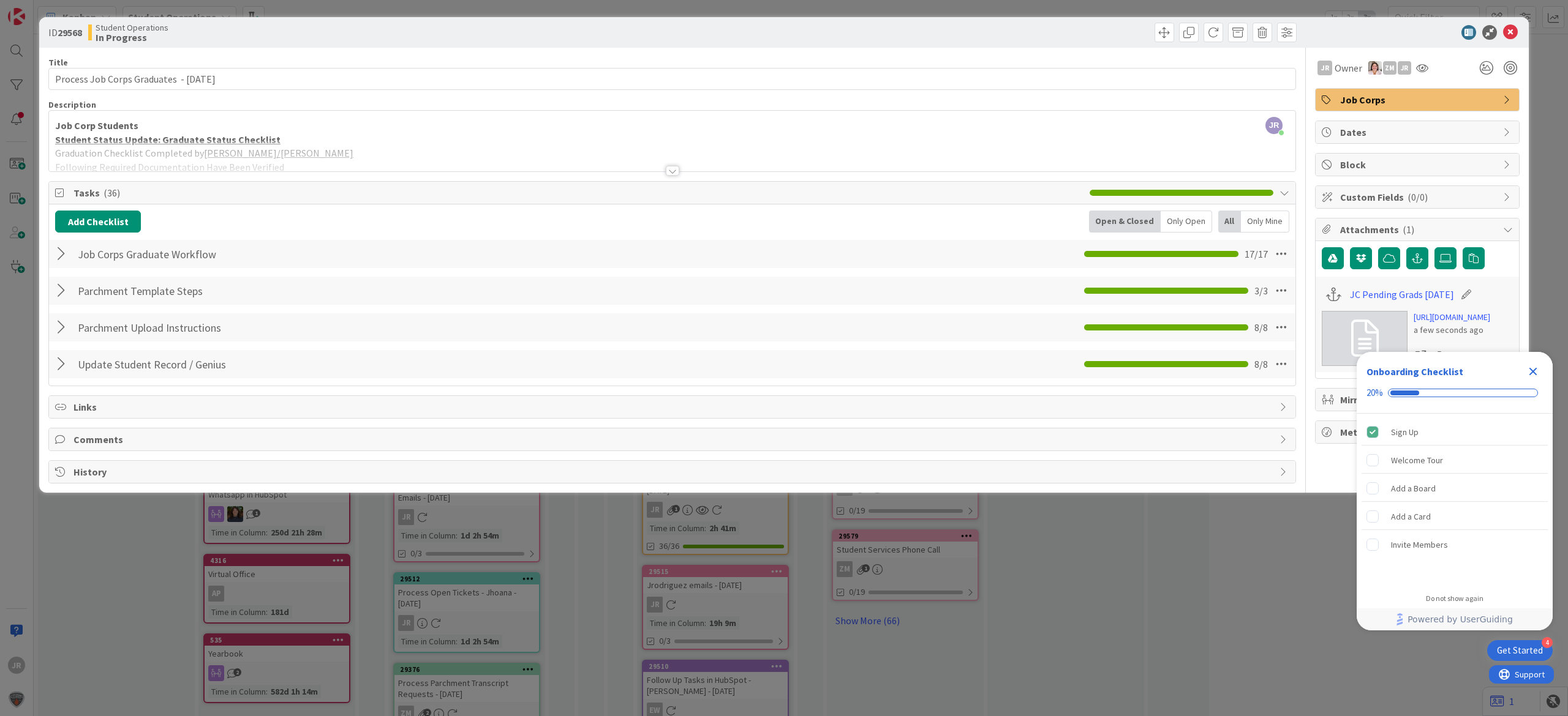
scroll to position [0, 0]
click at [1162, 26] on span at bounding box center [1165, 33] width 19 height 19
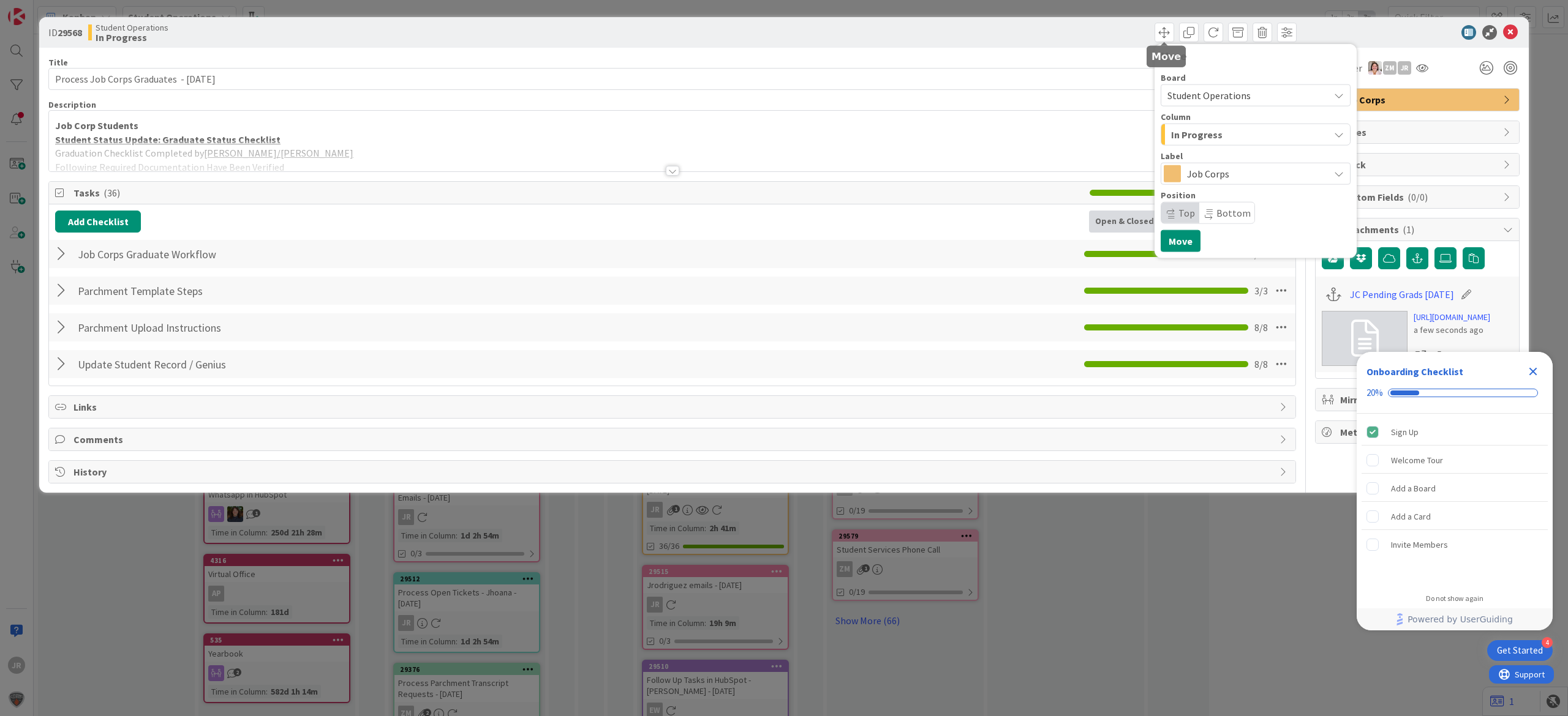
click at [1209, 130] on span "In Progress" at bounding box center [1197, 135] width 51 height 16
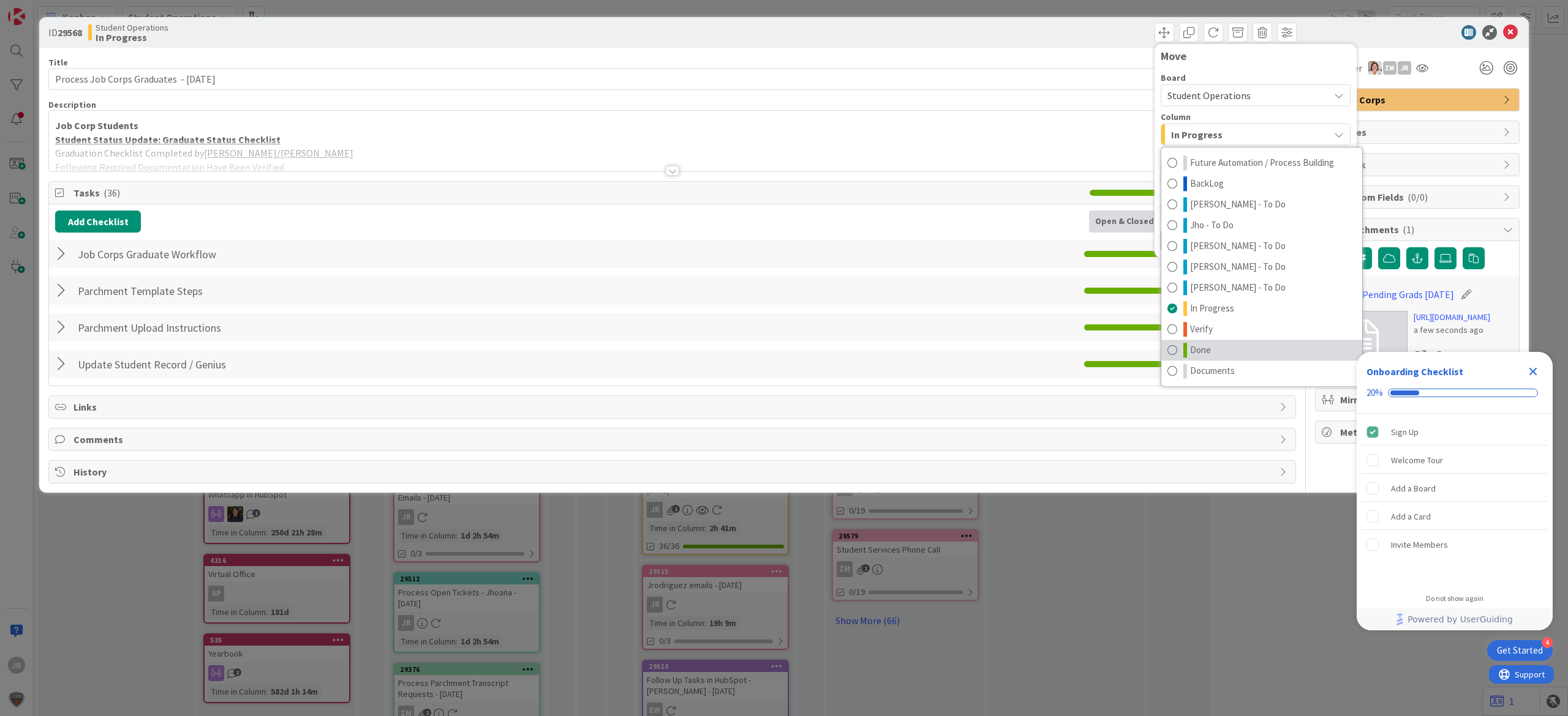
click at [1254, 347] on link "Done" at bounding box center [1262, 351] width 201 height 21
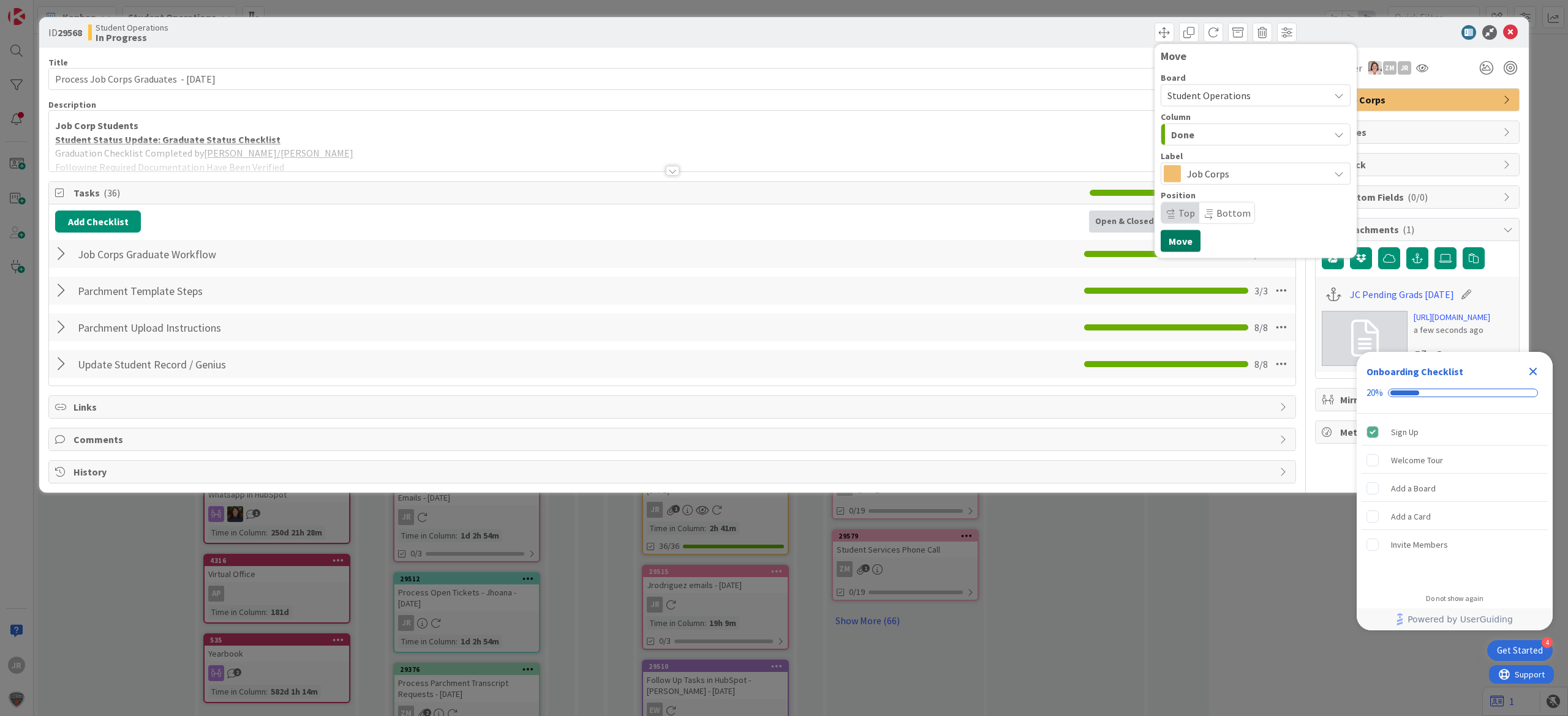
click at [1192, 241] on button "Move" at bounding box center [1180, 241] width 40 height 22
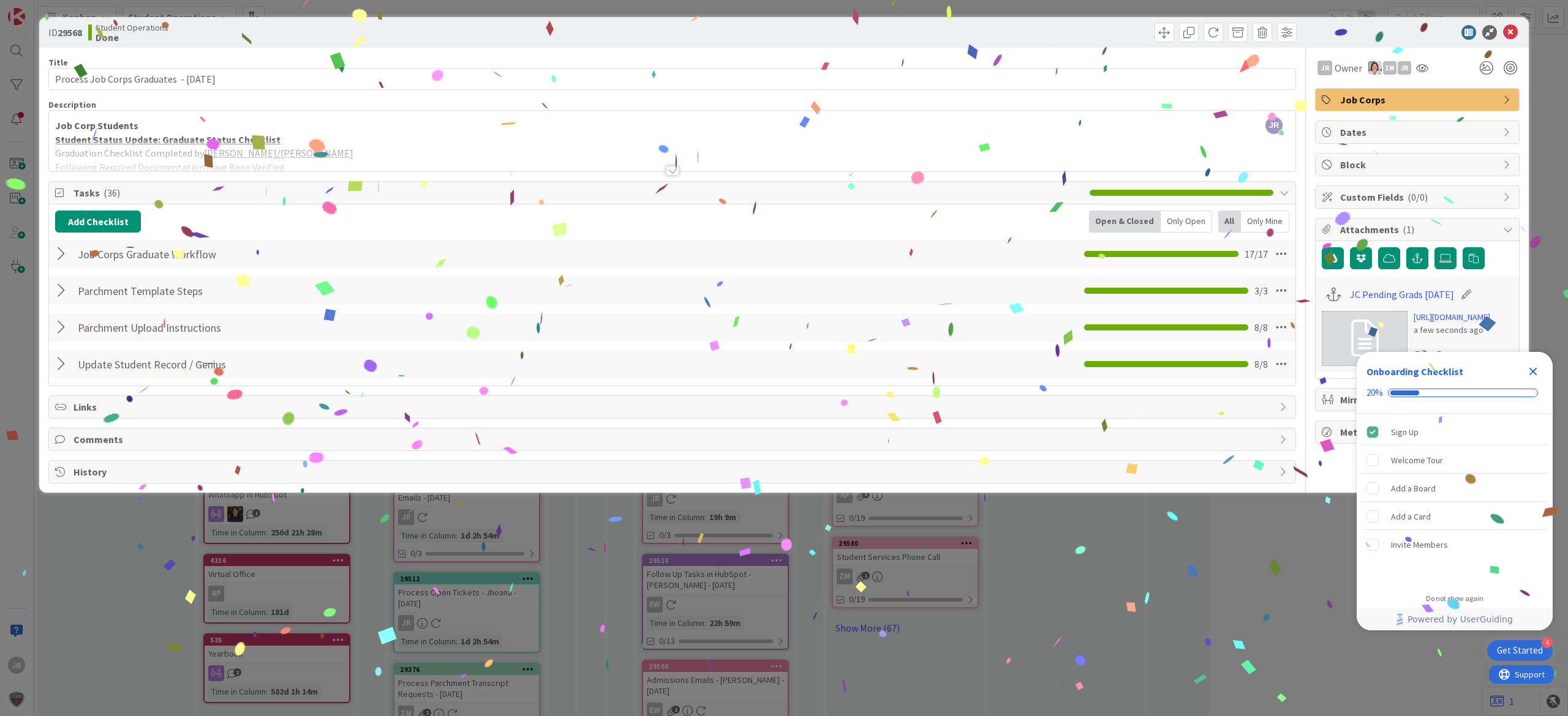
click at [619, 546] on div "ID 29568 Student Operations Done Move Move Title 41 / 128 Process Job Corps Gra…" at bounding box center [784, 358] width 1568 height 716
